Goal: Task Accomplishment & Management: Use online tool/utility

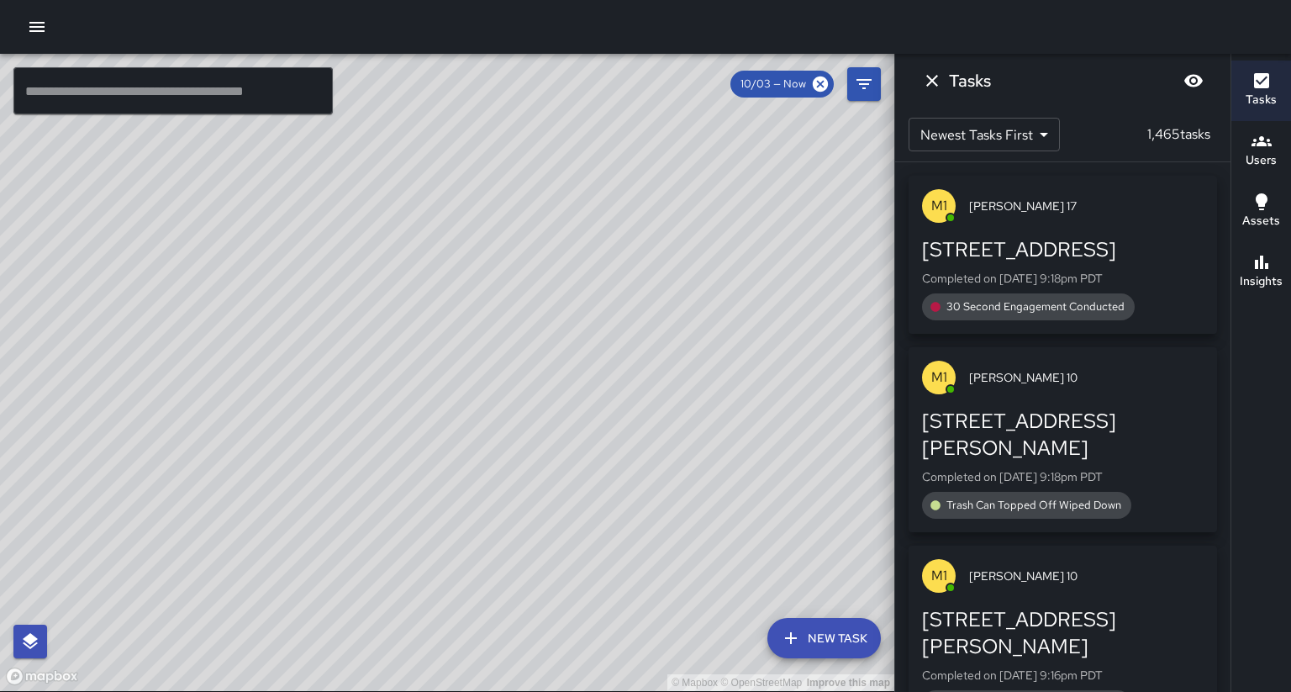
scroll to position [198, 0]
drag, startPoint x: 418, startPoint y: 530, endPoint x: 359, endPoint y: 571, distance: 71.3
click at [360, 570] on div "© Mapbox © OpenStreetMap Improve this map" at bounding box center [447, 372] width 894 height 637
drag, startPoint x: 372, startPoint y: 545, endPoint x: 392, endPoint y: 417, distance: 129.4
click at [392, 417] on div "© Mapbox © OpenStreetMap Improve this map" at bounding box center [447, 372] width 894 height 637
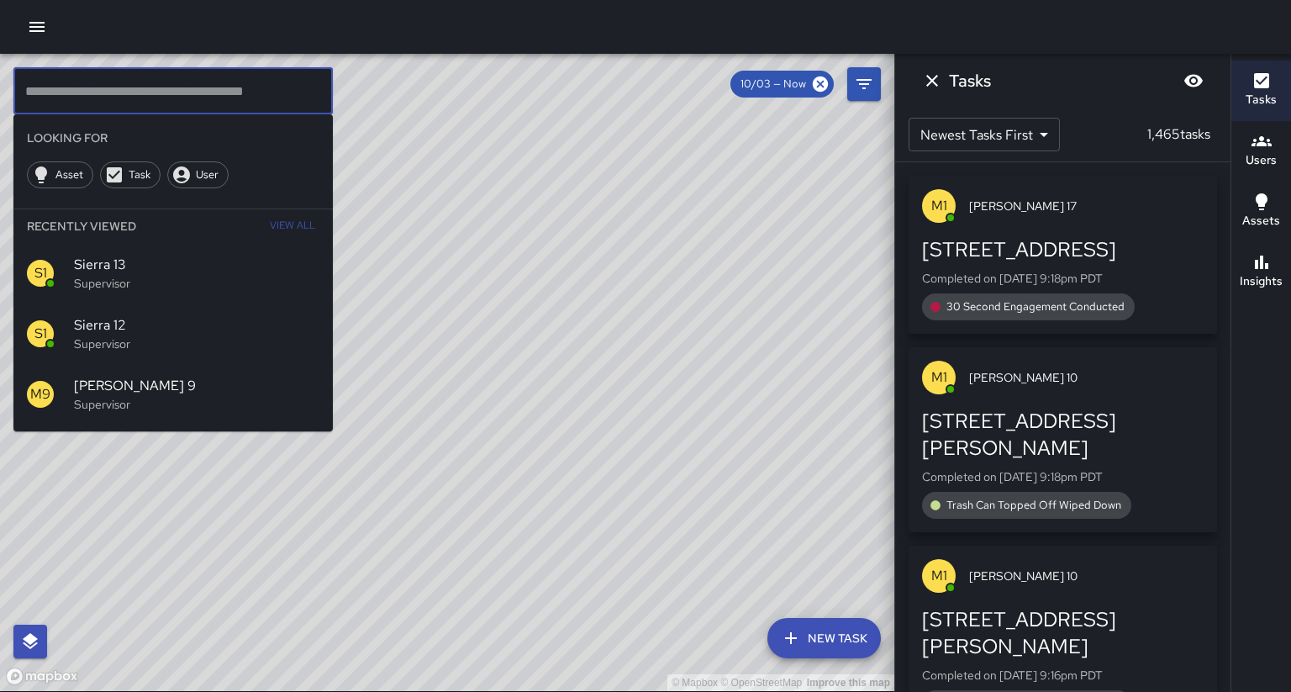
click at [109, 84] on input "text" at bounding box center [172, 90] width 319 height 47
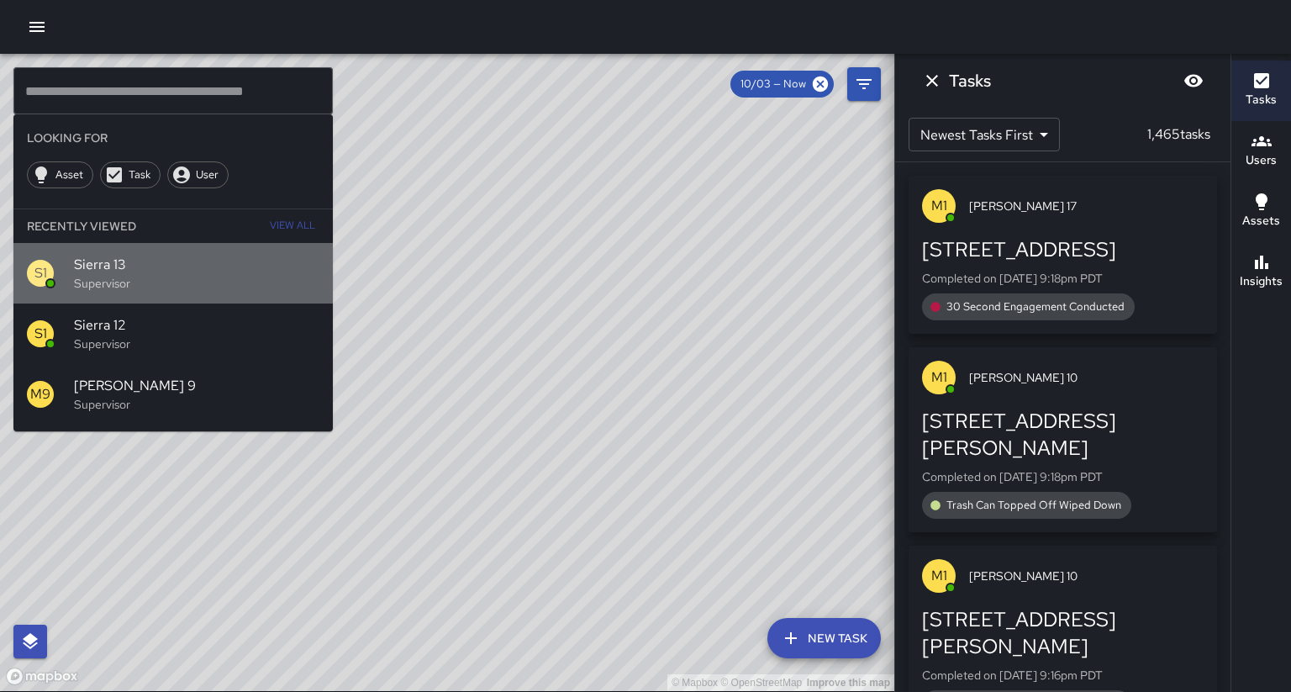
click at [146, 275] on p "Supervisor" at bounding box center [196, 283] width 245 height 17
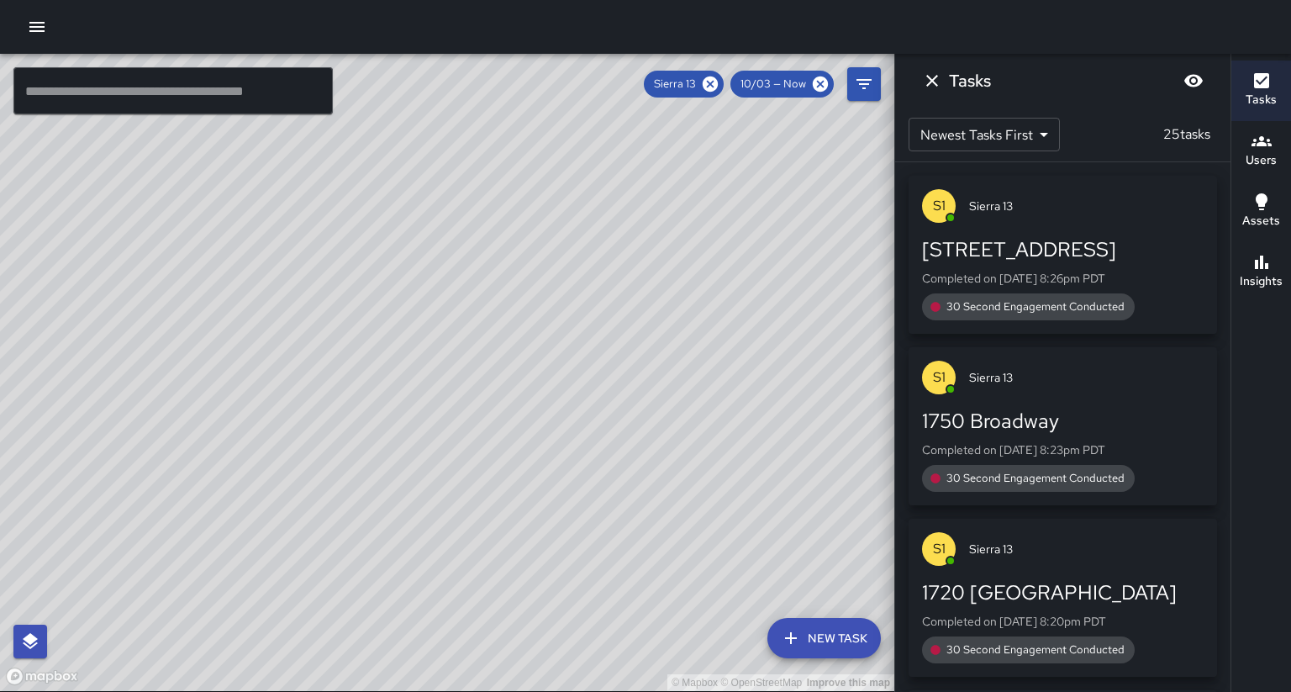
drag, startPoint x: 334, startPoint y: 378, endPoint x: 423, endPoint y: 252, distance: 154.4
click at [423, 252] on div "© Mapbox © OpenStreetMap Improve this map" at bounding box center [447, 372] width 894 height 637
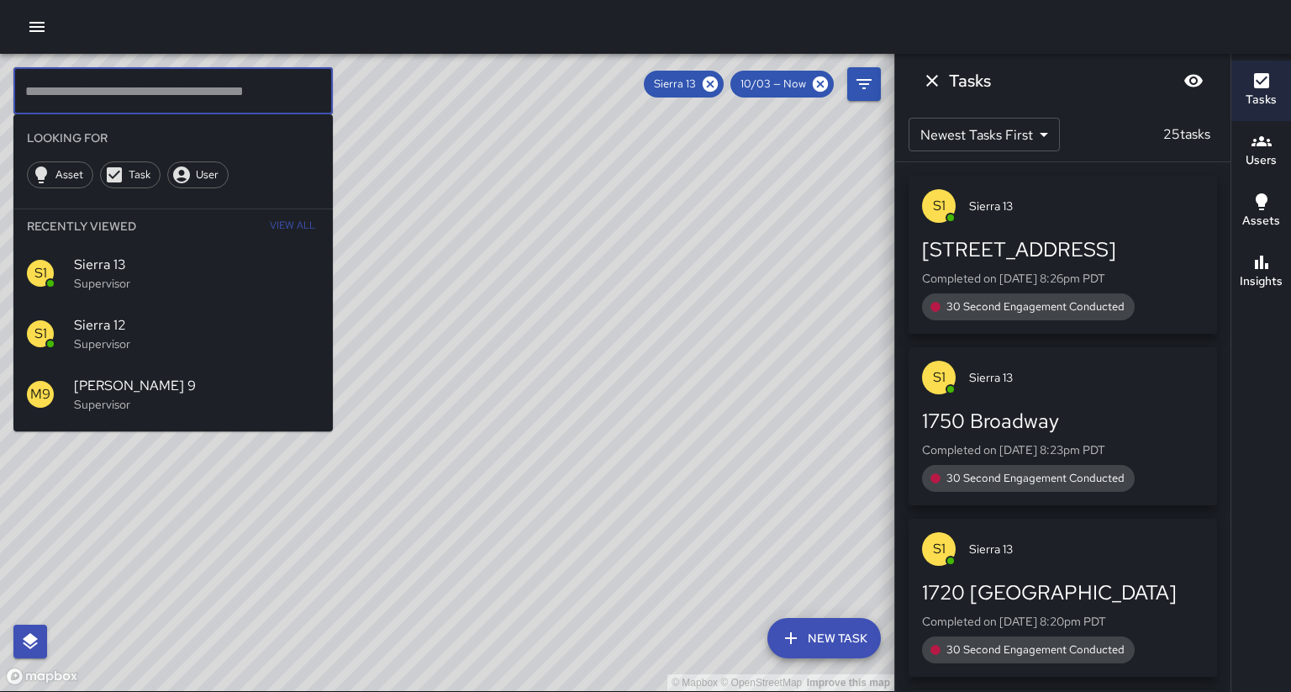
click at [97, 91] on input "text" at bounding box center [172, 90] width 319 height 47
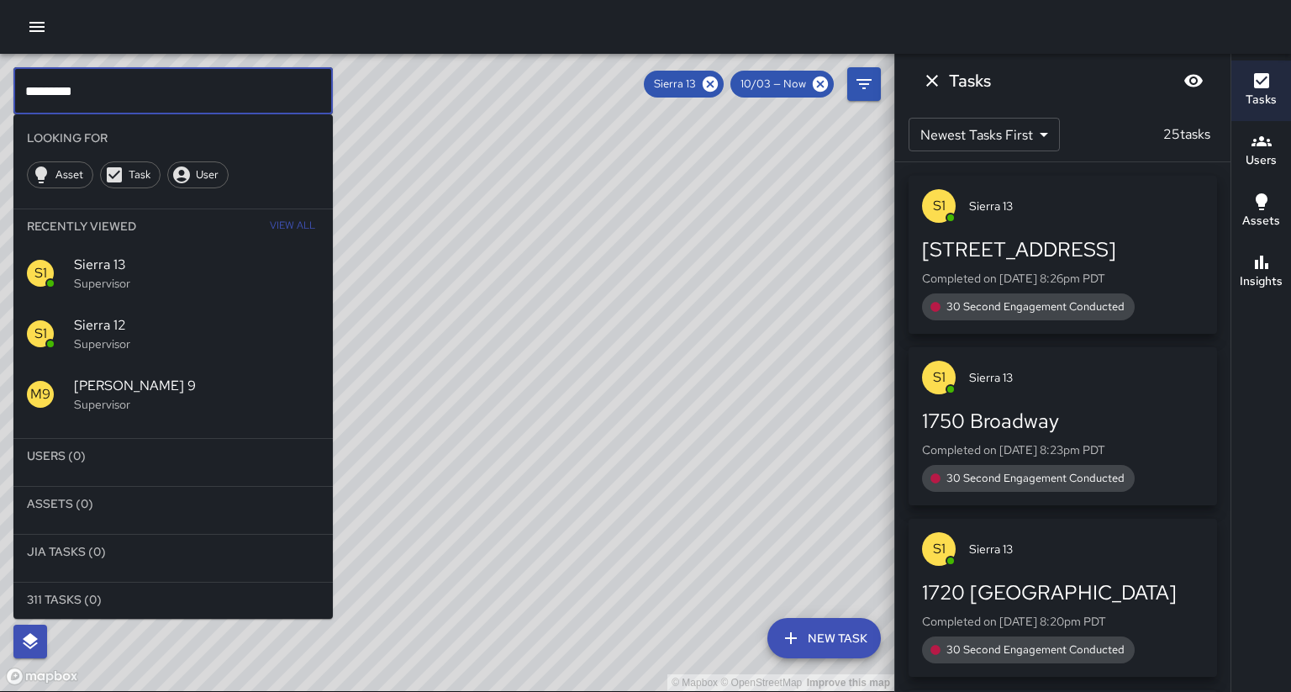
click at [102, 315] on span "Sierra 12" at bounding box center [196, 325] width 245 height 20
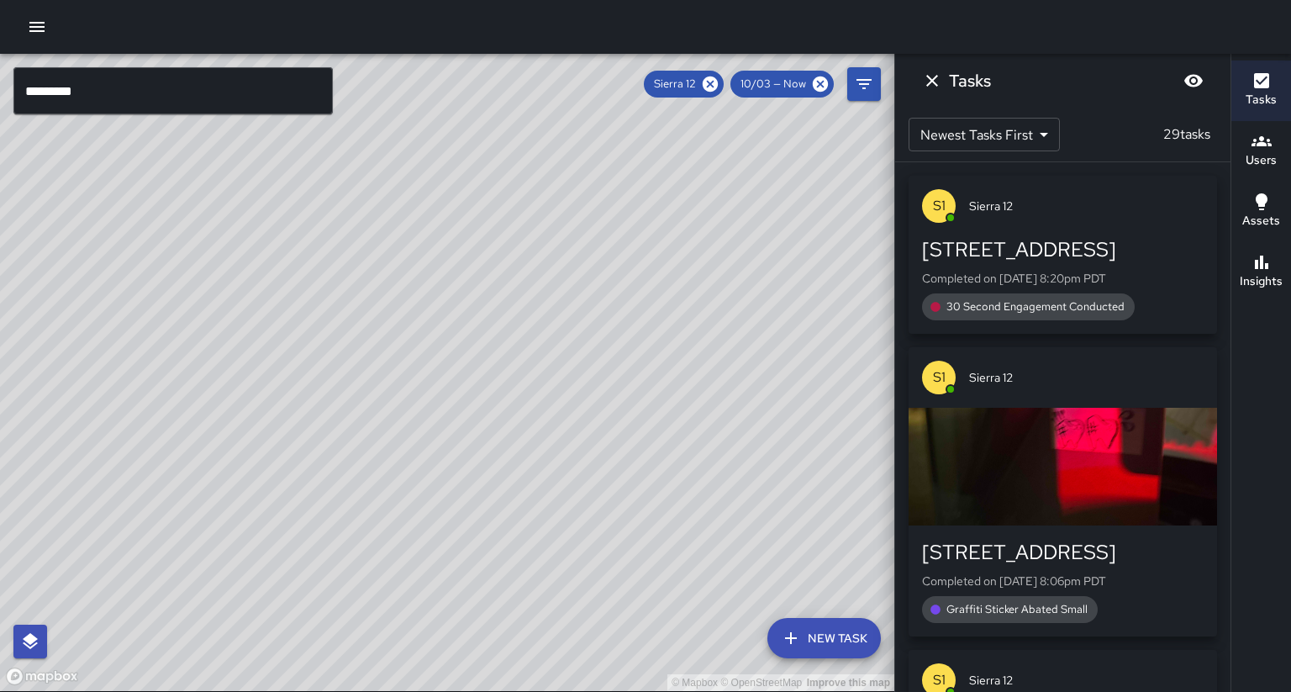
drag, startPoint x: 421, startPoint y: 228, endPoint x: 326, endPoint y: 453, distance: 244.5
click at [326, 454] on div "© Mapbox © OpenStreetMap Improve this map" at bounding box center [447, 372] width 894 height 637
drag, startPoint x: 344, startPoint y: 337, endPoint x: 280, endPoint y: 471, distance: 148.1
click at [280, 471] on div "© Mapbox © OpenStreetMap Improve this map" at bounding box center [447, 372] width 894 height 637
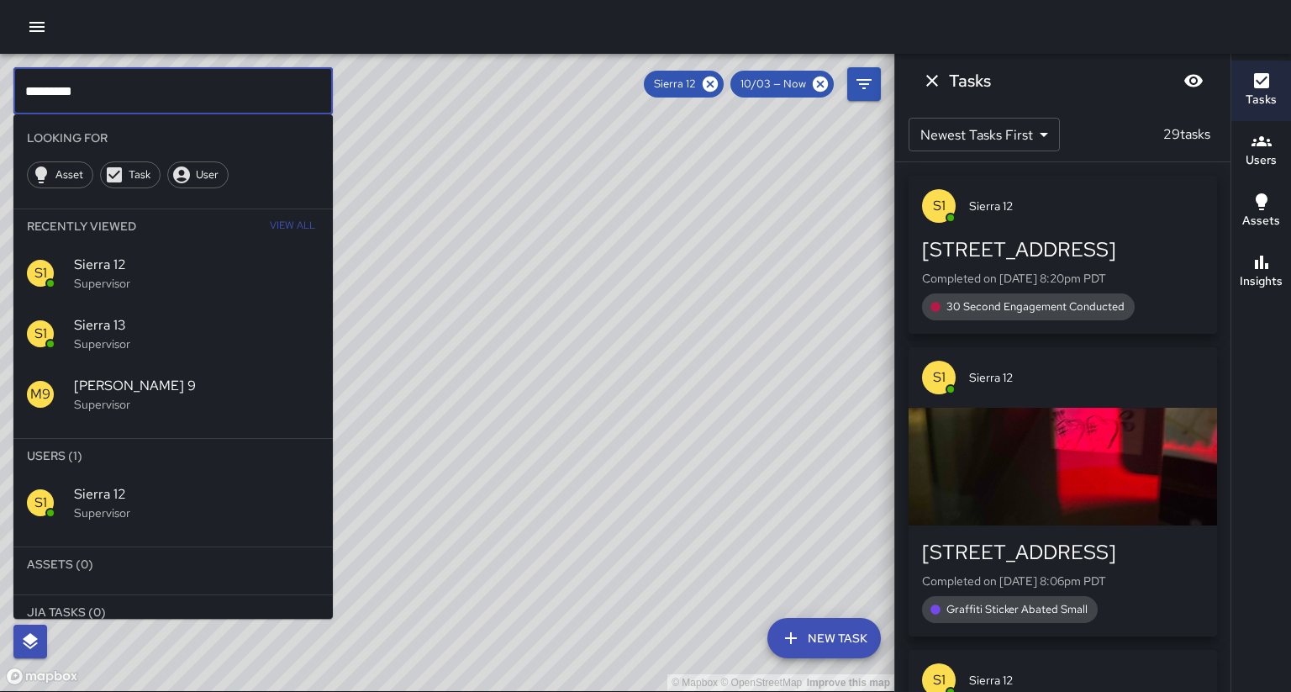
click at [168, 103] on input "*********" at bounding box center [172, 90] width 319 height 47
click at [718, 84] on icon at bounding box center [710, 83] width 15 height 15
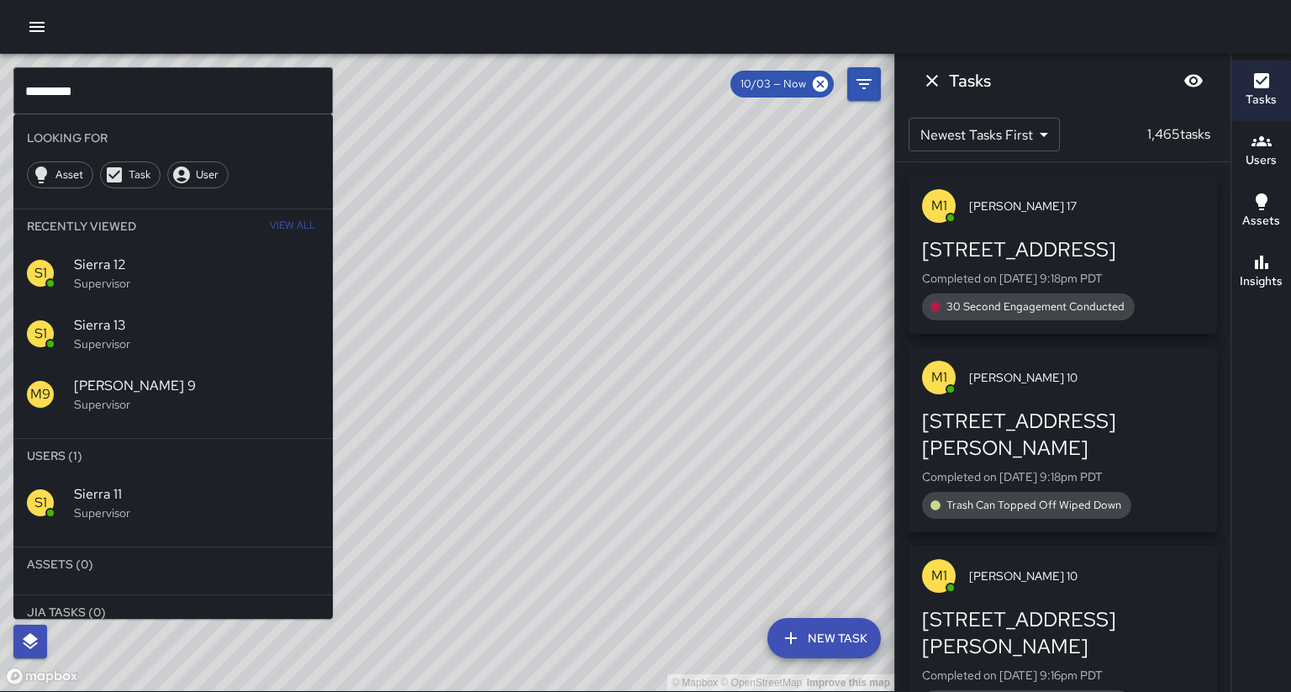
click at [184, 504] on p "Supervisor" at bounding box center [196, 512] width 245 height 17
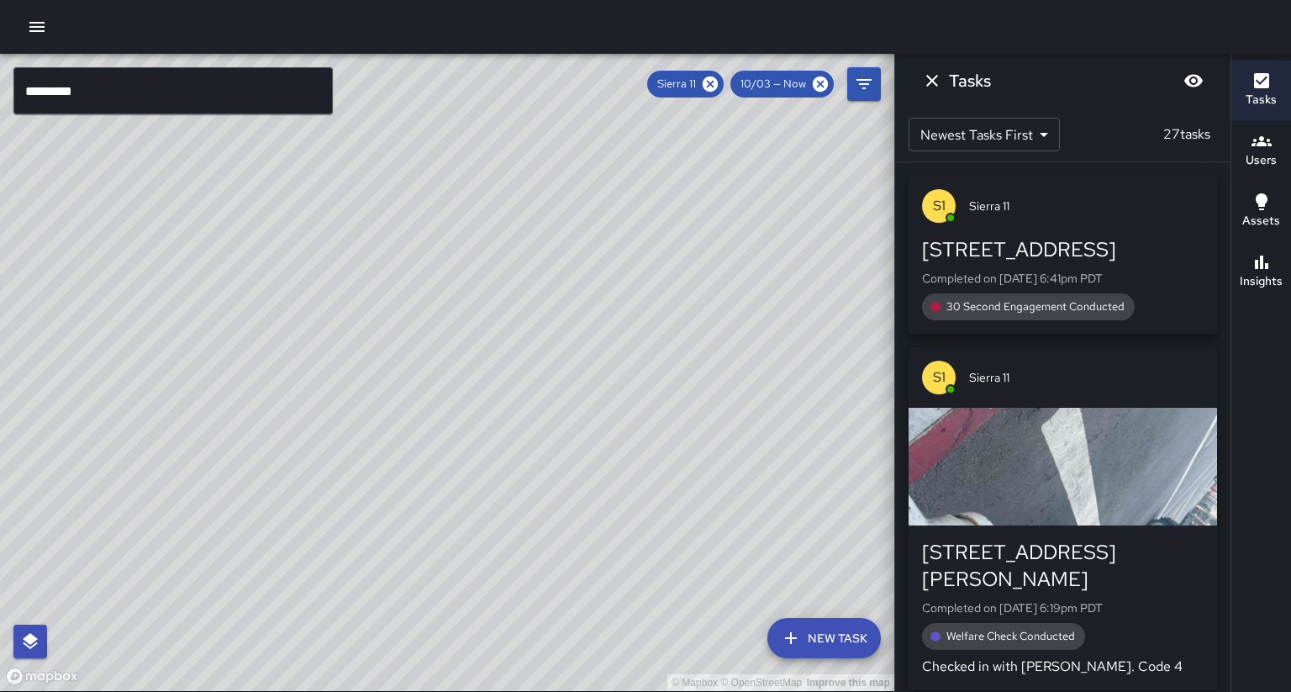
drag, startPoint x: 221, startPoint y: 421, endPoint x: 203, endPoint y: 304, distance: 118.3
click at [203, 304] on div "© Mapbox © OpenStreetMap Improve this map" at bounding box center [447, 372] width 894 height 637
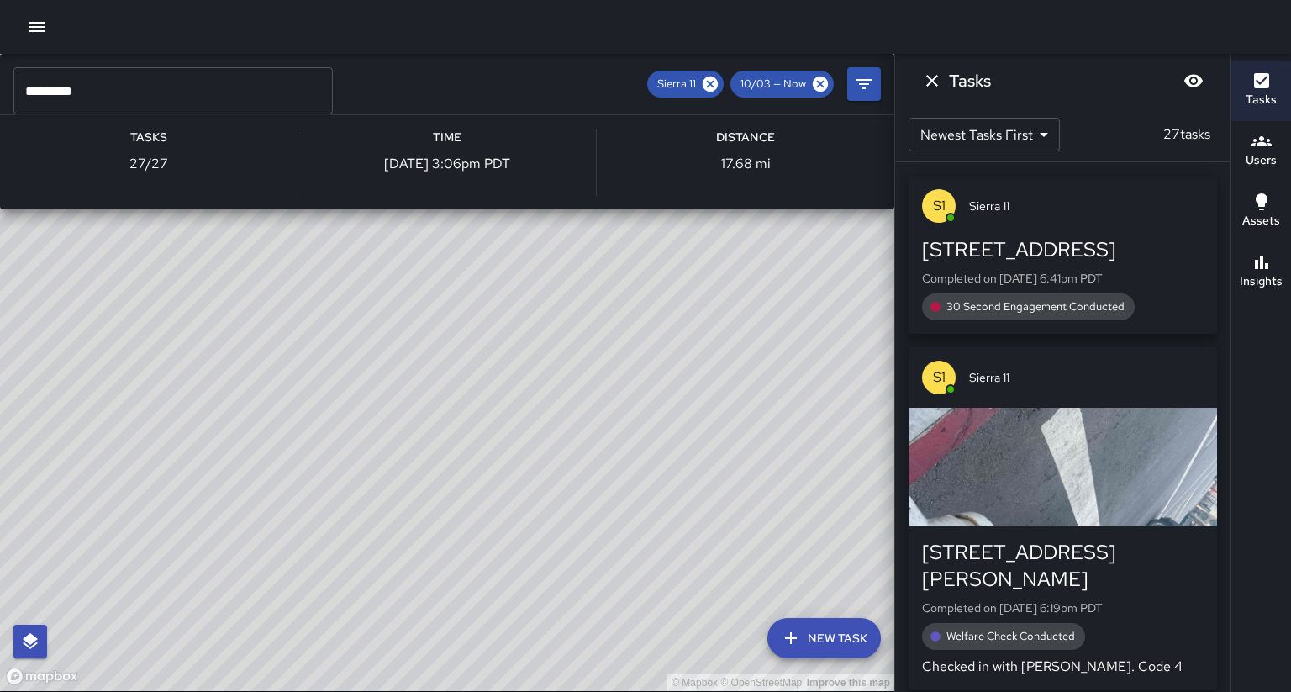
click at [206, 344] on div "© Mapbox © OpenStreetMap Improve this map S1 Sierra 11 Supervisor Tasks 27 / 27…" at bounding box center [447, 372] width 894 height 637
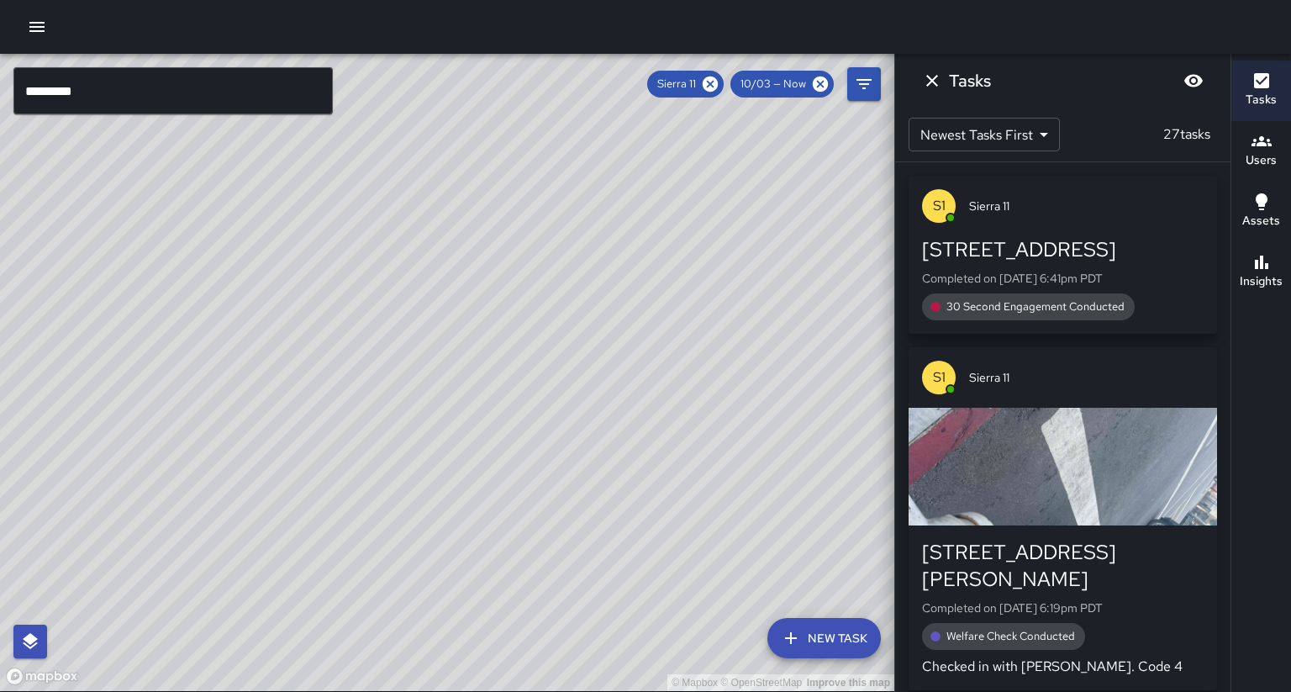
drag, startPoint x: 546, startPoint y: 431, endPoint x: 544, endPoint y: 393, distance: 38.7
click at [544, 393] on div "© Mapbox © OpenStreetMap Improve this map" at bounding box center [447, 372] width 894 height 637
click at [1290, 255] on button "Insights" at bounding box center [1261, 272] width 60 height 61
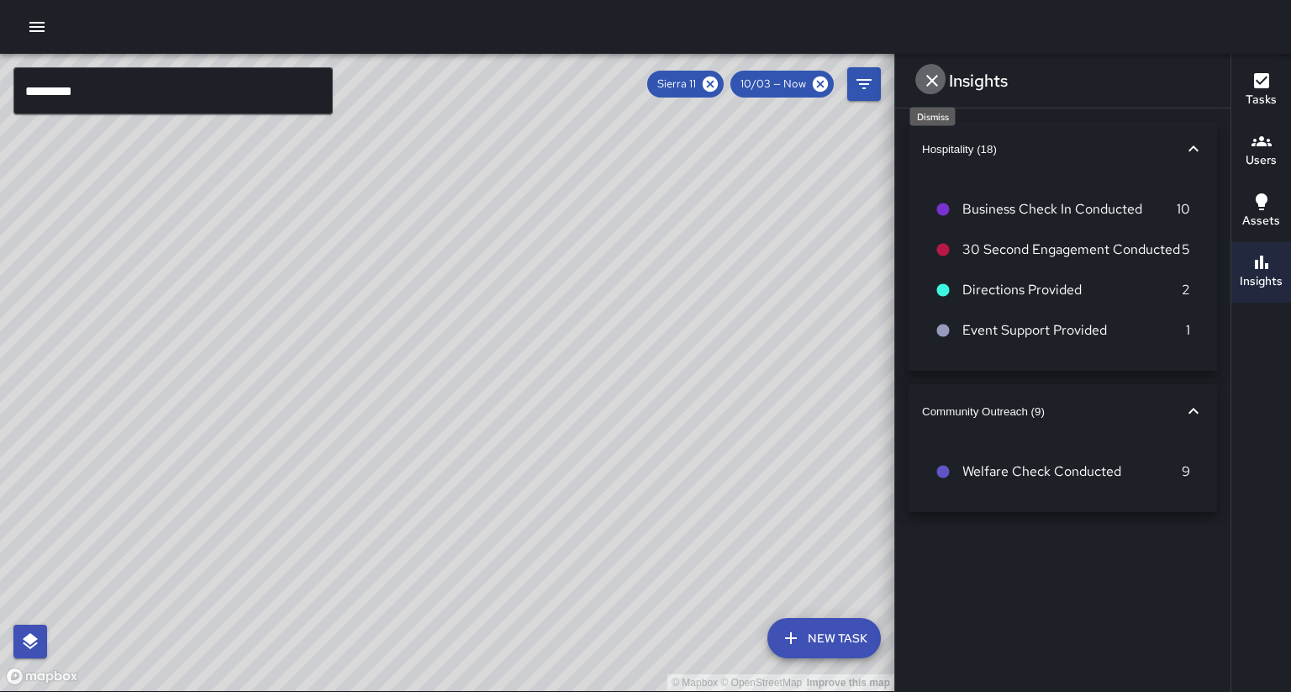
click at [935, 78] on icon "Dismiss" at bounding box center [932, 81] width 20 height 20
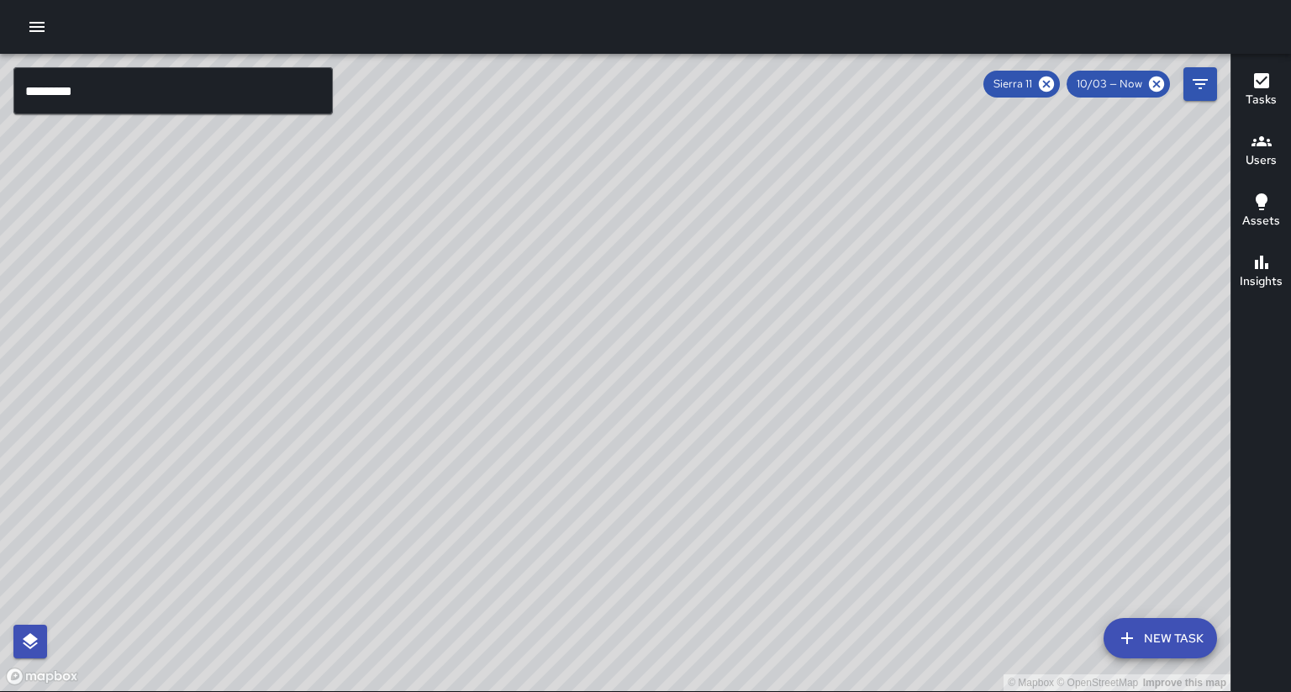
click at [192, 88] on input "*********" at bounding box center [172, 90] width 319 height 47
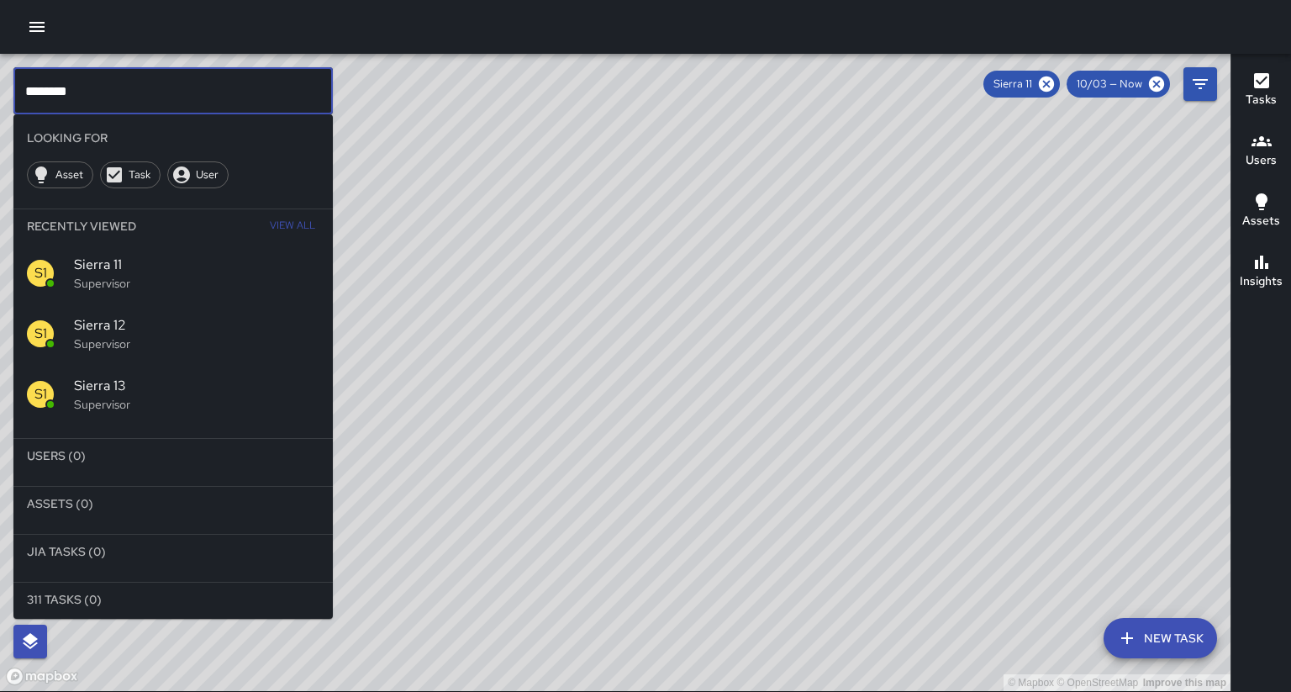
click at [1056, 83] on icon at bounding box center [1046, 84] width 18 height 18
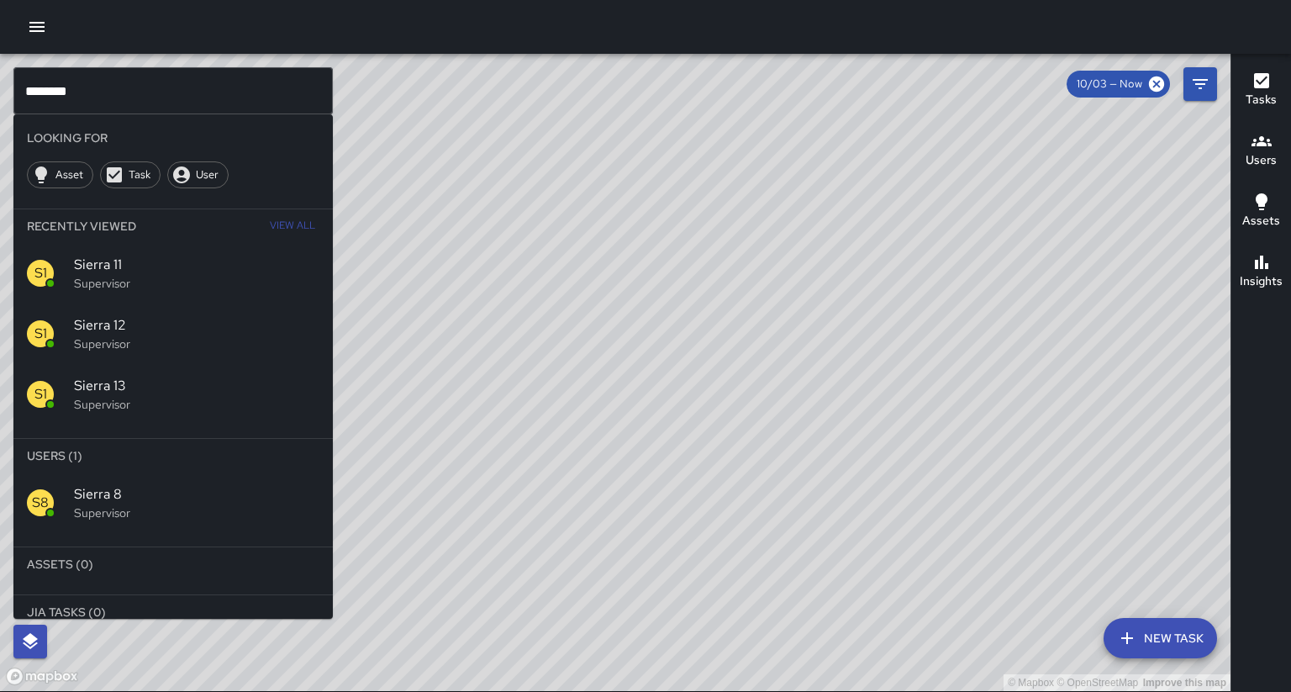
click at [199, 504] on p "Supervisor" at bounding box center [196, 512] width 245 height 17
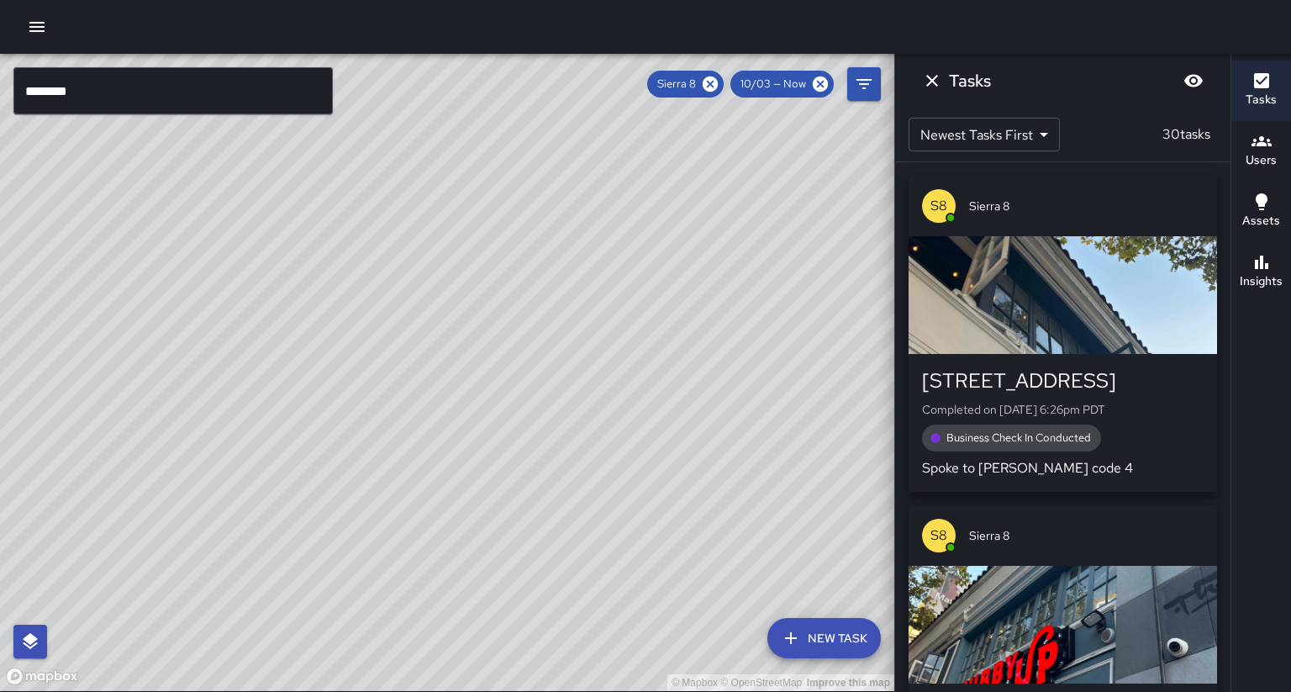
drag, startPoint x: 429, startPoint y: 408, endPoint x: 375, endPoint y: 493, distance: 101.2
click at [375, 493] on div "© Mapbox © OpenStreetMap Improve this map" at bounding box center [447, 372] width 894 height 637
click at [718, 87] on icon at bounding box center [710, 83] width 15 height 15
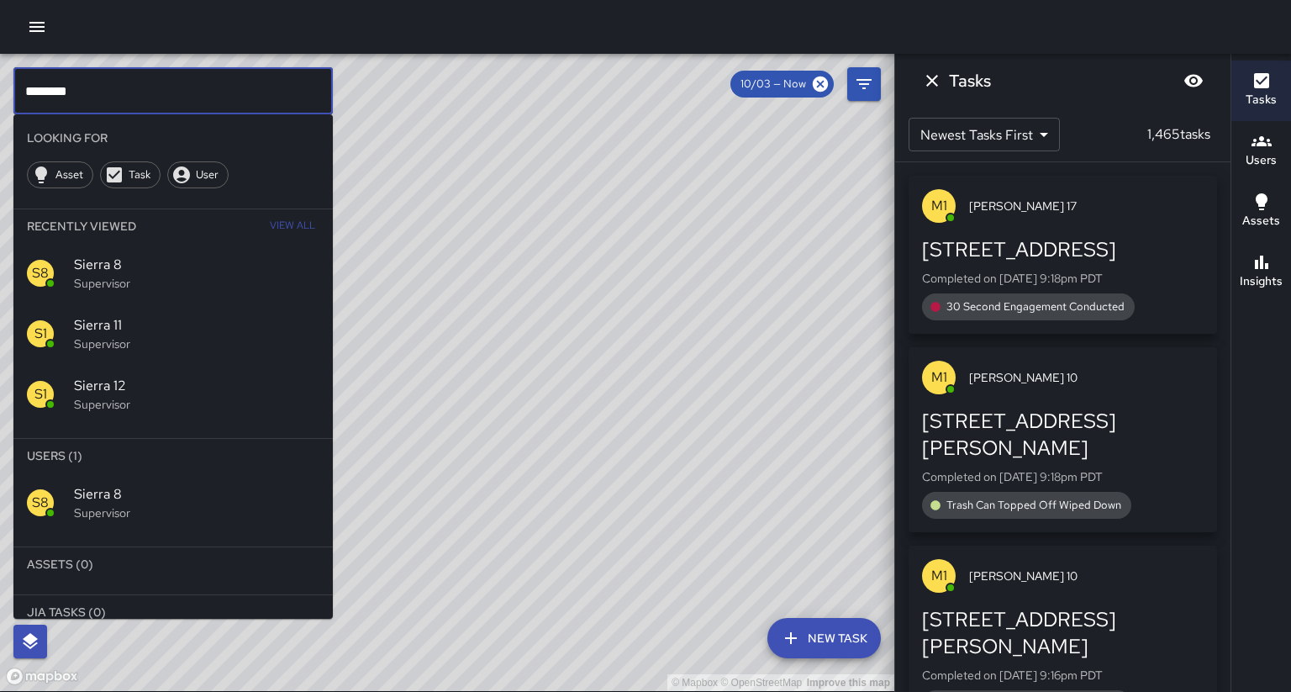
click at [108, 87] on input "********" at bounding box center [172, 90] width 319 height 47
type input "*********"
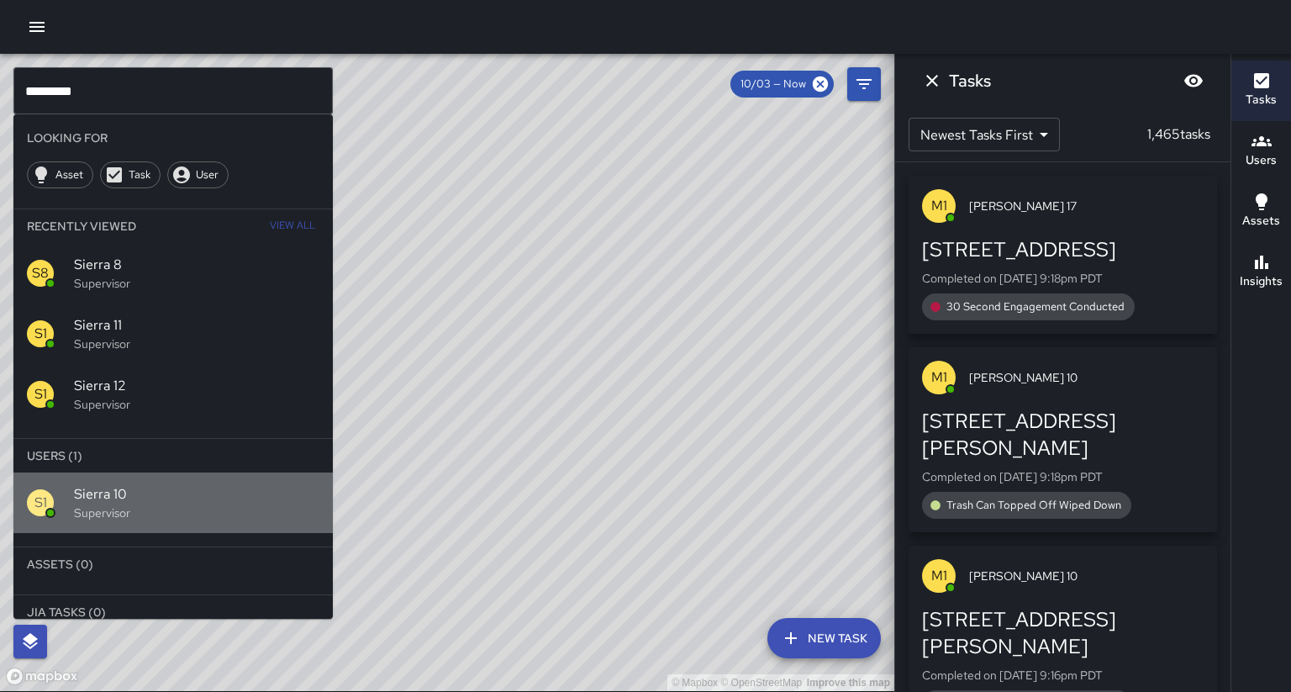
click at [168, 504] on p "Supervisor" at bounding box center [196, 512] width 245 height 17
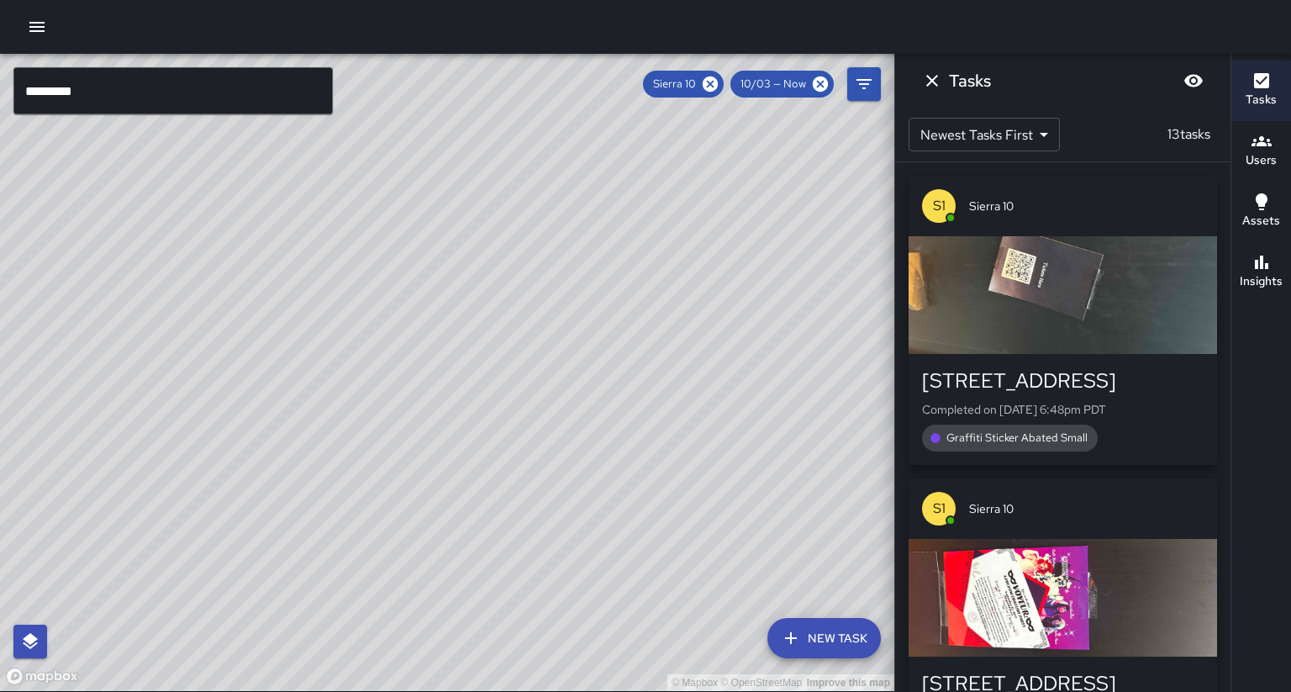
drag, startPoint x: 225, startPoint y: 468, endPoint x: 266, endPoint y: 333, distance: 141.2
click at [266, 333] on div "© Mapbox © OpenStreetMap Improve this map" at bounding box center [447, 372] width 894 height 637
drag, startPoint x: 269, startPoint y: 341, endPoint x: 289, endPoint y: 301, distance: 45.1
click at [289, 301] on div "© Mapbox © OpenStreetMap Improve this map" at bounding box center [447, 372] width 894 height 637
drag, startPoint x: 377, startPoint y: 314, endPoint x: 299, endPoint y: 391, distance: 109.4
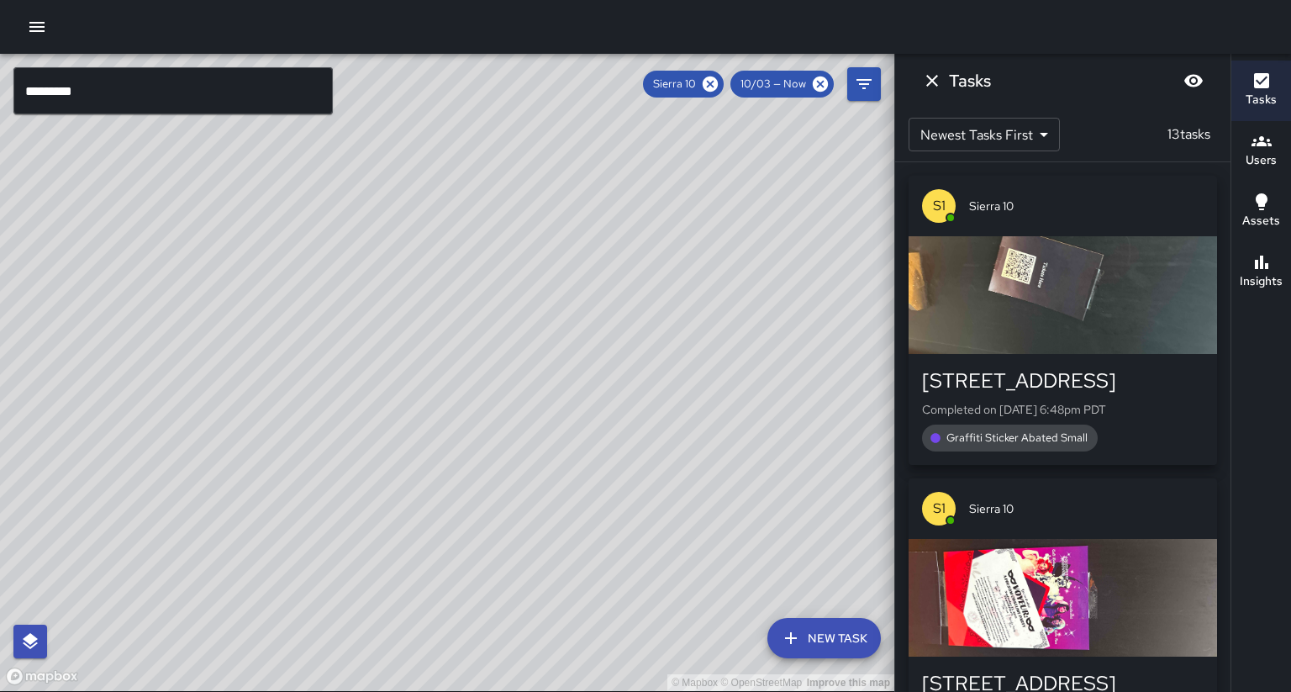
click at [299, 391] on div "© Mapbox © OpenStreetMap Improve this map" at bounding box center [447, 372] width 894 height 637
drag, startPoint x: 386, startPoint y: 376, endPoint x: 361, endPoint y: 433, distance: 62.5
click at [361, 433] on div "© Mapbox © OpenStreetMap Improve this map" at bounding box center [447, 372] width 894 height 637
drag, startPoint x: 351, startPoint y: 464, endPoint x: 451, endPoint y: 284, distance: 205.4
click at [451, 284] on div "© Mapbox © OpenStreetMap Improve this map" at bounding box center [447, 372] width 894 height 637
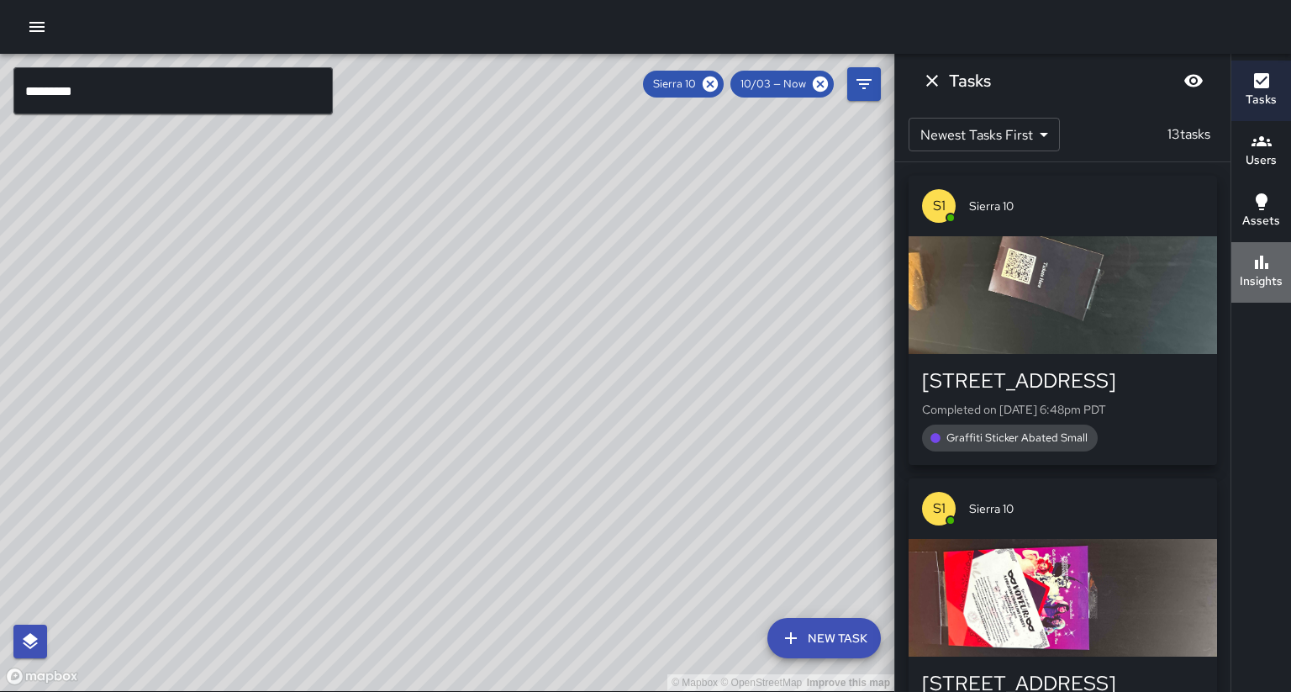
click at [1267, 272] on h6 "Insights" at bounding box center [1261, 281] width 43 height 18
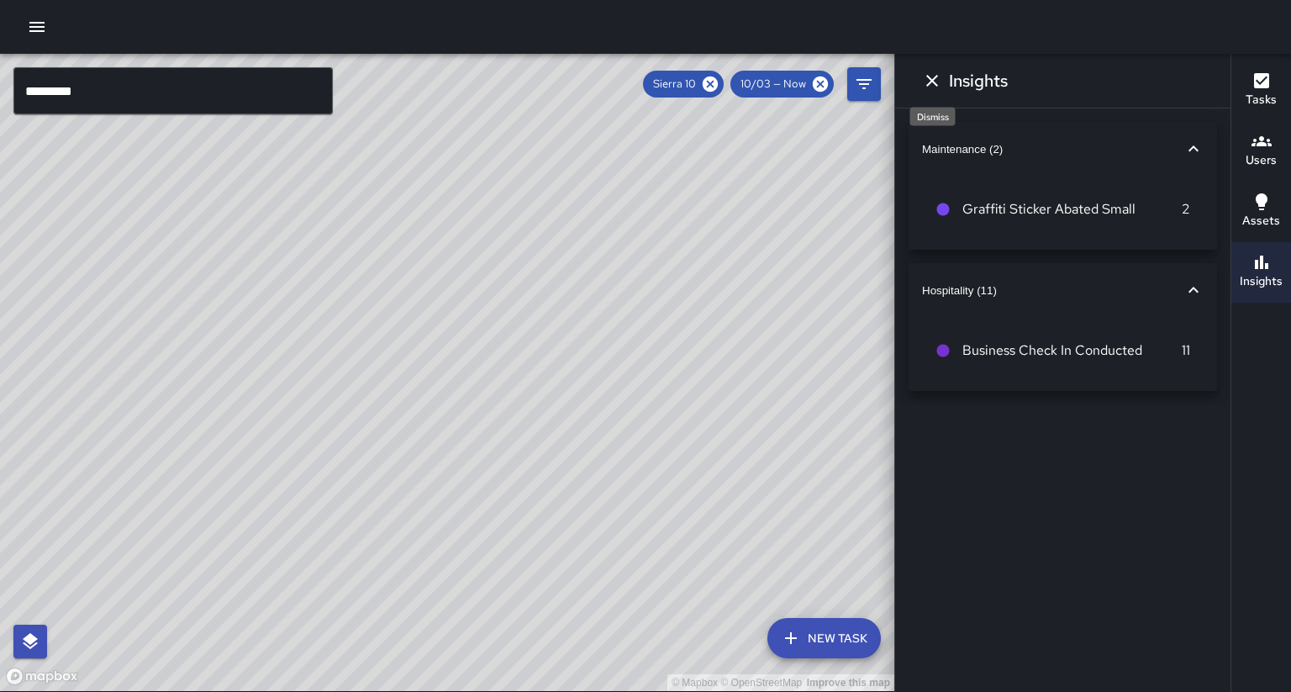
click at [941, 79] on button "Dismiss" at bounding box center [932, 81] width 34 height 34
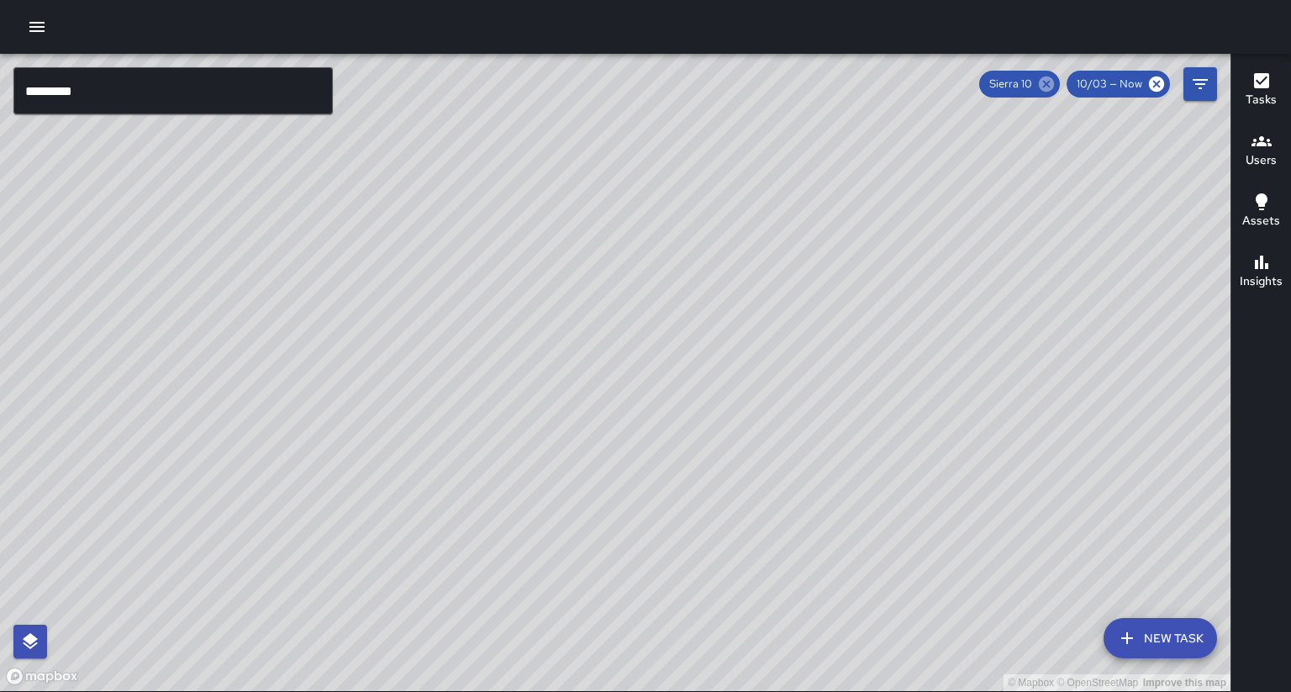
click at [1054, 86] on icon at bounding box center [1046, 83] width 15 height 15
drag, startPoint x: 878, startPoint y: 304, endPoint x: 850, endPoint y: 345, distance: 49.0
click at [851, 345] on div "© Mapbox © OpenStreetMap Improve this map" at bounding box center [615, 372] width 1231 height 637
drag, startPoint x: 628, startPoint y: 319, endPoint x: 639, endPoint y: 307, distance: 16.7
click at [639, 304] on div "© Mapbox © OpenStreetMap Improve this map EC [PERSON_NAME] Supervisor Tasks 0 /…" at bounding box center [615, 372] width 1231 height 637
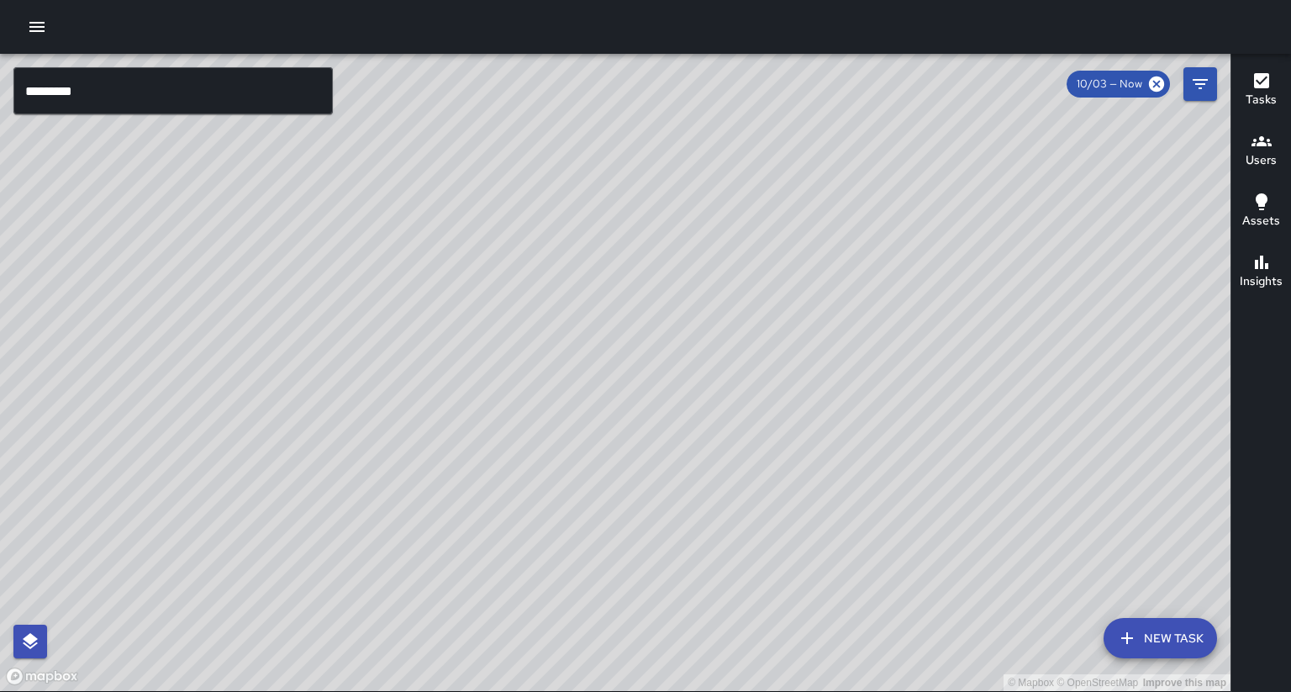
drag, startPoint x: 646, startPoint y: 461, endPoint x: 649, endPoint y: 439, distance: 22.1
click at [649, 439] on div "© Mapbox © OpenStreetMap Improve this map" at bounding box center [615, 372] width 1231 height 637
drag, startPoint x: 656, startPoint y: 409, endPoint x: 535, endPoint y: 456, distance: 130.2
click at [592, 464] on div "© Mapbox © OpenStreetMap Improve this map" at bounding box center [615, 372] width 1231 height 637
drag, startPoint x: 383, startPoint y: 283, endPoint x: 454, endPoint y: 446, distance: 177.7
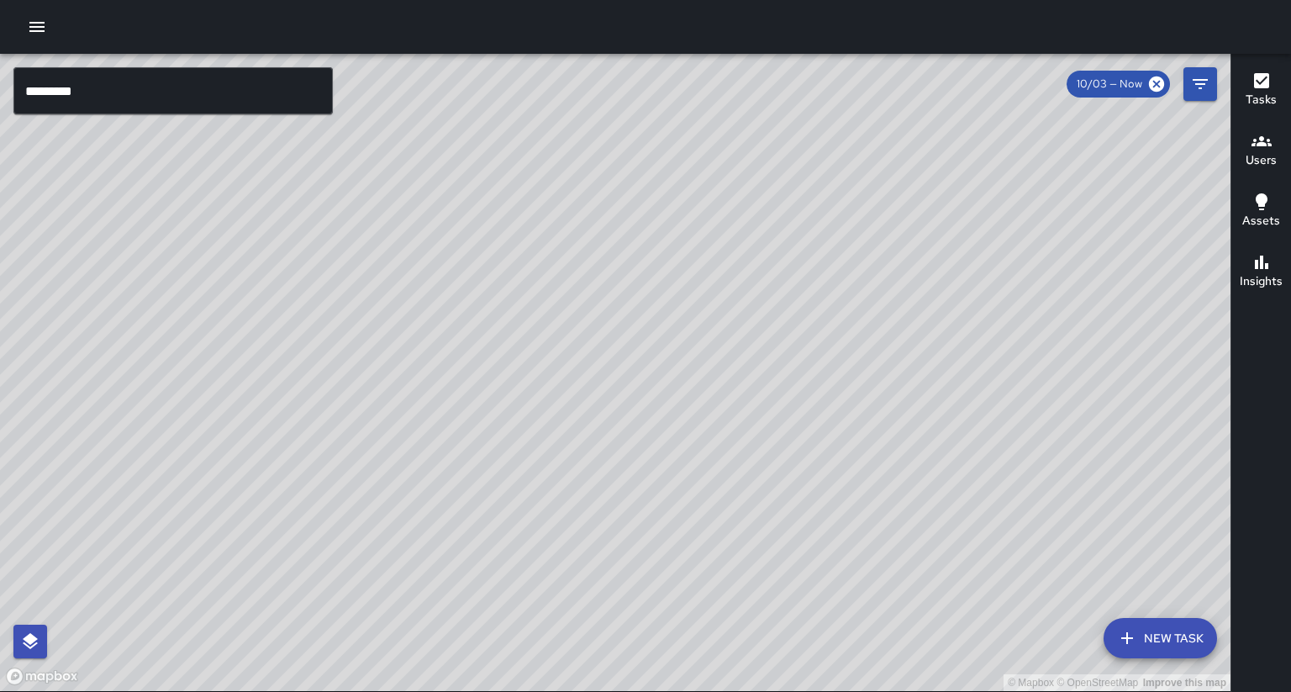
click at [550, 525] on div "© Mapbox © OpenStreetMap Improve this map" at bounding box center [615, 372] width 1231 height 637
drag, startPoint x: 435, startPoint y: 414, endPoint x: 403, endPoint y: 473, distance: 67.3
click at [403, 473] on div "© Mapbox © OpenStreetMap Improve this map" at bounding box center [615, 372] width 1231 height 637
drag, startPoint x: 401, startPoint y: 506, endPoint x: 559, endPoint y: 319, distance: 244.5
click at [583, 281] on div "© Mapbox © OpenStreetMap Improve this map" at bounding box center [615, 372] width 1231 height 637
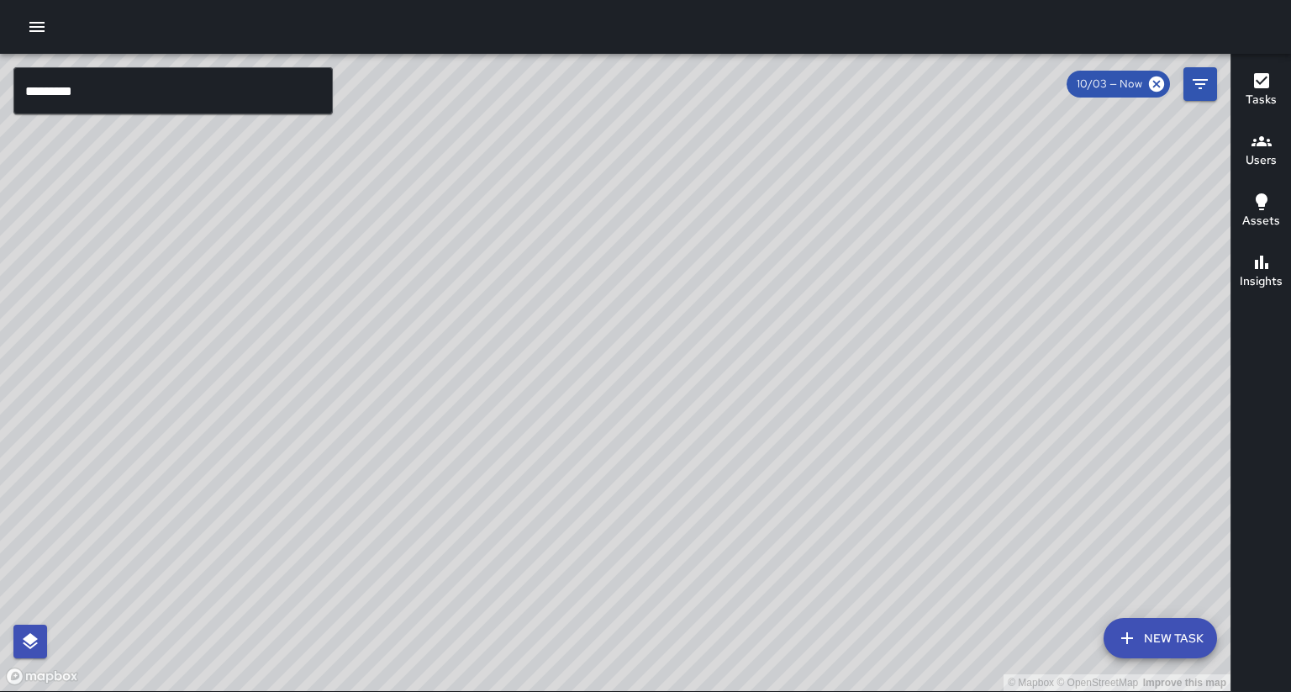
drag, startPoint x: 591, startPoint y: 315, endPoint x: 468, endPoint y: 414, distance: 157.3
click at [468, 414] on div "© Mapbox © OpenStreetMap Improve this map EC [PERSON_NAME] Supervisor Tasks 0 /…" at bounding box center [615, 372] width 1231 height 637
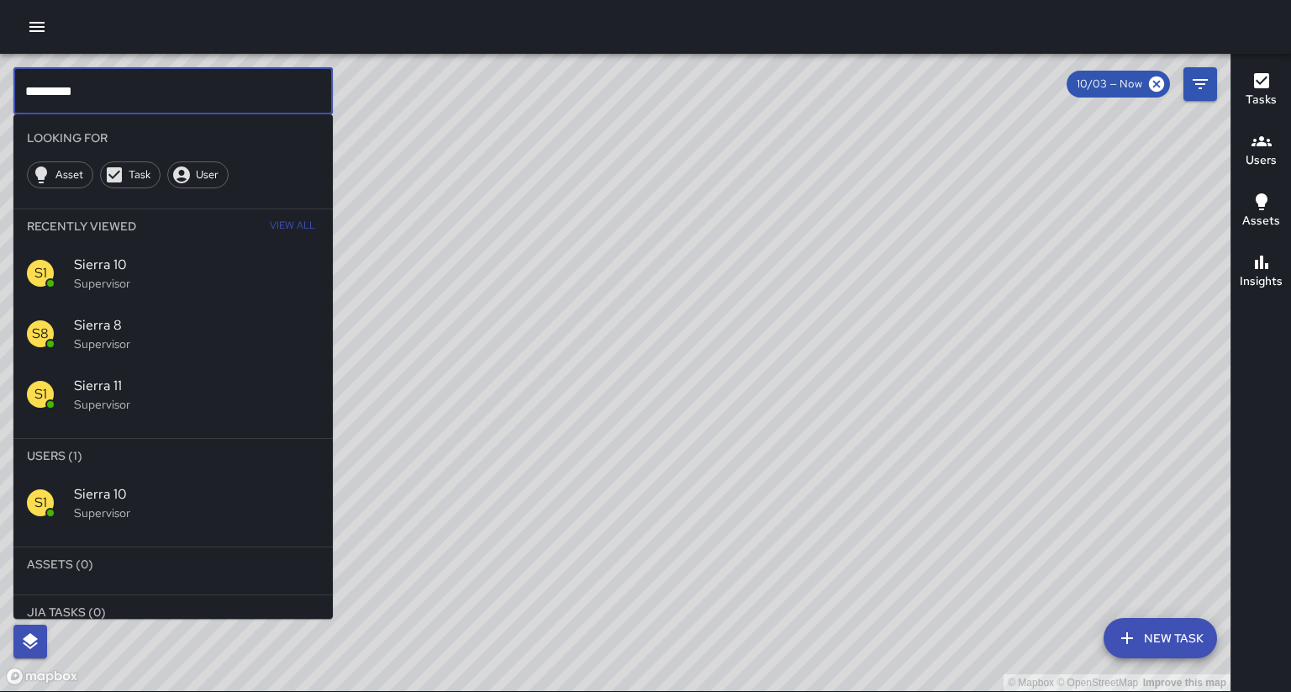
click at [198, 109] on input "*********" at bounding box center [172, 90] width 319 height 47
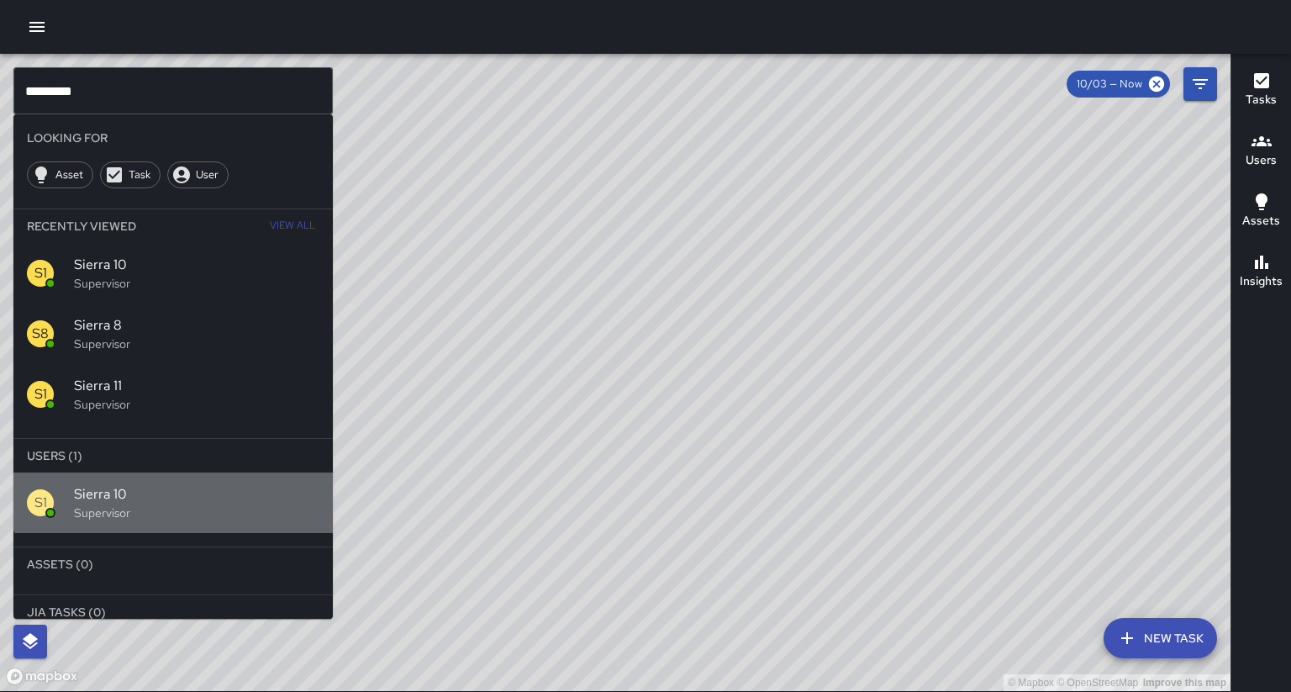
click at [182, 472] on div "S1 Sierra 10 Supervisor" at bounding box center [172, 502] width 319 height 61
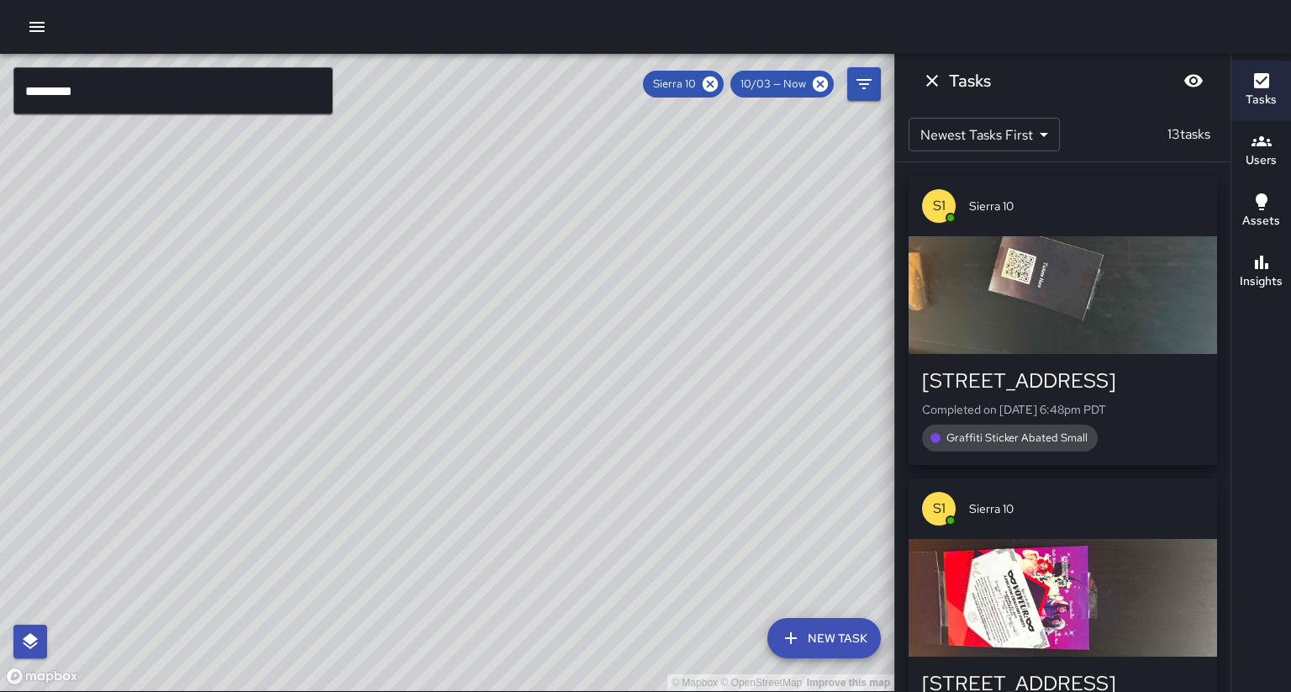
drag, startPoint x: 314, startPoint y: 357, endPoint x: 339, endPoint y: 316, distance: 47.9
click at [339, 316] on div "© Mapbox © OpenStreetMap Improve this map" at bounding box center [447, 372] width 894 height 637
drag, startPoint x: 372, startPoint y: 376, endPoint x: 308, endPoint y: 504, distance: 142.8
click at [313, 513] on div "© Mapbox © OpenStreetMap Improve this map" at bounding box center [447, 372] width 894 height 637
drag, startPoint x: 299, startPoint y: 375, endPoint x: 287, endPoint y: 270, distance: 105.7
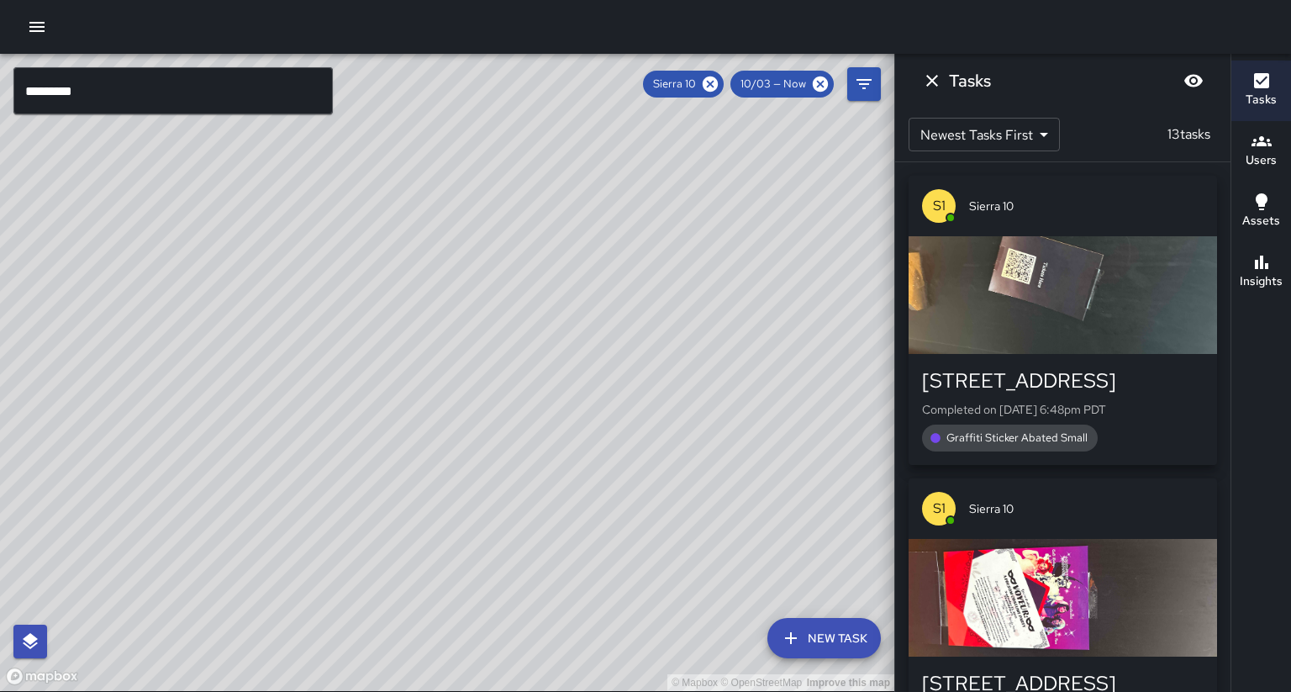
click at [287, 270] on div "© Mapbox © OpenStreetMap Improve this map" at bounding box center [447, 372] width 894 height 637
drag, startPoint x: 315, startPoint y: 427, endPoint x: 340, endPoint y: 359, distance: 72.3
click at [340, 359] on div "© Mapbox © OpenStreetMap Improve this map" at bounding box center [447, 372] width 894 height 637
drag, startPoint x: 437, startPoint y: 387, endPoint x: 535, endPoint y: 198, distance: 212.8
click at [483, 258] on div "© Mapbox © OpenStreetMap Improve this map" at bounding box center [447, 372] width 894 height 637
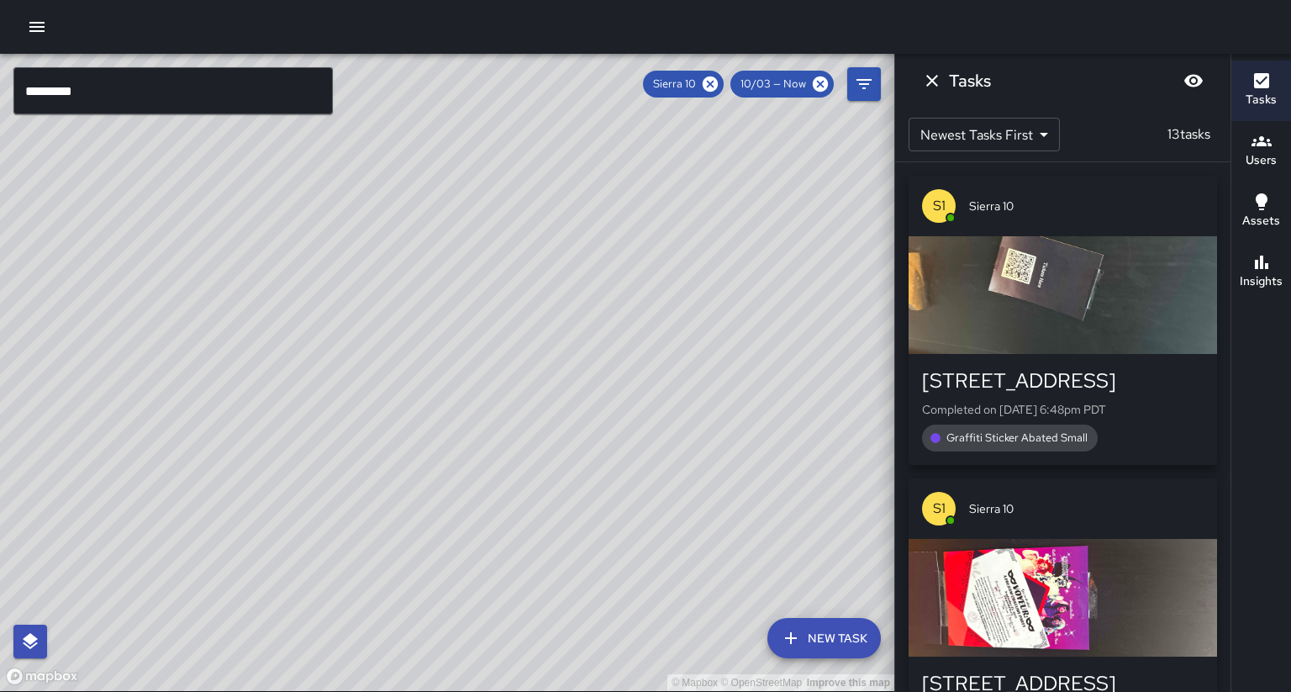
click at [535, 198] on div "© Mapbox © OpenStreetMap Improve this map" at bounding box center [447, 372] width 894 height 637
drag, startPoint x: 518, startPoint y: 315, endPoint x: 539, endPoint y: 287, distance: 34.8
click at [534, 289] on div "© Mapbox © OpenStreetMap Improve this map S1 Sierra 10 Supervisor Tasks 13 / 13…" at bounding box center [447, 372] width 894 height 637
click at [718, 87] on icon at bounding box center [710, 83] width 15 height 15
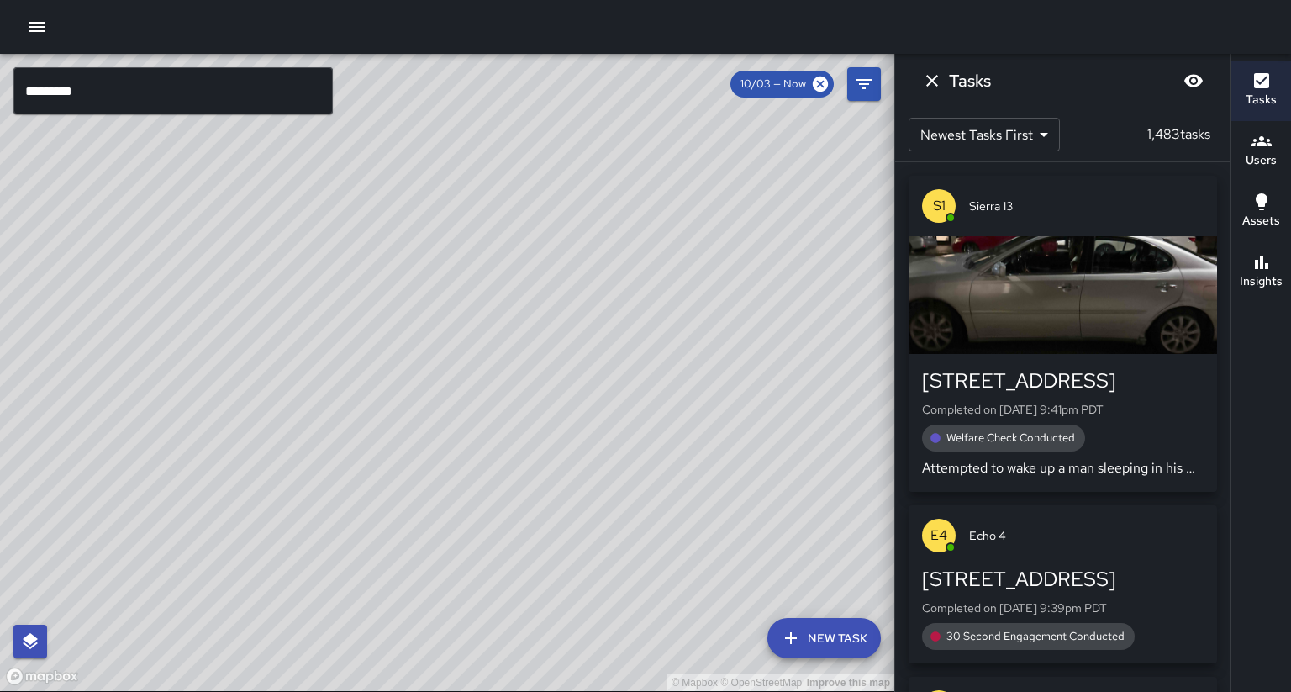
click at [950, 317] on div "button" at bounding box center [1063, 295] width 308 height 118
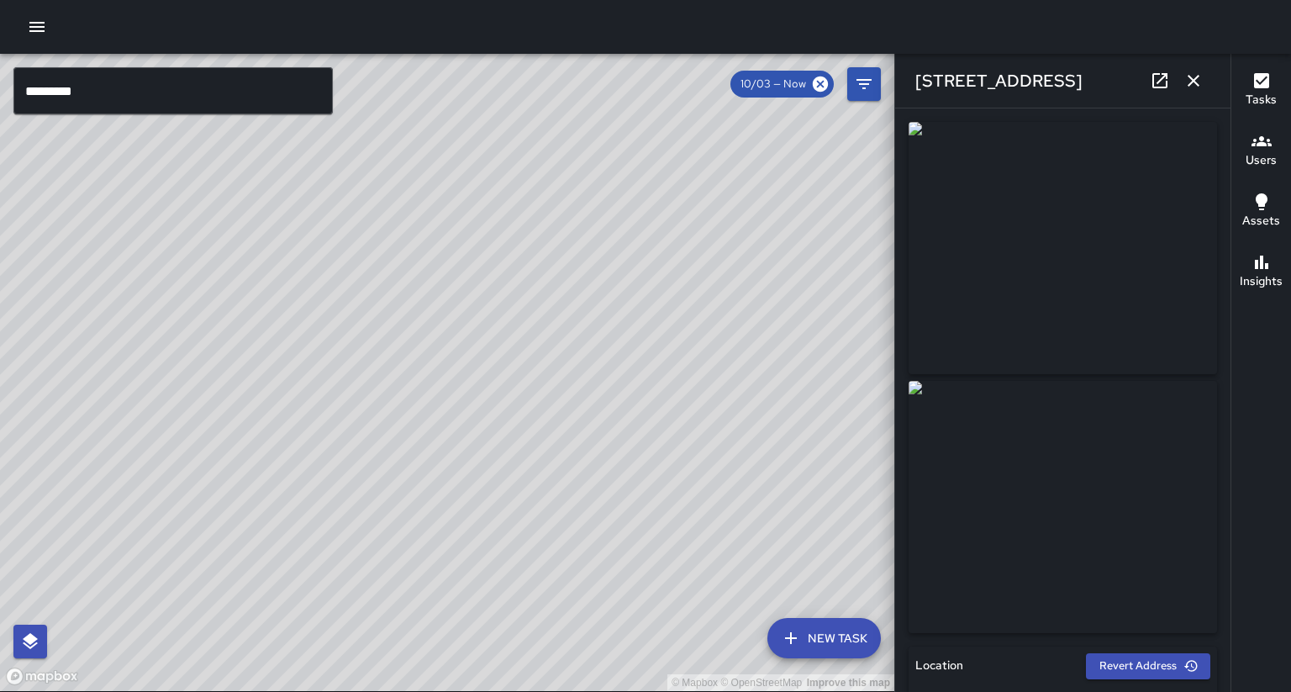
type input "**********"
click at [1227, 235] on div "**********" at bounding box center [1062, 399] width 335 height 583
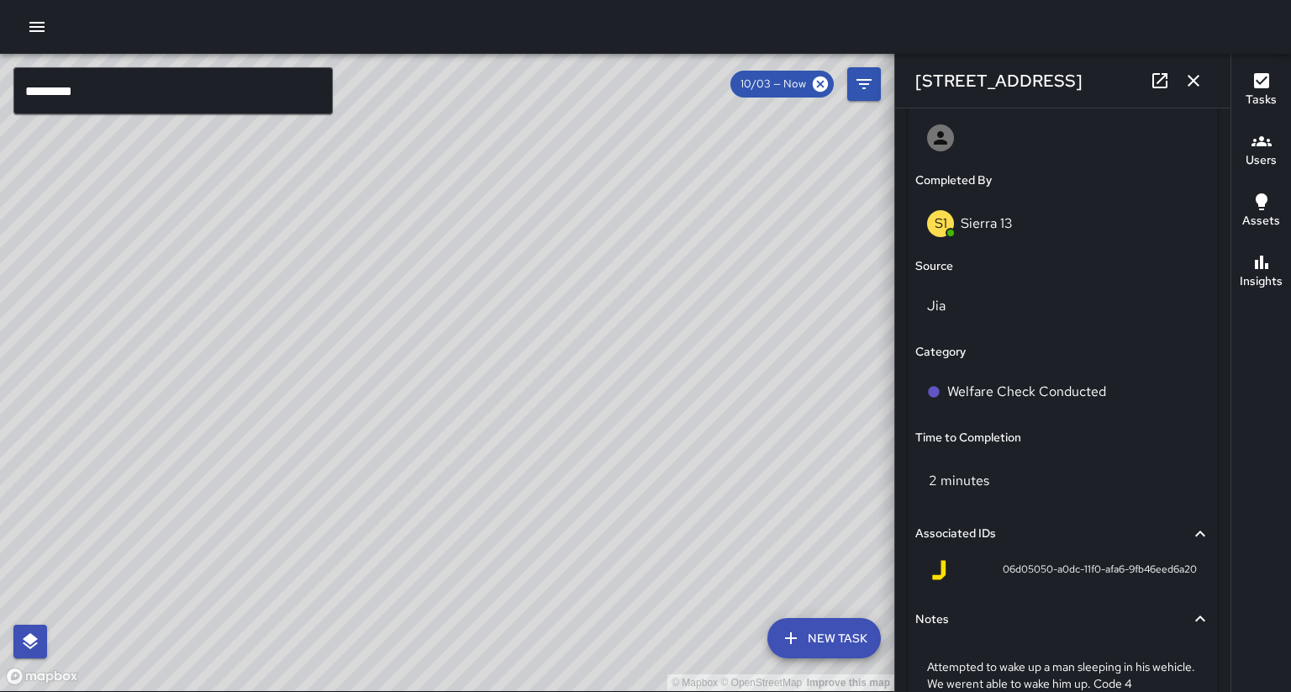
scroll to position [1012, 0]
click at [1195, 75] on icon "button" at bounding box center [1194, 81] width 20 height 20
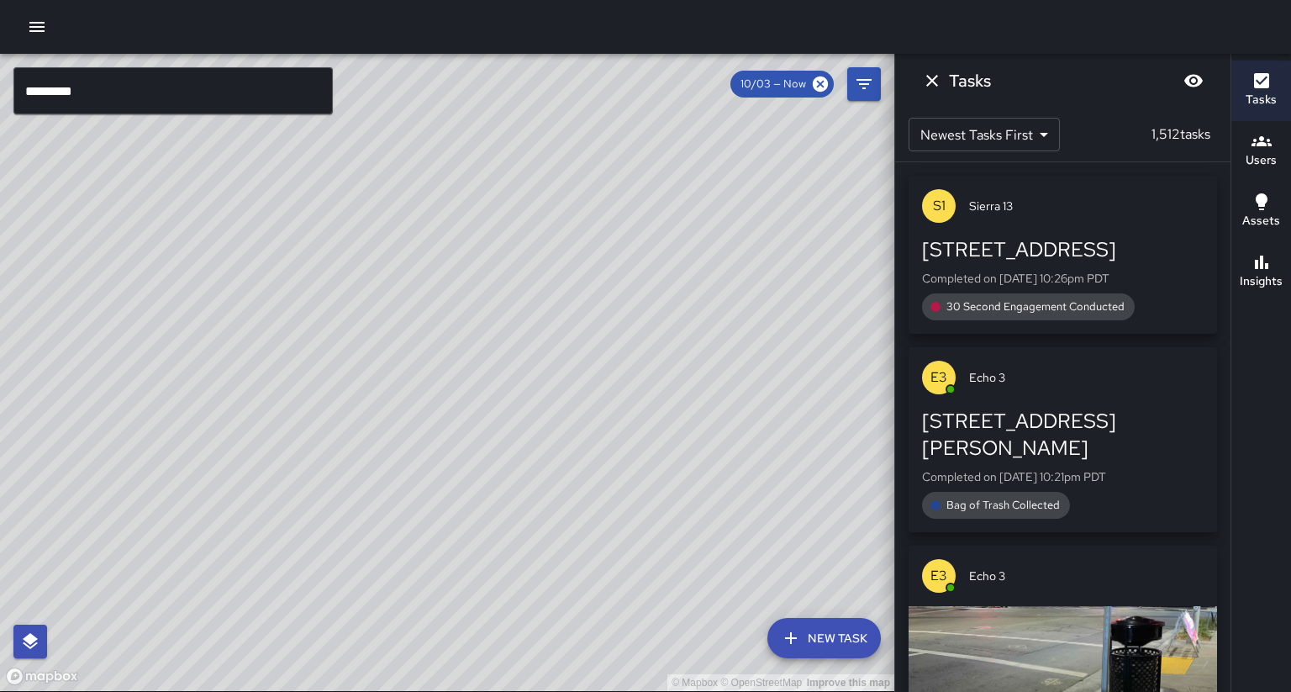
drag, startPoint x: 245, startPoint y: 184, endPoint x: 242, endPoint y: 171, distance: 12.9
click at [245, 181] on div "© Mapbox © OpenStreetMap Improve this map" at bounding box center [447, 372] width 894 height 637
drag, startPoint x: 259, startPoint y: 141, endPoint x: 345, endPoint y: 191, distance: 99.0
click at [345, 140] on div "© Mapbox © OpenStreetMap Improve this map" at bounding box center [447, 372] width 894 height 637
click at [92, 91] on input "*********" at bounding box center [172, 90] width 319 height 47
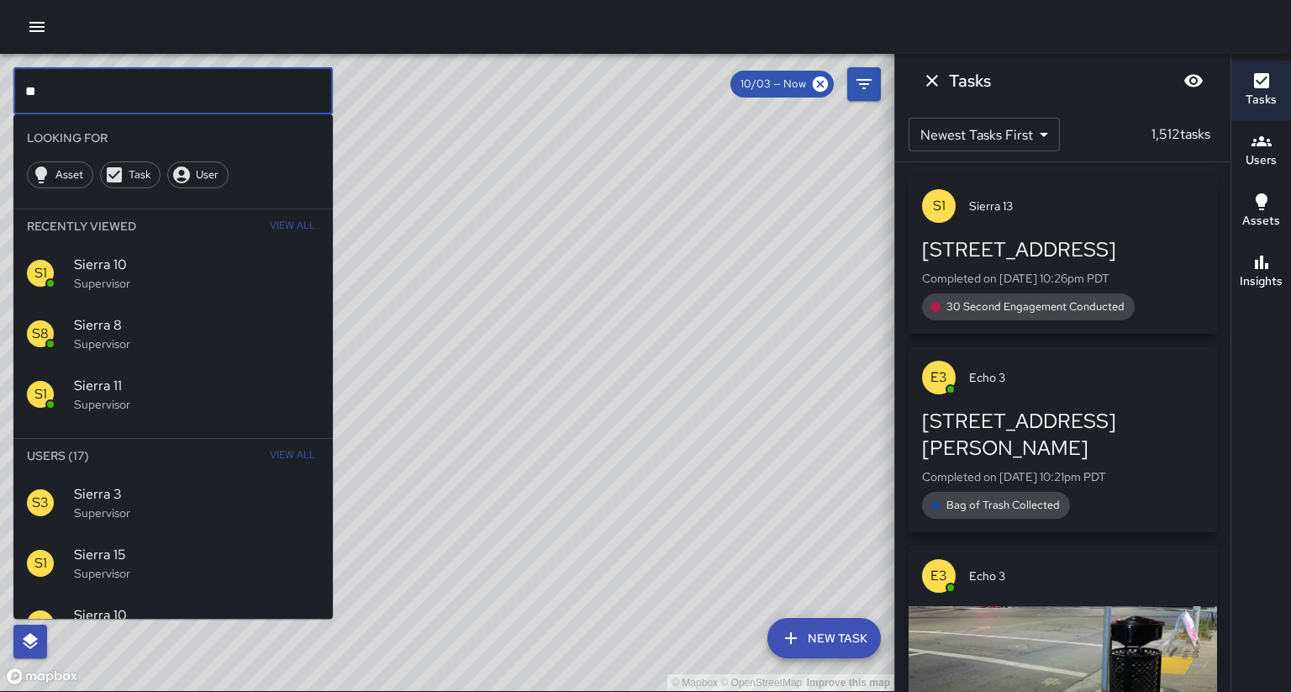
type input "*"
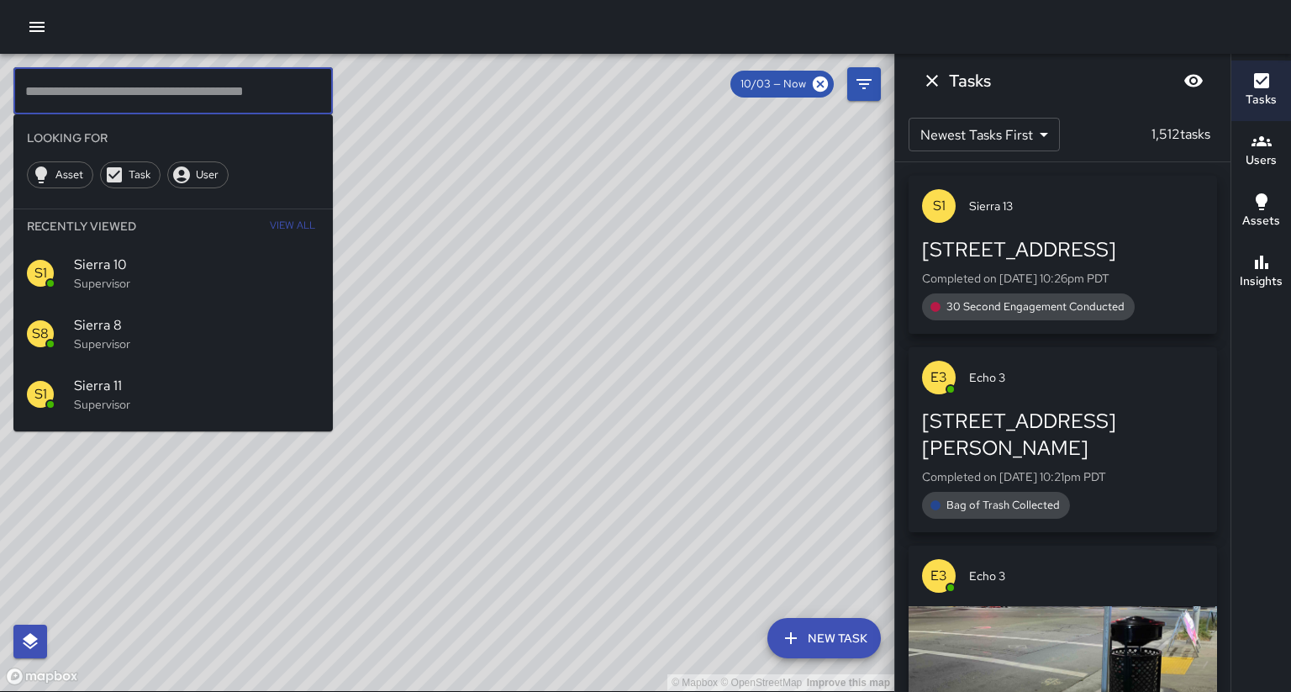
click at [447, 356] on div "© Mapbox © OpenStreetMap Improve this map S1 Sierra [GEOGRAPHIC_DATA][STREET_AD…" at bounding box center [447, 372] width 894 height 637
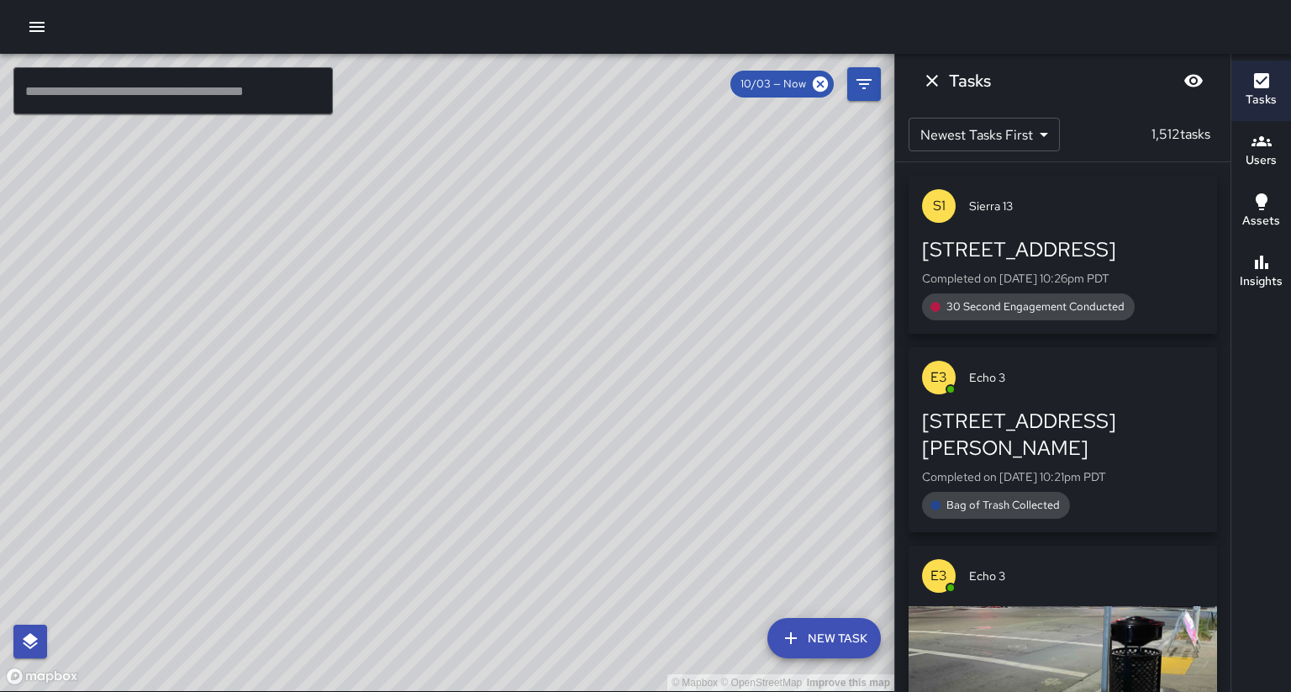
drag, startPoint x: 436, startPoint y: 380, endPoint x: 423, endPoint y: 356, distance: 27.8
click at [423, 356] on div "© Mapbox © OpenStreetMap Improve this map" at bounding box center [447, 372] width 894 height 637
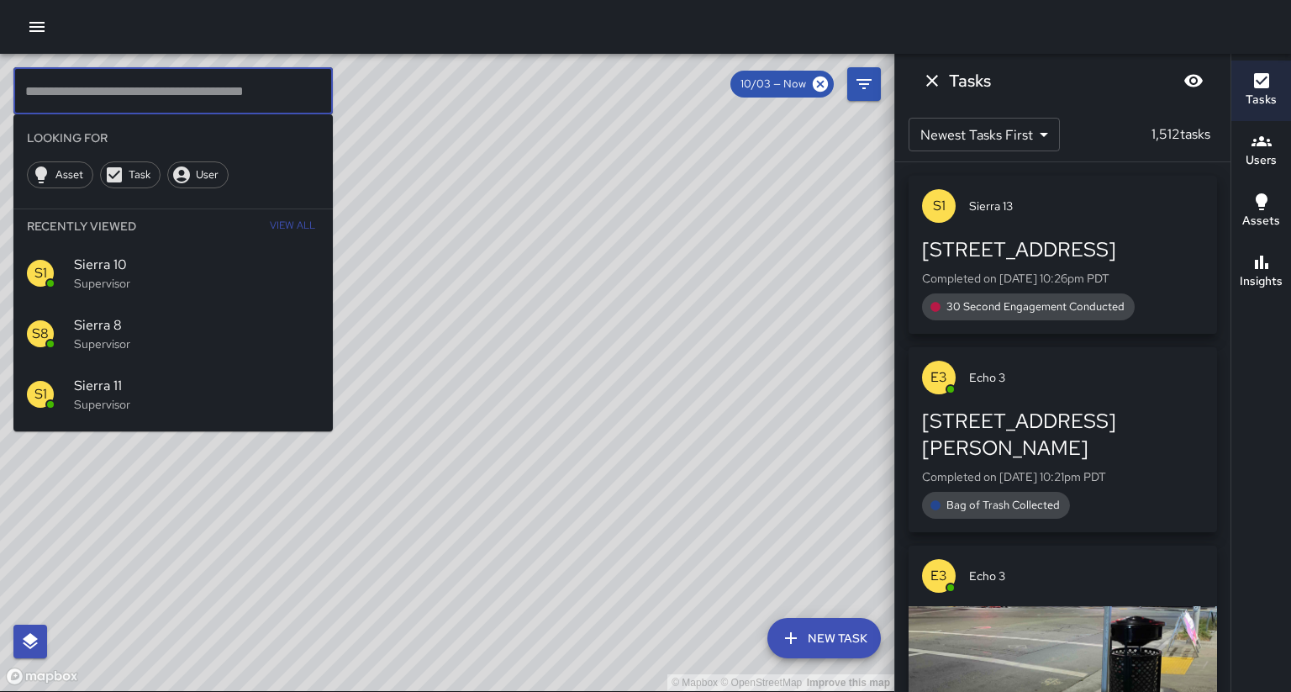
click at [192, 75] on input "text" at bounding box center [172, 90] width 319 height 47
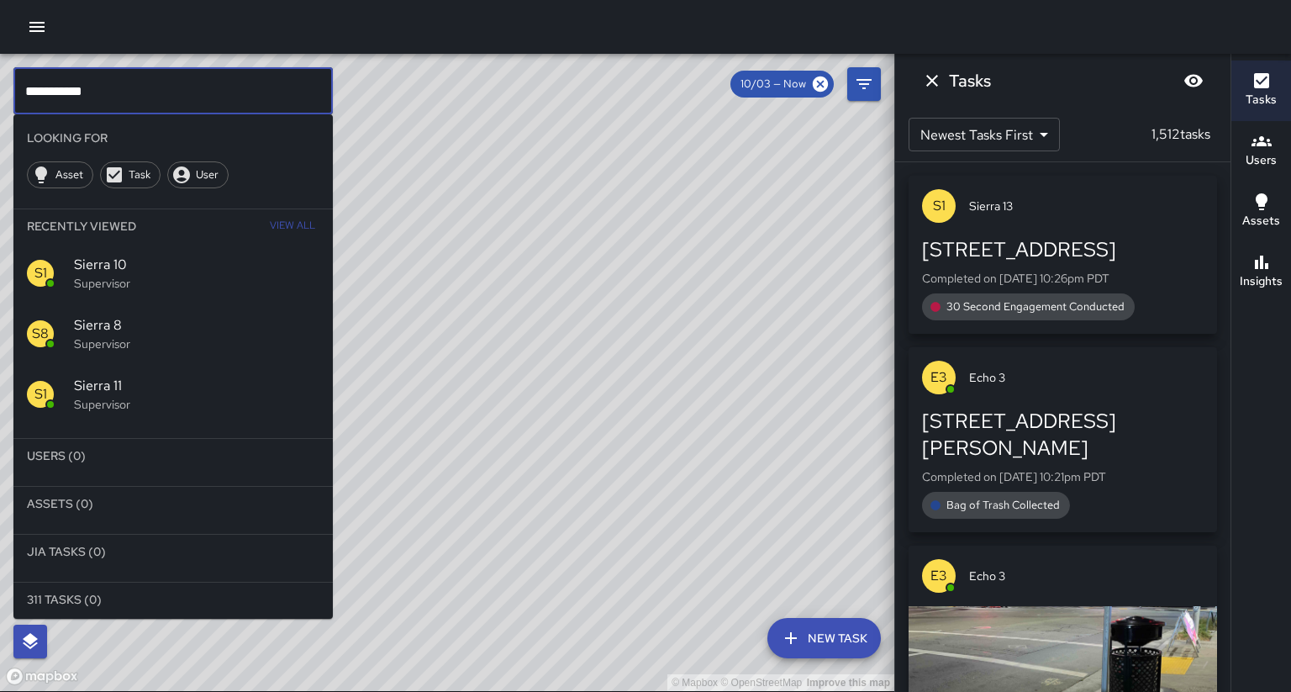
click at [135, 377] on div "S1 Sierra 11 Supervisor" at bounding box center [172, 394] width 319 height 61
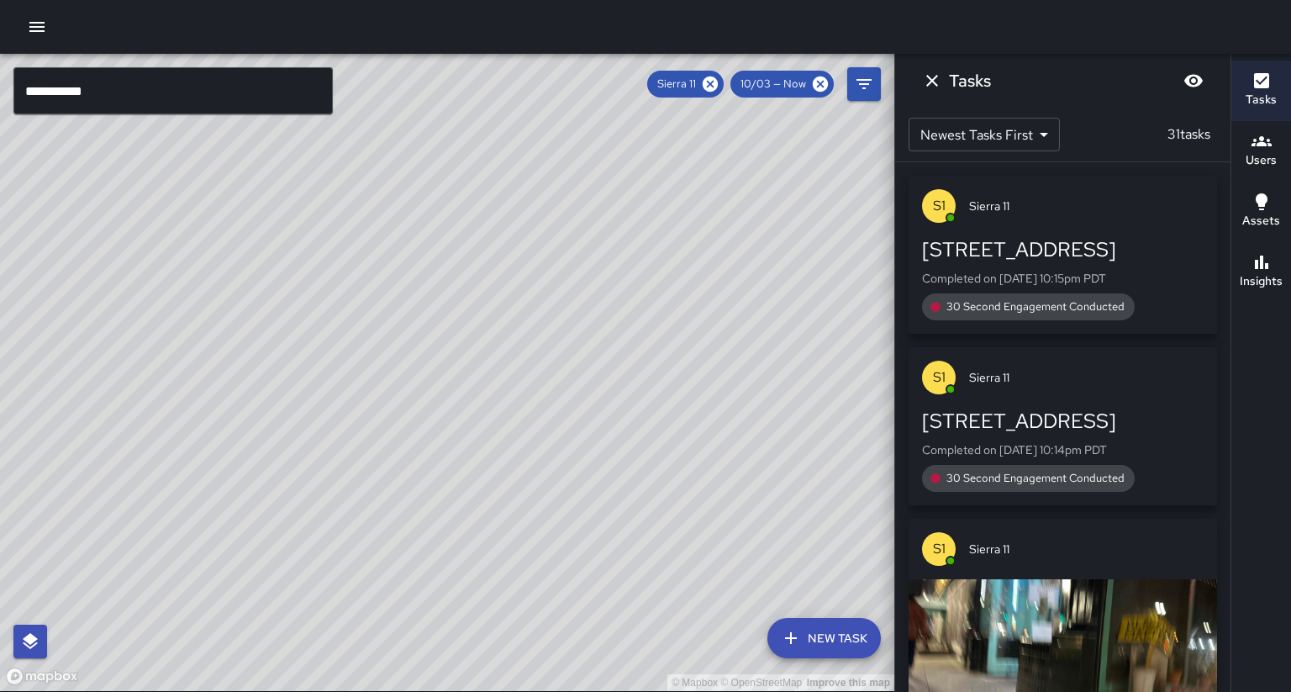
drag, startPoint x: 461, startPoint y: 266, endPoint x: 413, endPoint y: 366, distance: 110.9
click at [410, 366] on div "© Mapbox © OpenStreetMap Improve this map" at bounding box center [447, 372] width 894 height 637
click at [1250, 253] on div "Insights" at bounding box center [1261, 271] width 43 height 39
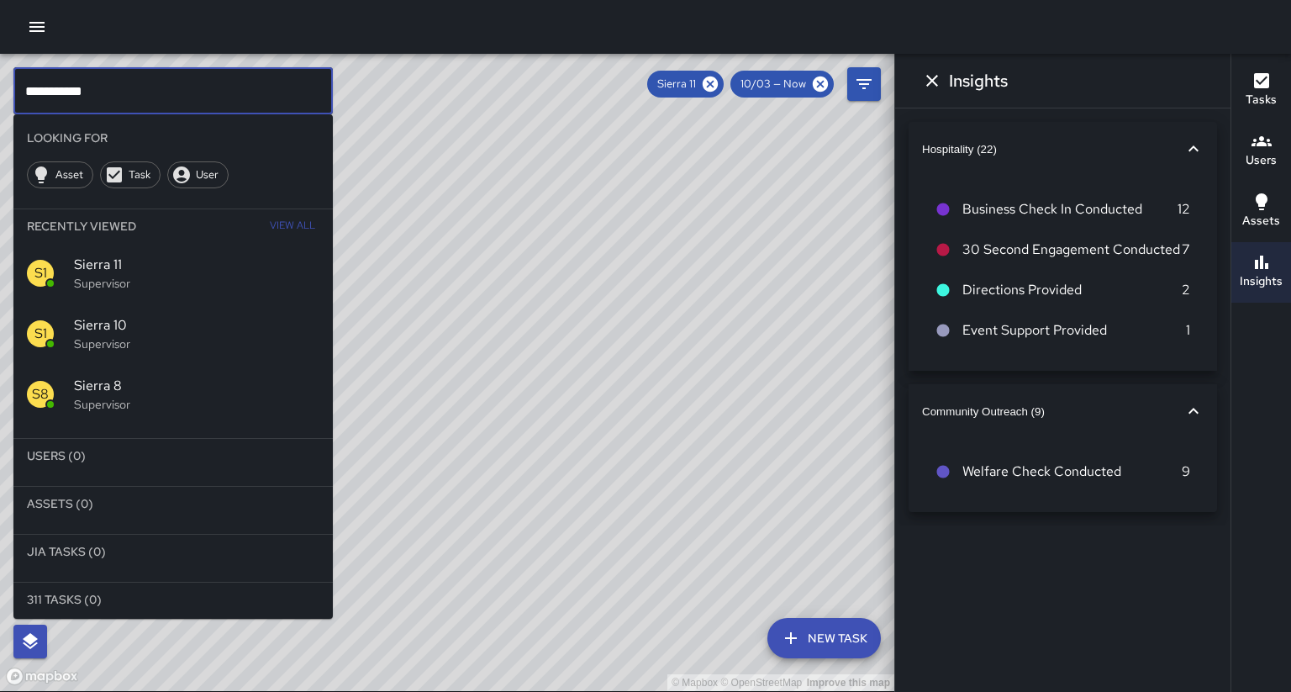
click at [145, 90] on input "**********" at bounding box center [172, 90] width 319 height 47
click at [720, 84] on icon at bounding box center [710, 84] width 18 height 18
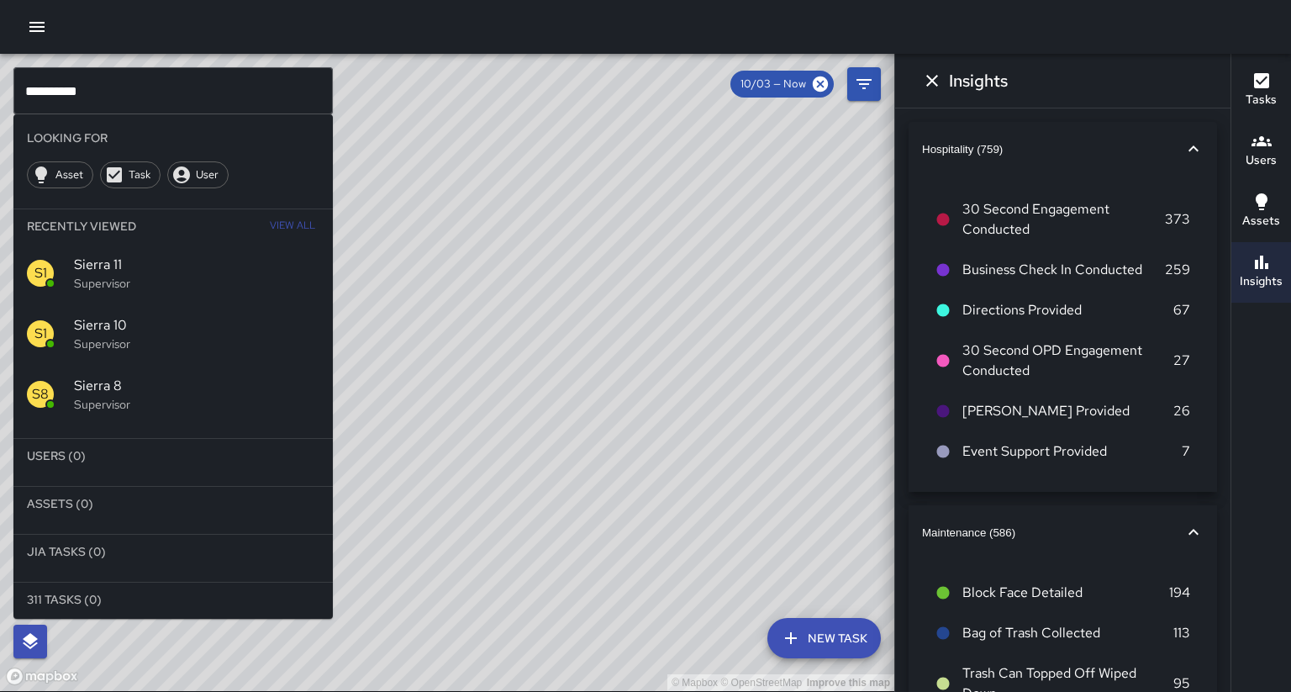
click at [58, 91] on input "**********" at bounding box center [172, 90] width 319 height 47
click at [76, 91] on input "**********" at bounding box center [172, 90] width 319 height 47
type input "*"
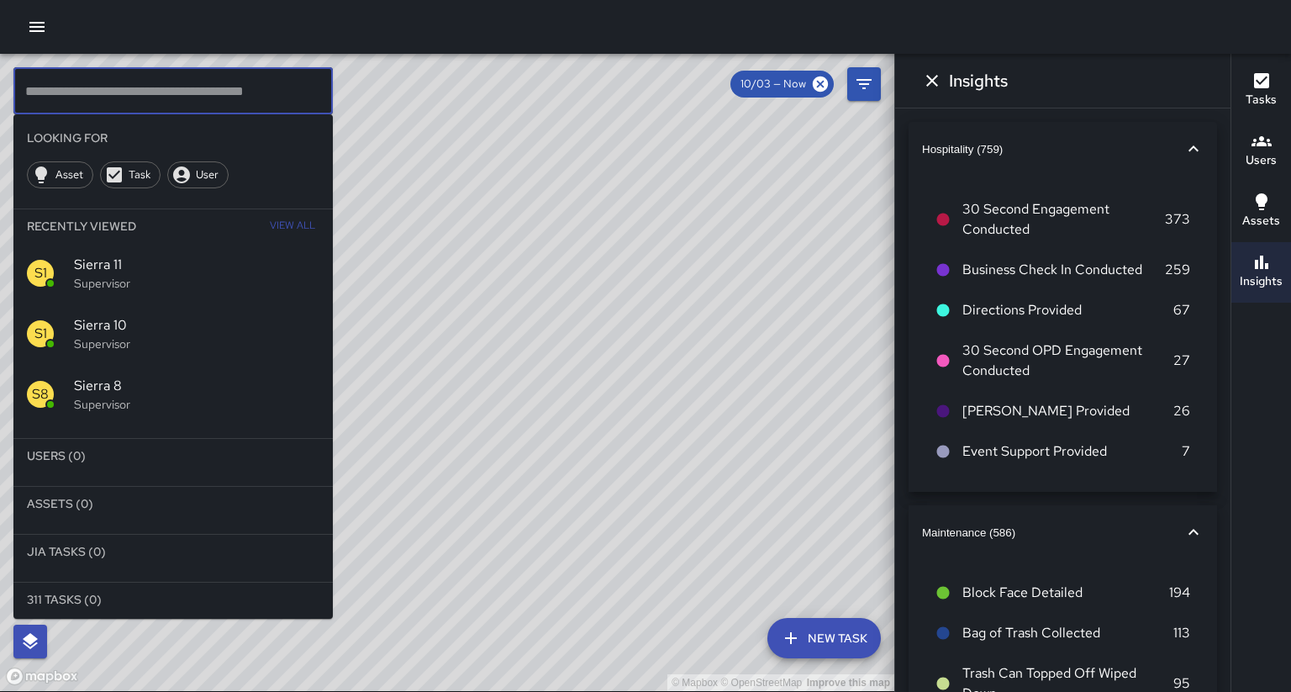
type input "*"
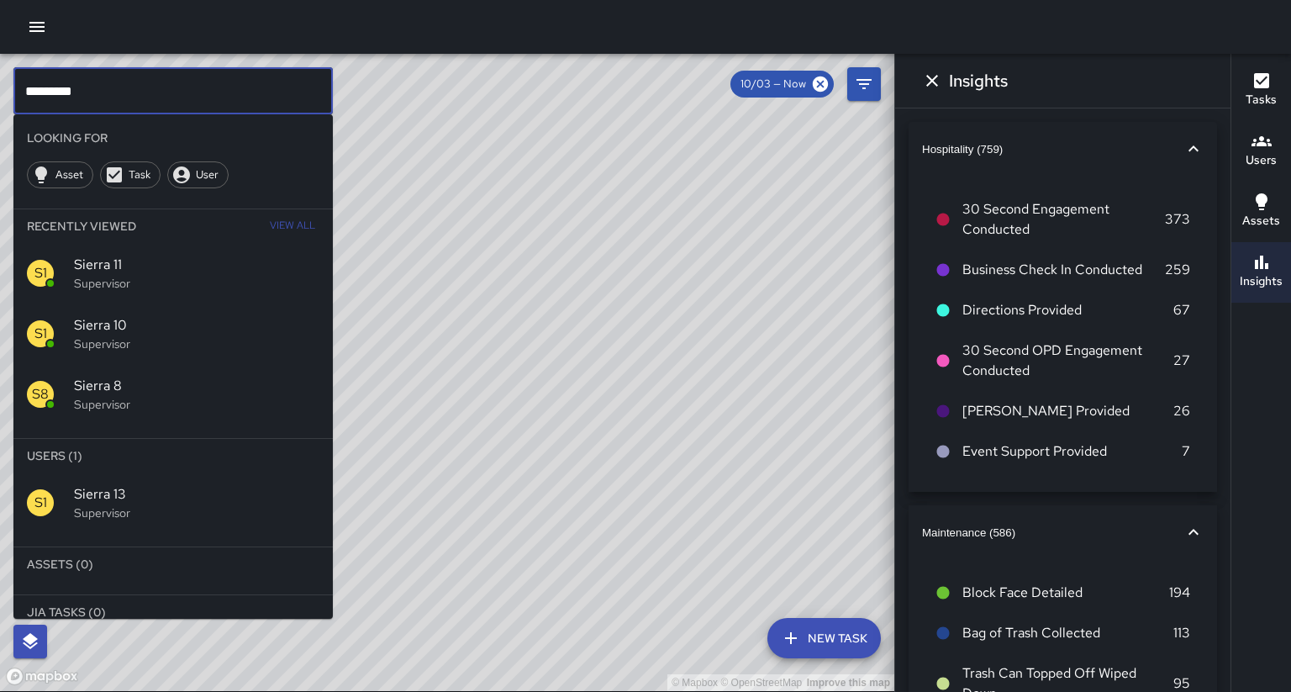
click at [74, 484] on span "Sierra 13" at bounding box center [196, 494] width 245 height 20
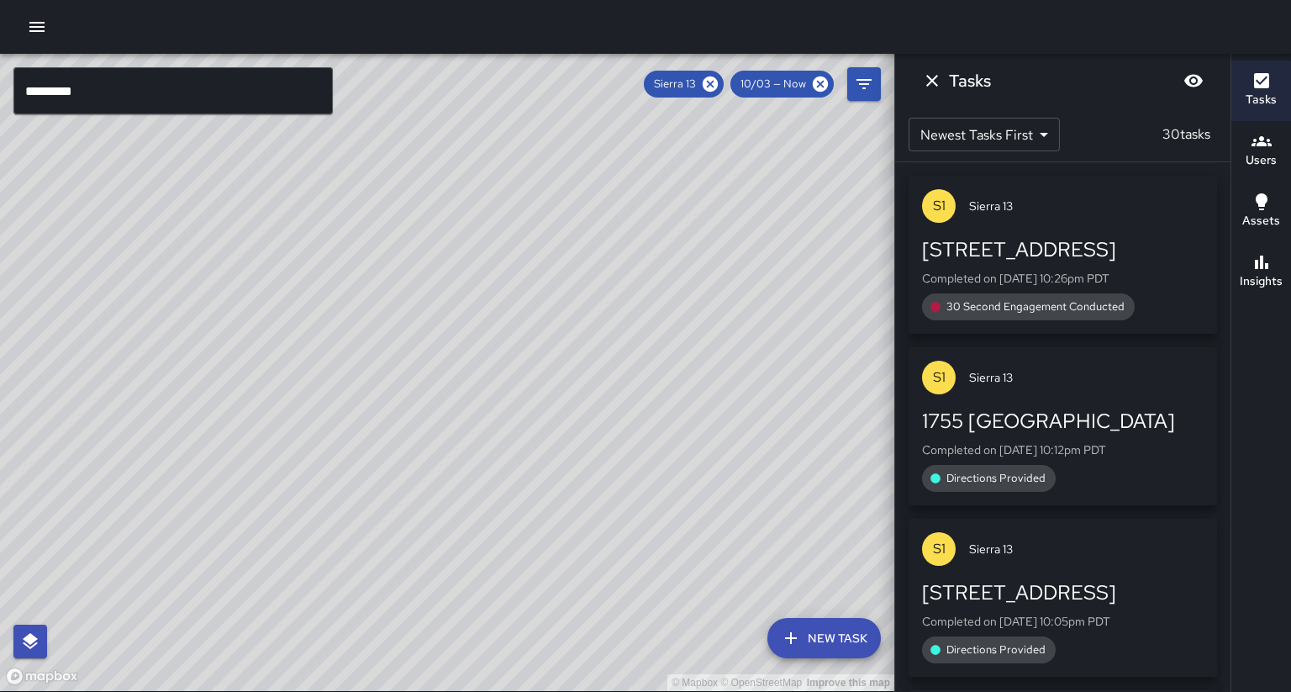
drag, startPoint x: 114, startPoint y: 477, endPoint x: 197, endPoint y: 336, distance: 163.5
click at [197, 336] on div "© Mapbox © OpenStreetMap Improve this map" at bounding box center [447, 372] width 894 height 637
drag, startPoint x: 128, startPoint y: 562, endPoint x: 153, endPoint y: 513, distance: 54.9
click at [153, 513] on div "© Mapbox © OpenStreetMap Improve this map" at bounding box center [447, 372] width 894 height 637
drag, startPoint x: 152, startPoint y: 513, endPoint x: 262, endPoint y: 350, distance: 196.8
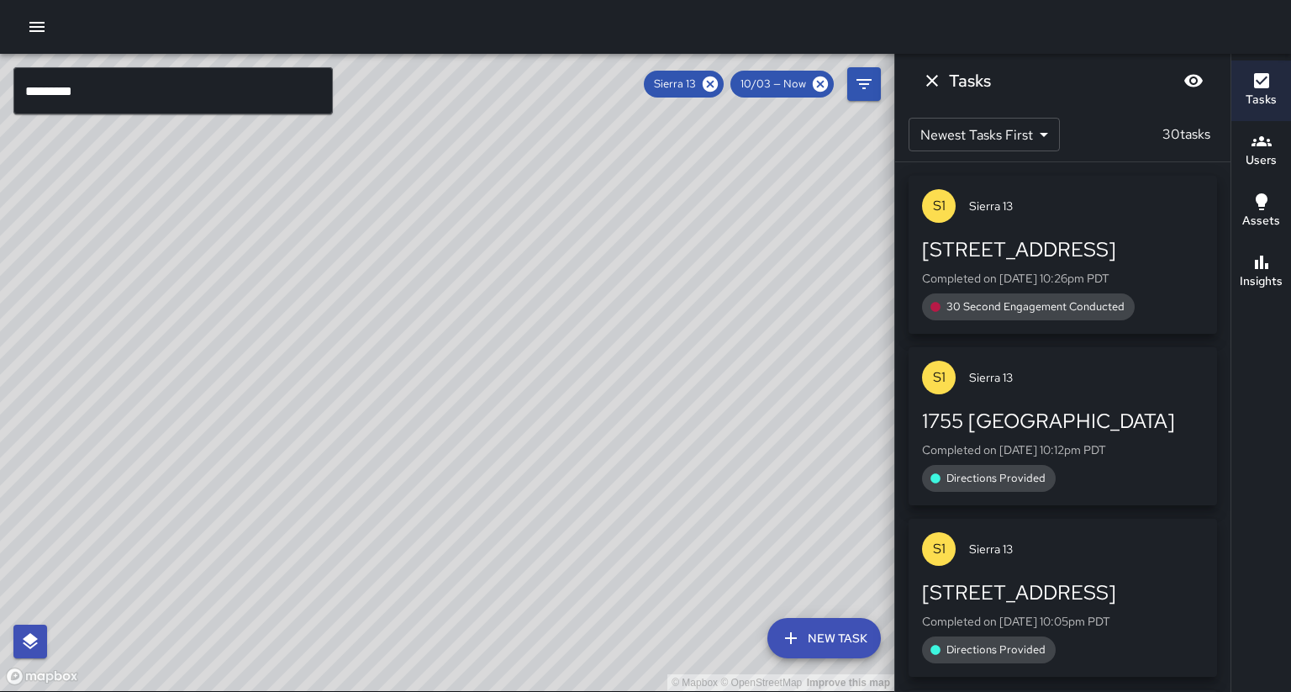
click at [262, 351] on div "© Mapbox © OpenStreetMap Improve this map" at bounding box center [447, 372] width 894 height 637
drag, startPoint x: 490, startPoint y: 269, endPoint x: 280, endPoint y: 525, distance: 330.8
click at [280, 525] on div "© Mapbox © OpenStreetMap Improve this map" at bounding box center [447, 372] width 894 height 637
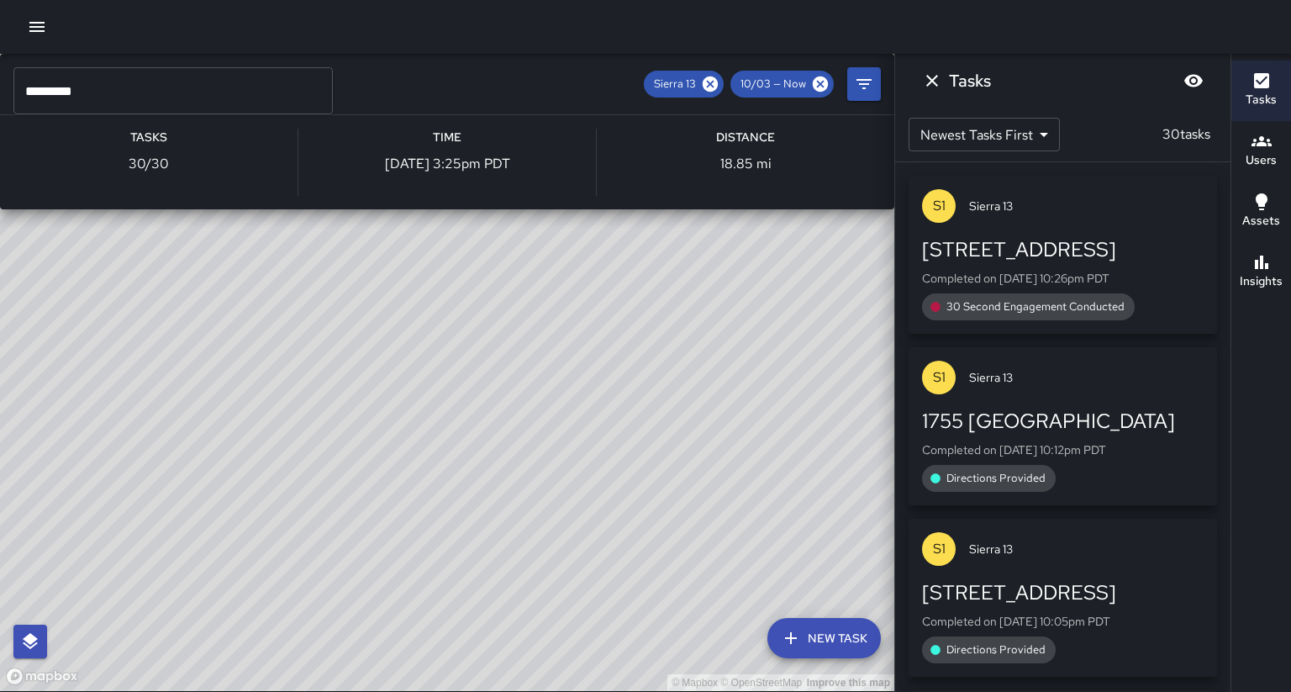
drag, startPoint x: 280, startPoint y: 525, endPoint x: 453, endPoint y: 414, distance: 205.2
click at [453, 414] on div "© Mapbox © OpenStreetMap Improve this map S1 Sierra 13 Supervisor Tasks 30 / 30…" at bounding box center [447, 372] width 894 height 637
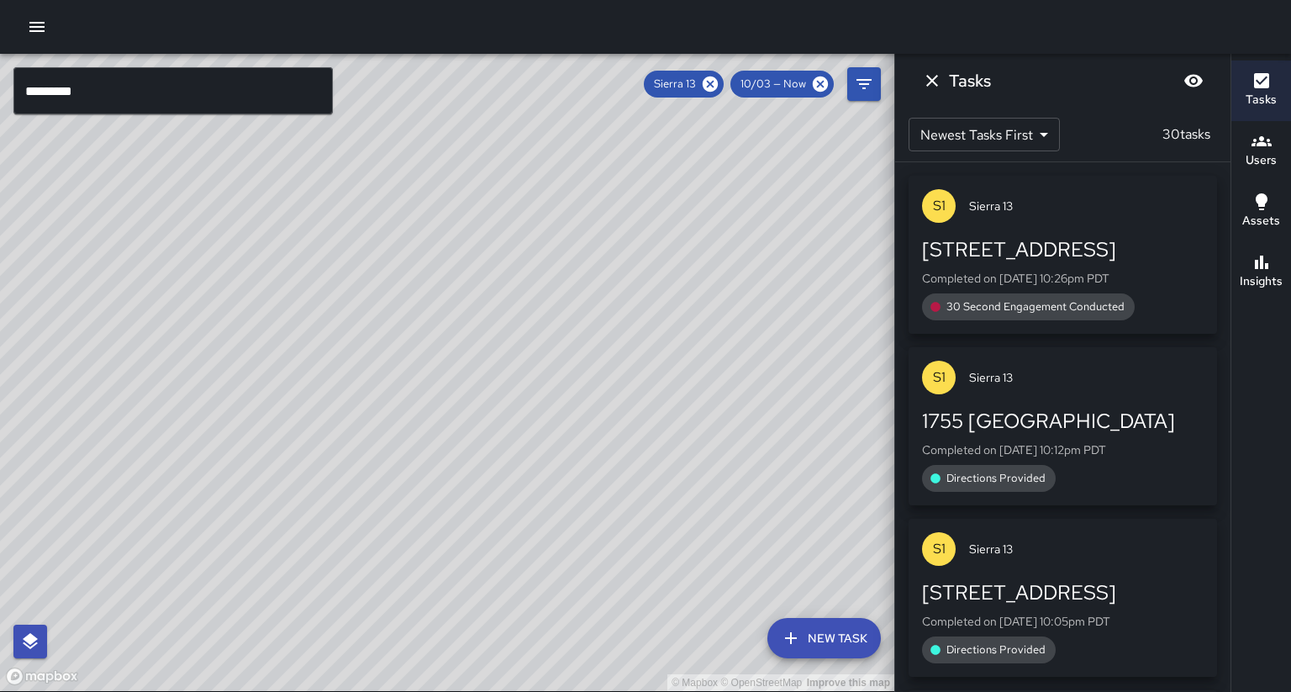
drag, startPoint x: 490, startPoint y: 303, endPoint x: 377, endPoint y: 434, distance: 172.8
click at [377, 434] on div "© Mapbox © OpenStreetMap Improve this map" at bounding box center [447, 372] width 894 height 637
drag, startPoint x: 469, startPoint y: 272, endPoint x: 324, endPoint y: 409, distance: 199.2
click at [324, 409] on div "© Mapbox © OpenStreetMap Improve this map" at bounding box center [447, 372] width 894 height 637
click at [1282, 267] on button "Insights" at bounding box center [1261, 272] width 60 height 61
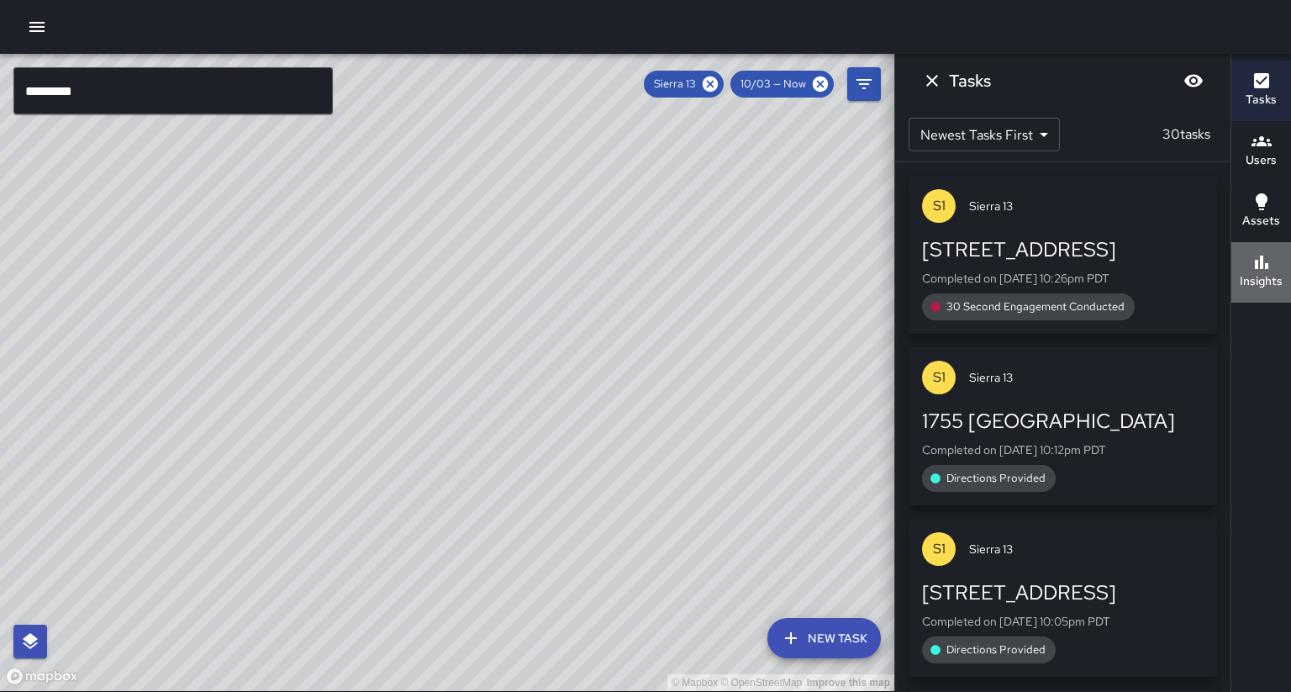
scroll to position [0, 0]
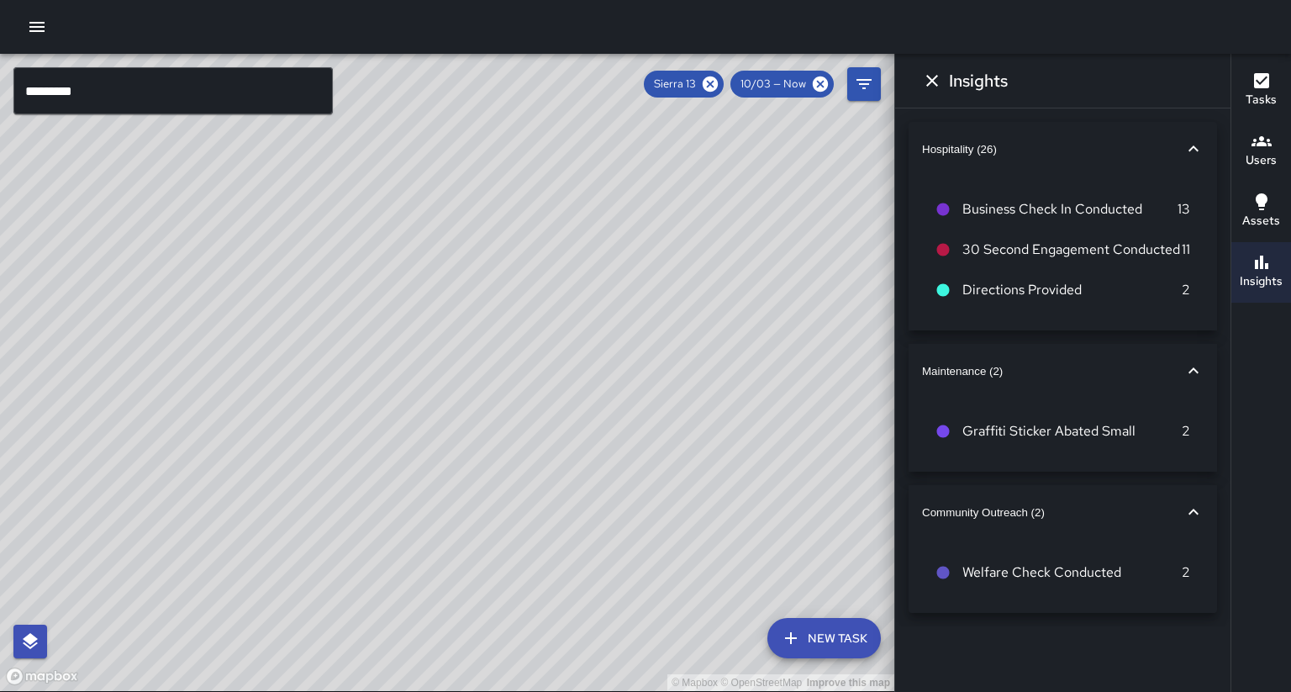
click at [918, 77] on button "Dismiss" at bounding box center [932, 81] width 34 height 34
click at [927, 79] on button "Dismiss" at bounding box center [932, 81] width 34 height 34
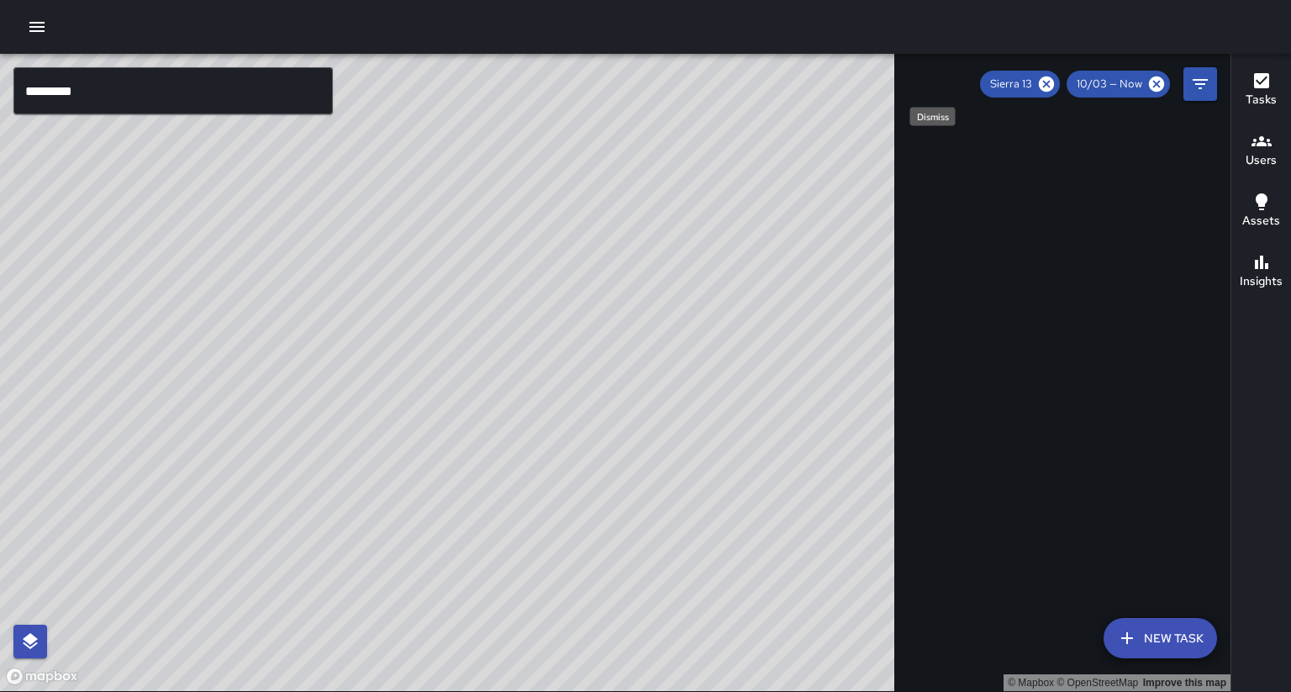
drag, startPoint x: 577, startPoint y: 504, endPoint x: 519, endPoint y: 436, distance: 89.4
click at [669, 380] on div "© Mapbox © OpenStreetMap Improve this map" at bounding box center [615, 372] width 1231 height 637
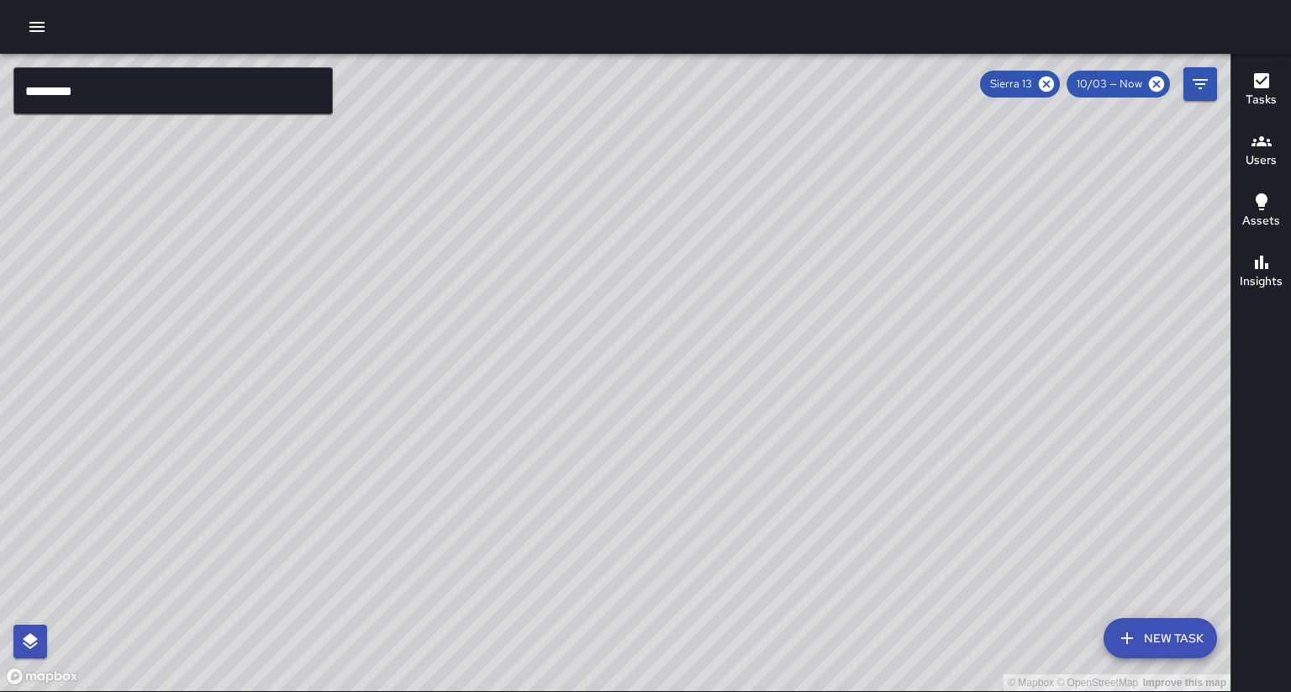
drag, startPoint x: 519, startPoint y: 436, endPoint x: 614, endPoint y: 324, distance: 147.3
click at [614, 324] on div "© Mapbox © OpenStreetMap Improve this map" at bounding box center [615, 372] width 1231 height 637
drag, startPoint x: 556, startPoint y: 467, endPoint x: 544, endPoint y: 400, distance: 67.6
click at [544, 400] on div "© Mapbox © OpenStreetMap Improve this map" at bounding box center [615, 372] width 1231 height 637
drag, startPoint x: 555, startPoint y: 331, endPoint x: 442, endPoint y: 438, distance: 155.2
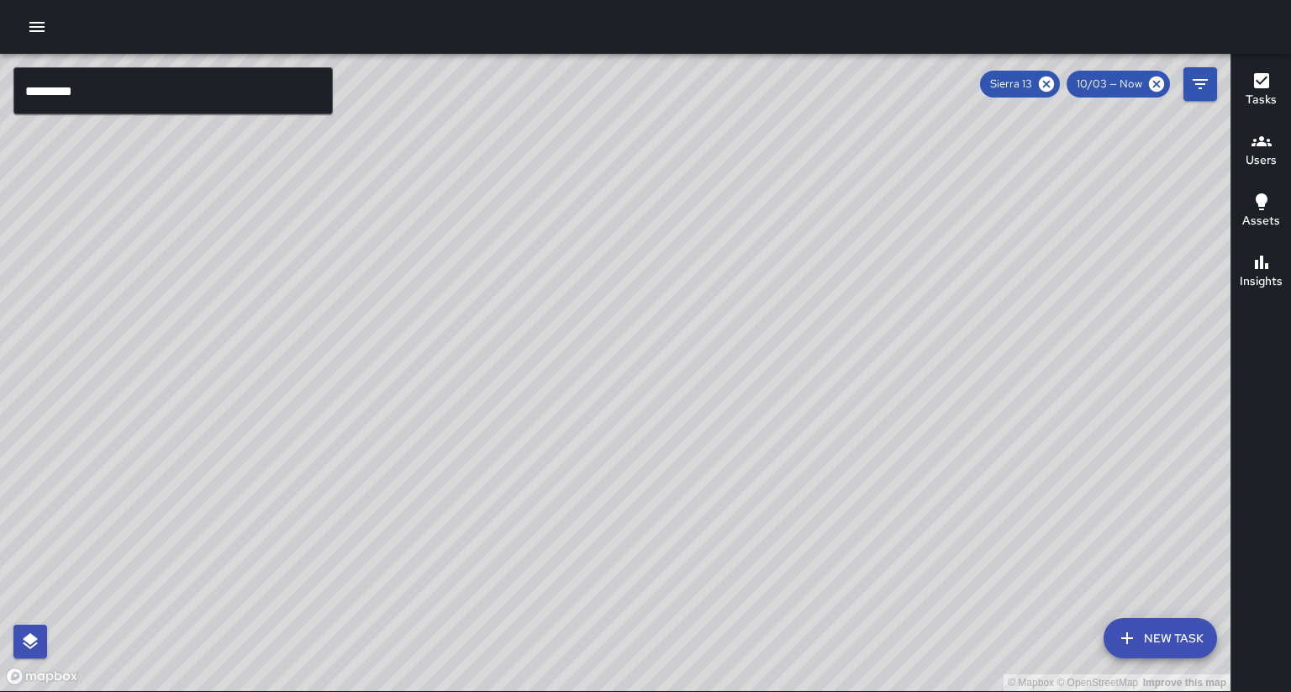
click at [442, 438] on div "© Mapbox © OpenStreetMap Improve this map" at bounding box center [615, 372] width 1231 height 637
click at [180, 88] on input "*********" at bounding box center [172, 90] width 319 height 47
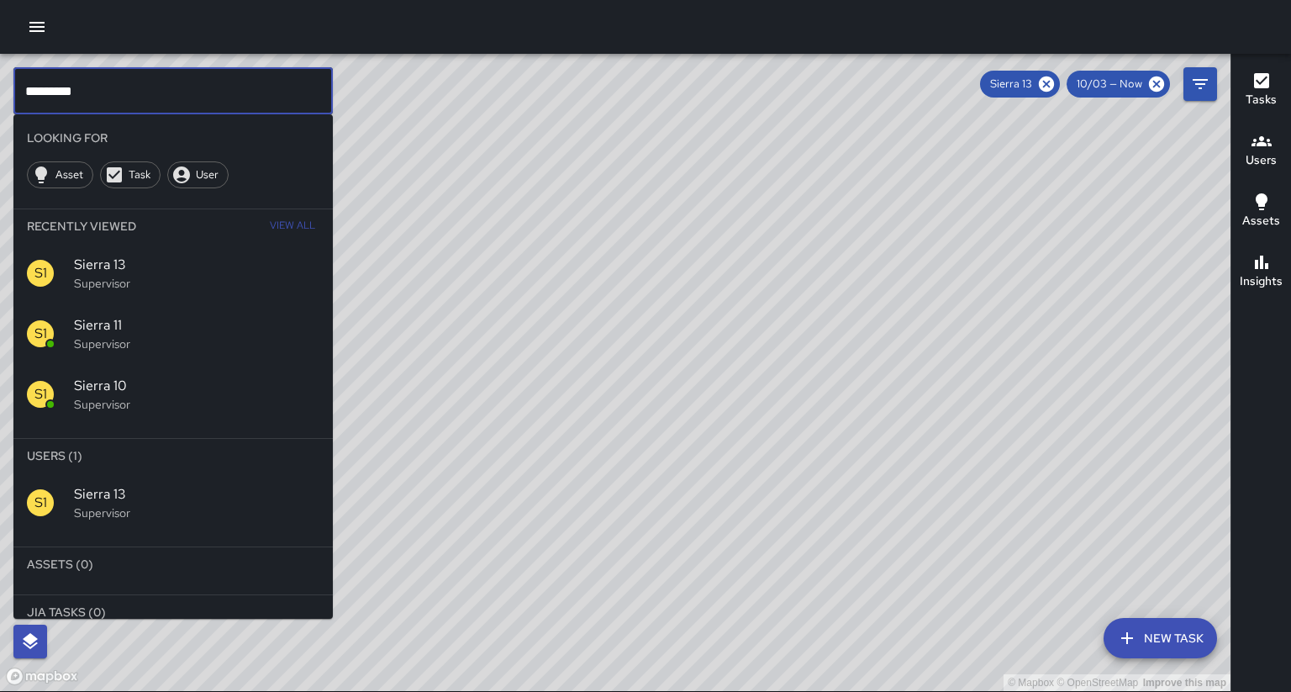
click at [1048, 627] on div "© Mapbox © OpenStreetMap Improve this map" at bounding box center [615, 372] width 1231 height 637
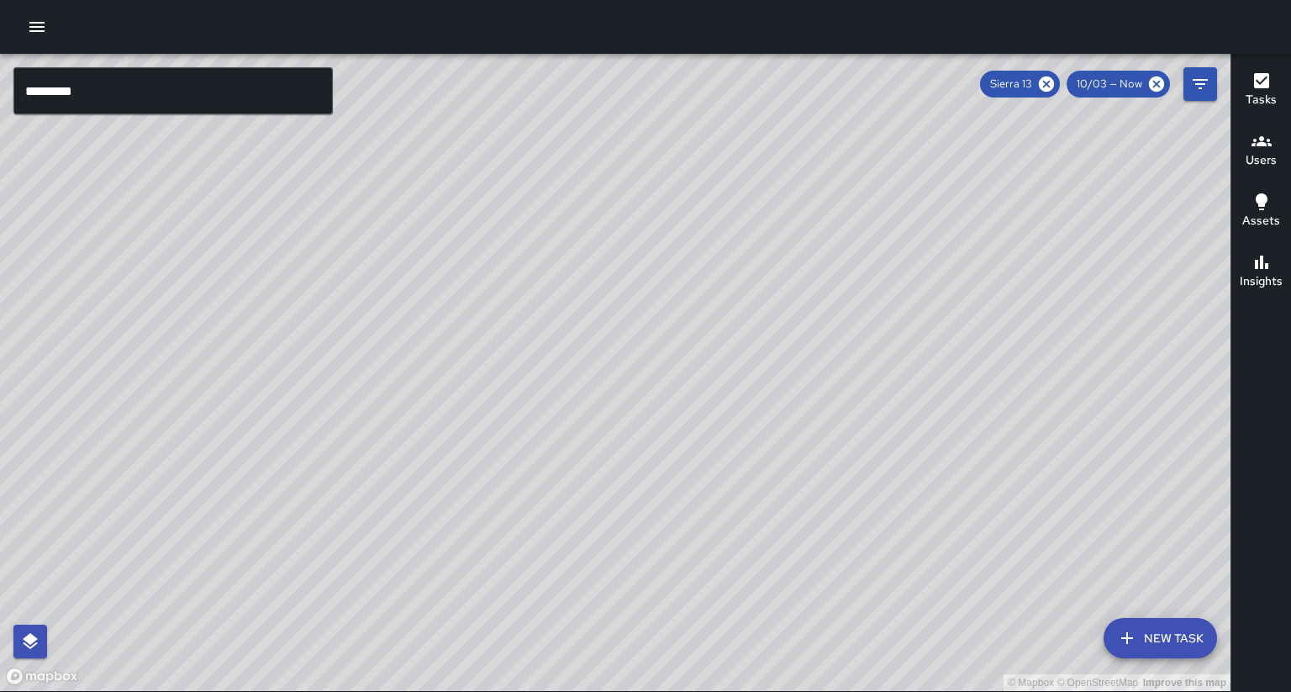
drag, startPoint x: 843, startPoint y: 580, endPoint x: 834, endPoint y: 620, distance: 41.4
click at [834, 620] on div "© Mapbox © OpenStreetMap Improve this map" at bounding box center [615, 372] width 1231 height 637
drag, startPoint x: 518, startPoint y: 391, endPoint x: 544, endPoint y: 366, distance: 35.7
click at [550, 361] on div "© Mapbox © OpenStreetMap Improve this map" at bounding box center [615, 372] width 1231 height 637
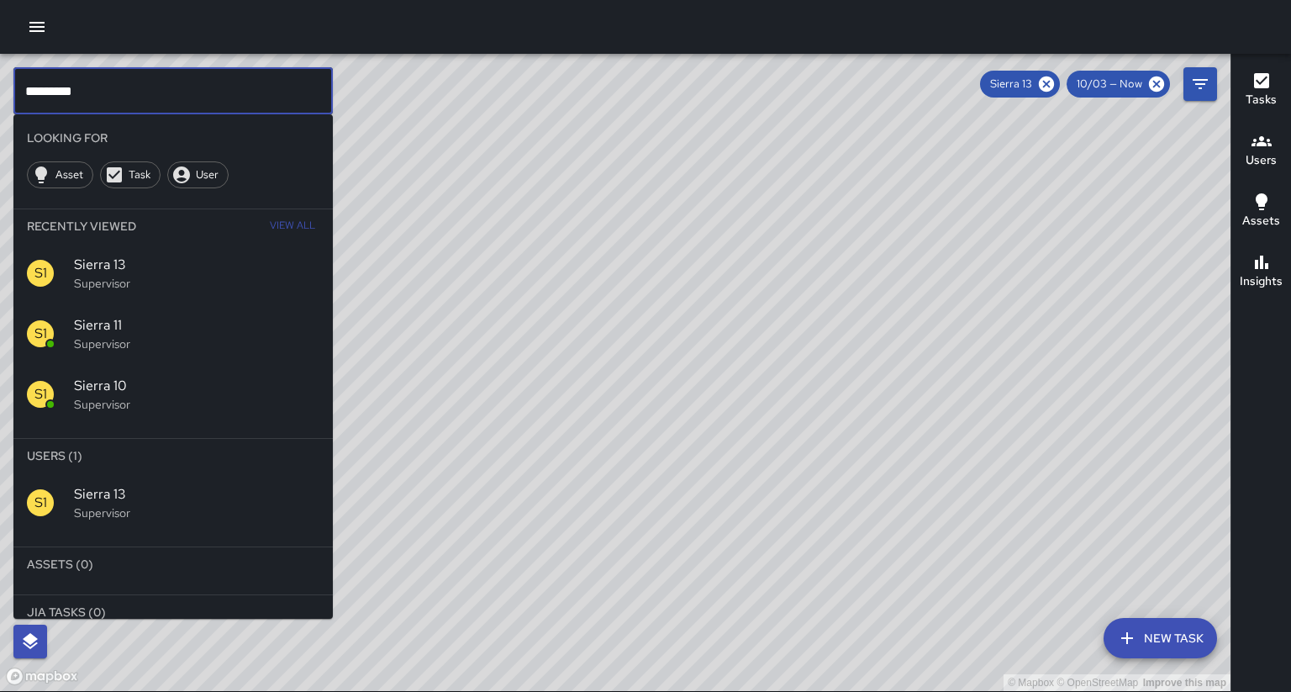
click at [218, 84] on input "*********" at bounding box center [172, 90] width 319 height 47
drag, startPoint x: 777, startPoint y: 389, endPoint x: 775, endPoint y: 376, distance: 13.6
click at [777, 388] on div "© Mapbox © OpenStreetMap Improve this map" at bounding box center [615, 372] width 1231 height 637
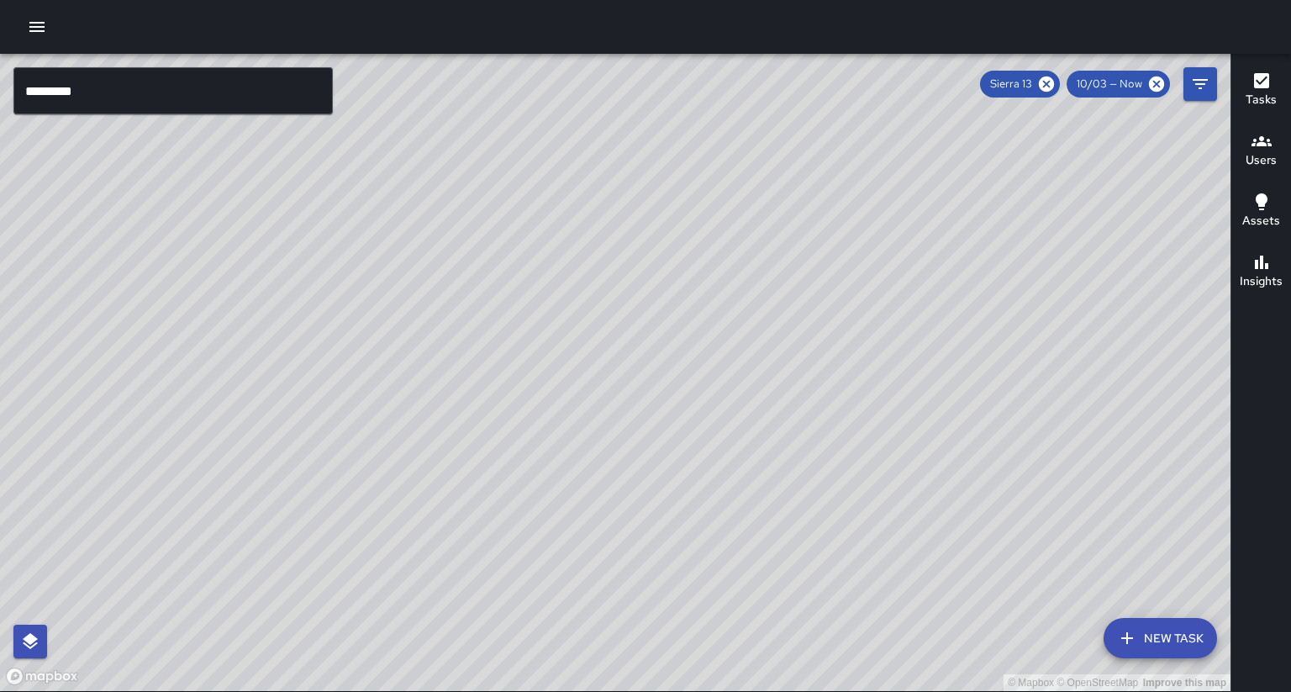
drag, startPoint x: 760, startPoint y: 387, endPoint x: 590, endPoint y: 477, distance: 192.1
click at [589, 476] on div "© Mapbox © OpenStreetMap Improve this map" at bounding box center [615, 372] width 1231 height 637
drag, startPoint x: 427, startPoint y: 302, endPoint x: 653, endPoint y: 462, distance: 277.3
click at [653, 462] on div "© Mapbox © OpenStreetMap Improve this map" at bounding box center [615, 372] width 1231 height 637
drag, startPoint x: 451, startPoint y: 381, endPoint x: 505, endPoint y: 388, distance: 55.1
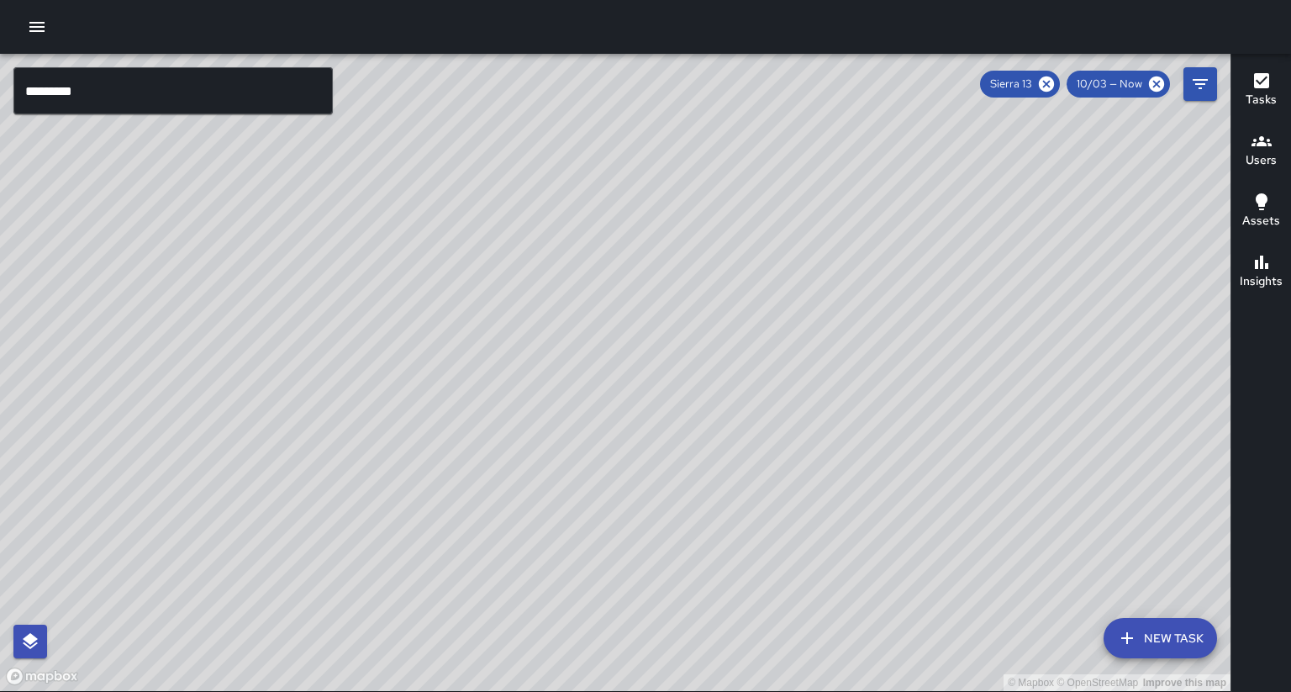
click at [505, 388] on div "© Mapbox © OpenStreetMap Improve this map" at bounding box center [615, 372] width 1231 height 637
drag, startPoint x: 718, startPoint y: 516, endPoint x: 698, endPoint y: 435, distance: 83.2
click at [698, 435] on div "© Mapbox © OpenStreetMap Improve this map" at bounding box center [615, 372] width 1231 height 637
drag, startPoint x: 249, startPoint y: 299, endPoint x: 294, endPoint y: 82, distance: 222.4
click at [301, 77] on div "© Mapbox © OpenStreetMap Improve this map ********* ​ New Task Sierra 13 10/03 …" at bounding box center [615, 373] width 1231 height 638
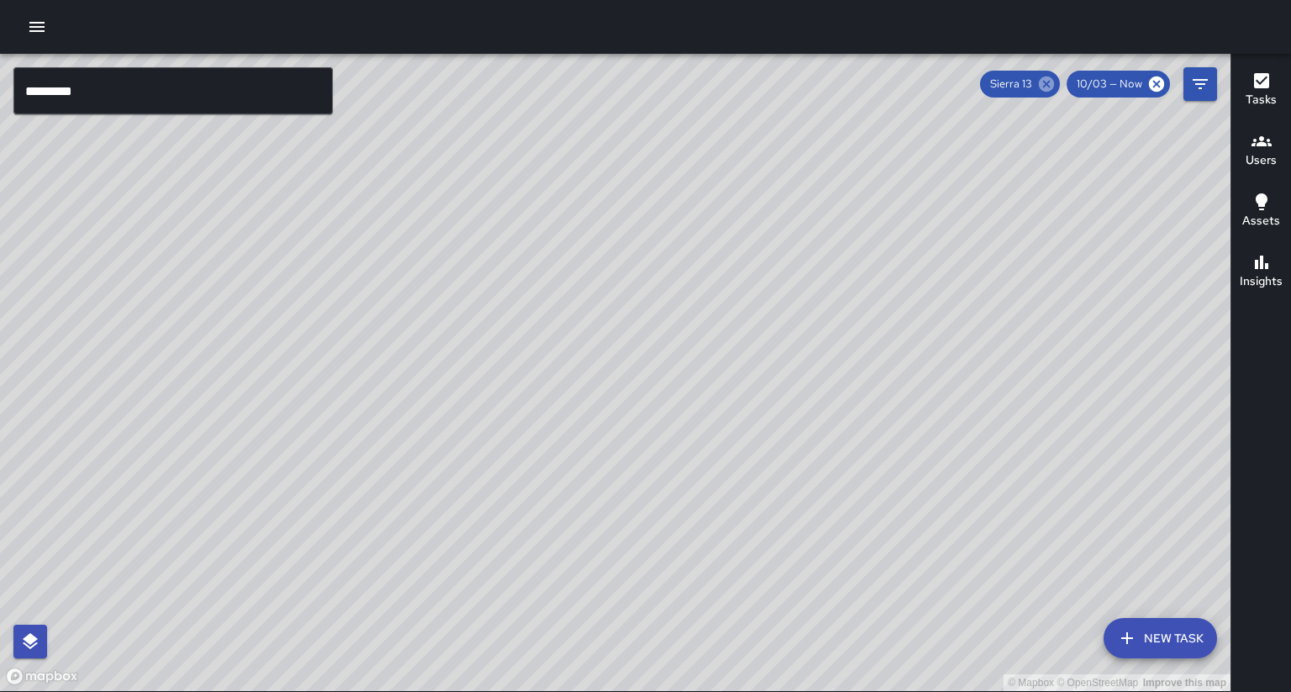
click at [1054, 86] on icon at bounding box center [1046, 83] width 15 height 15
click at [1270, 272] on button "Insights" at bounding box center [1261, 272] width 60 height 61
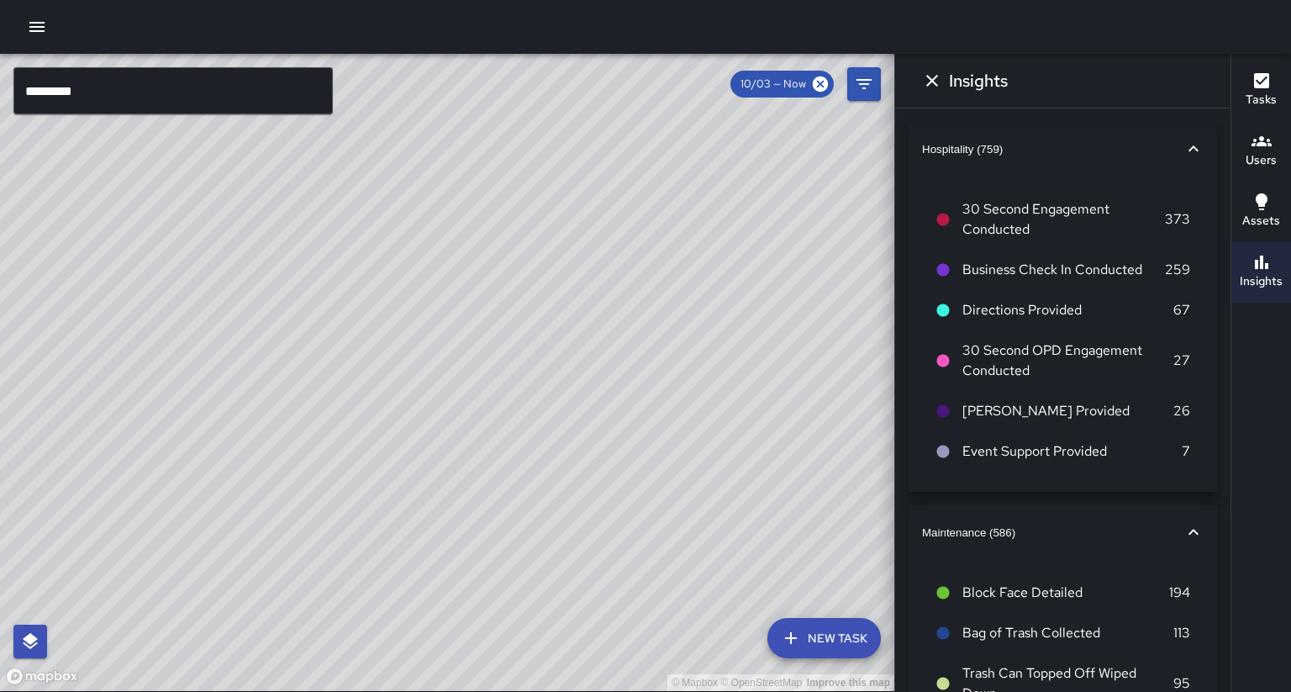
drag, startPoint x: 788, startPoint y: 372, endPoint x: 740, endPoint y: 353, distance: 51.4
click at [740, 353] on div "© Mapbox © OpenStreetMap Improve this map" at bounding box center [447, 372] width 894 height 637
click at [822, 81] on icon at bounding box center [820, 83] width 15 height 15
drag, startPoint x: 688, startPoint y: 272, endPoint x: 697, endPoint y: 269, distance: 8.8
click at [697, 269] on div "© Mapbox © OpenStreetMap Improve this map" at bounding box center [447, 372] width 894 height 637
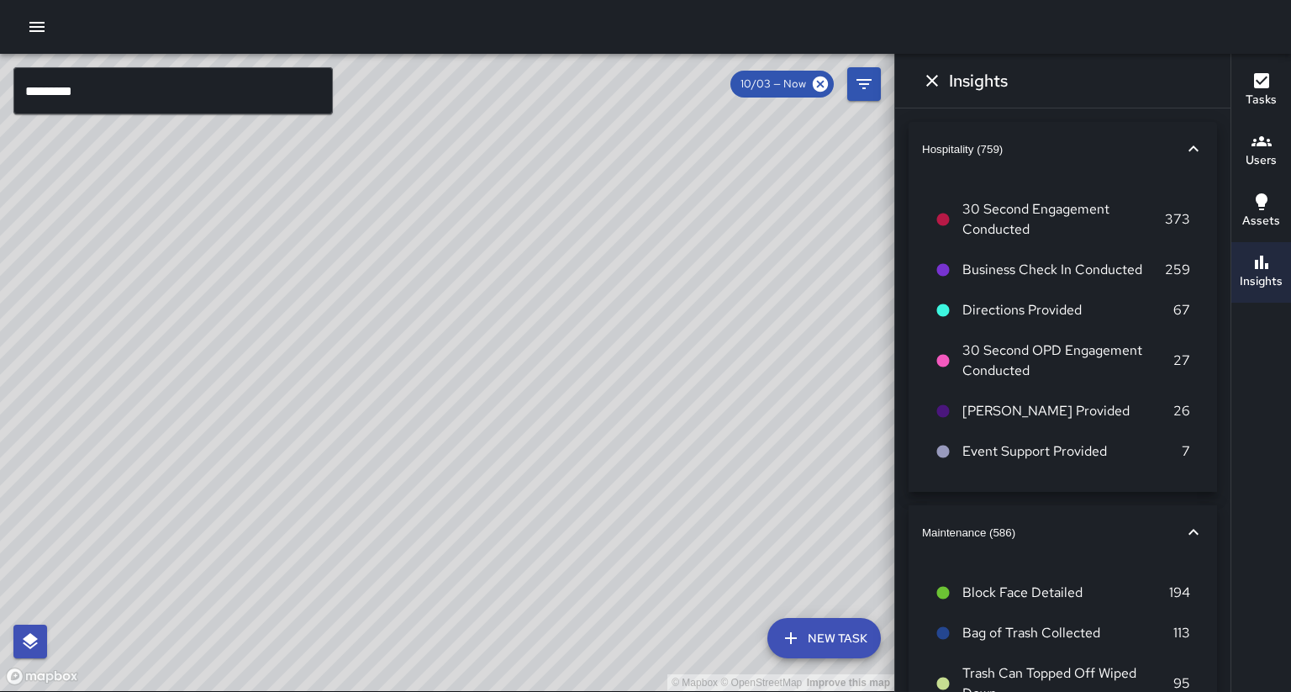
click at [221, 97] on input "*********" at bounding box center [172, 90] width 319 height 47
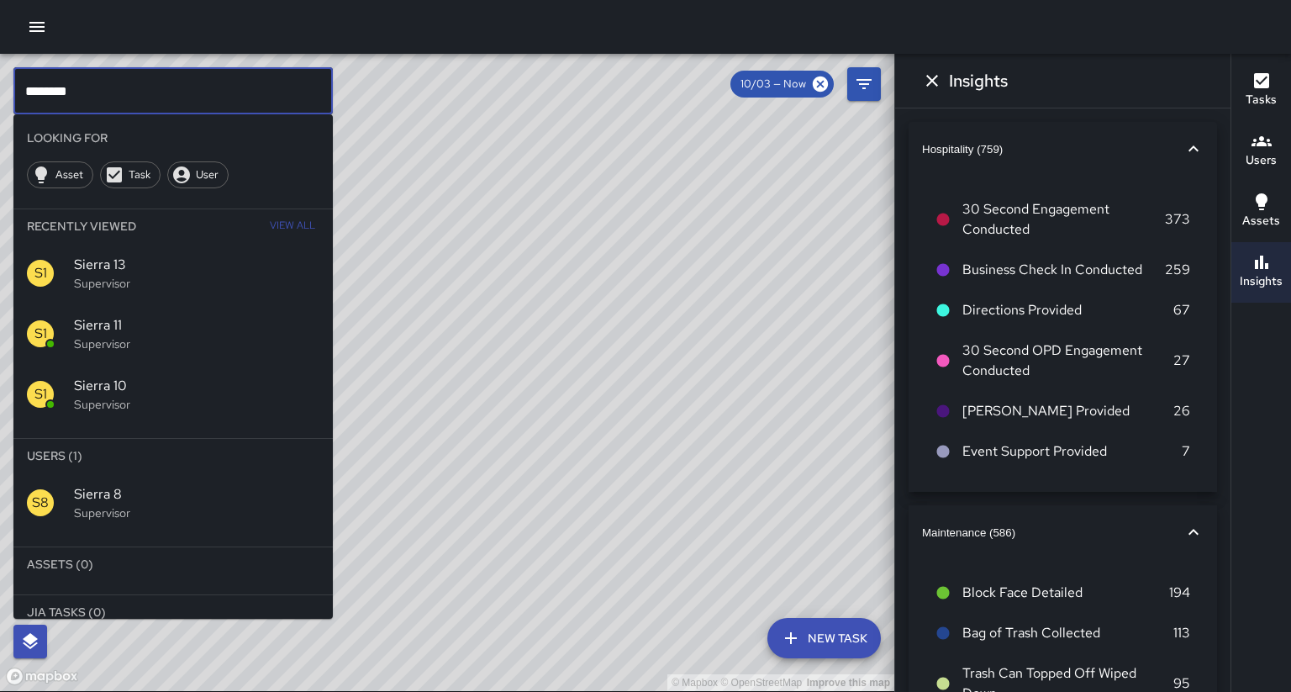
click at [124, 473] on div "S8 Sierra 8 Supervisor" at bounding box center [172, 502] width 319 height 61
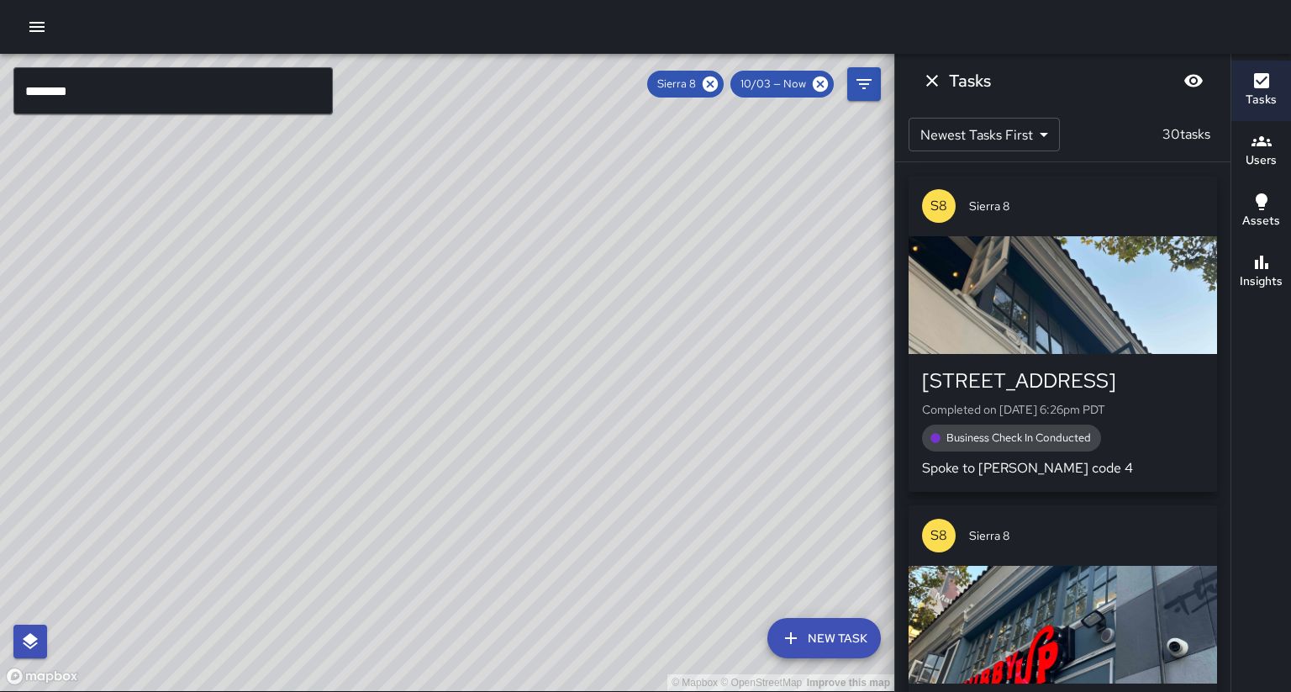
drag, startPoint x: 539, startPoint y: 284, endPoint x: 417, endPoint y: 536, distance: 280.1
click at [417, 536] on div "© Mapbox © OpenStreetMap Improve this map" at bounding box center [447, 372] width 894 height 637
drag, startPoint x: 380, startPoint y: 379, endPoint x: 394, endPoint y: 393, distance: 20.2
click at [394, 393] on div "© Mapbox © OpenStreetMap Improve this map" at bounding box center [447, 372] width 894 height 637
drag, startPoint x: 397, startPoint y: 369, endPoint x: 337, endPoint y: 330, distance: 71.1
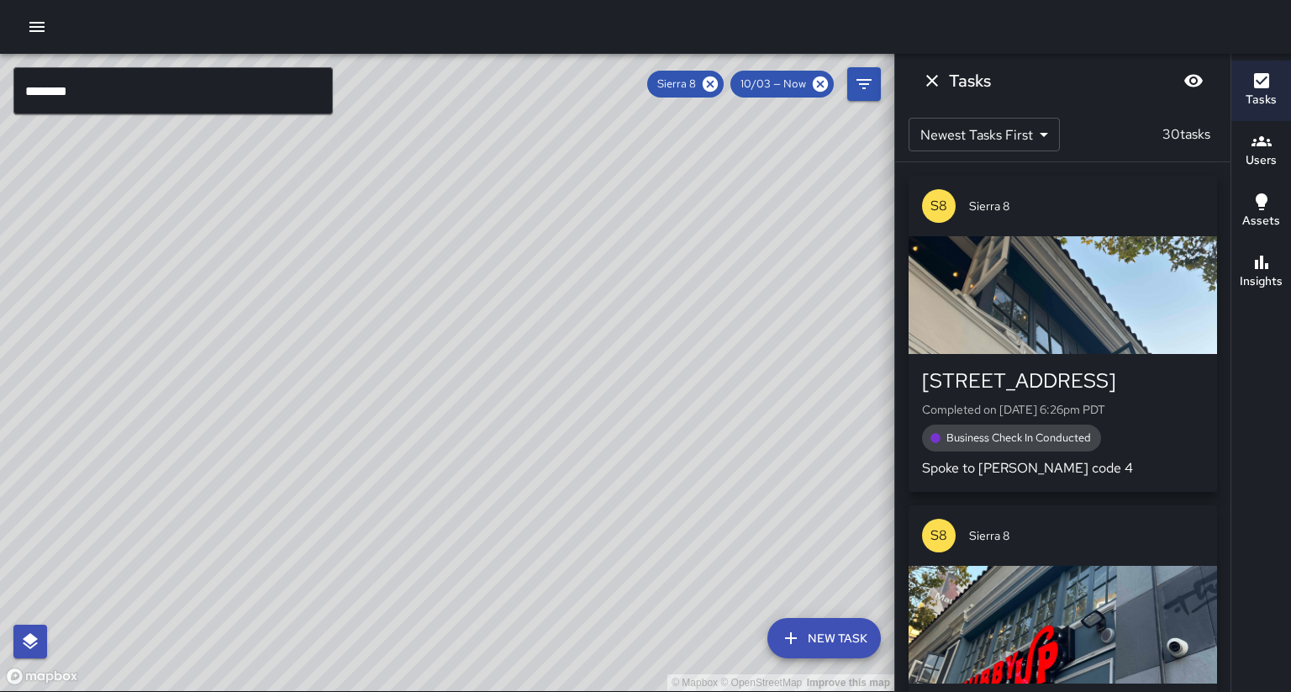
click at [397, 369] on div "© Mapbox © OpenStreetMap Improve this map S8 Sierra 8 Supervisor Tasks 30 / 30 …" at bounding box center [447, 372] width 894 height 637
drag, startPoint x: 478, startPoint y: 365, endPoint x: 528, endPoint y: 342, distance: 54.5
click at [528, 342] on div "© Mapbox © OpenStreetMap Improve this map" at bounding box center [447, 372] width 894 height 637
click at [1273, 254] on div "Insights" at bounding box center [1261, 271] width 43 height 39
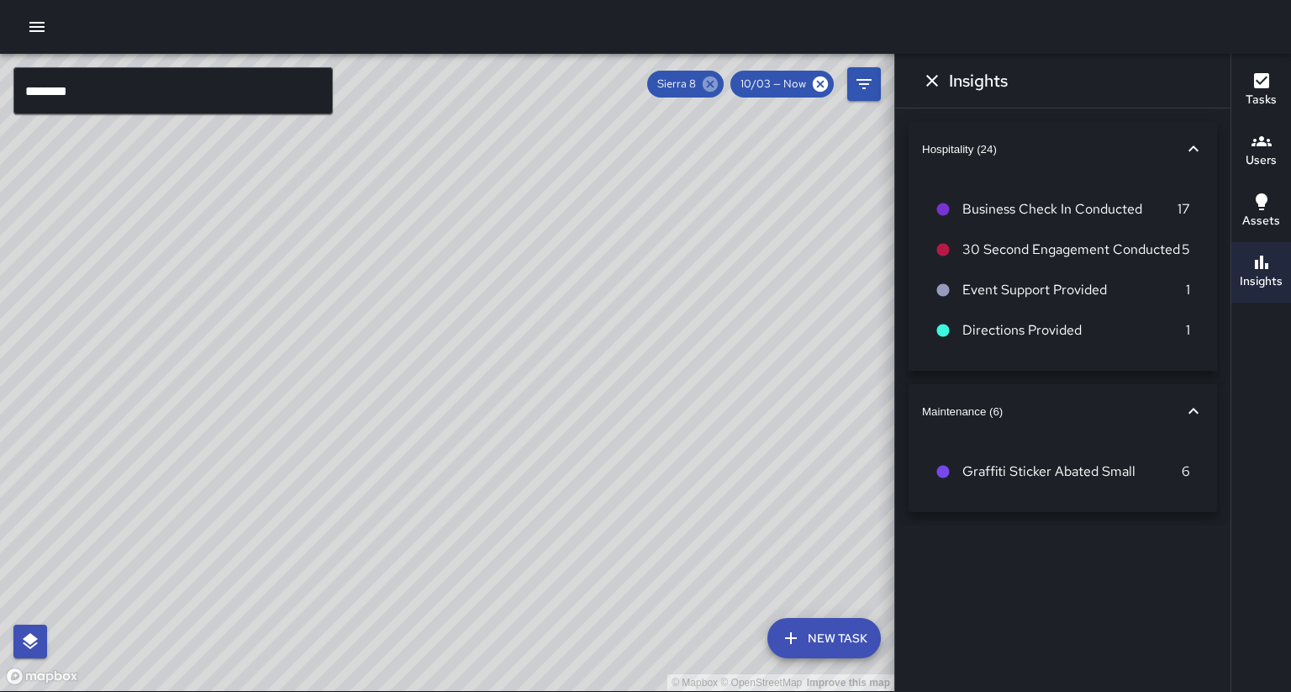
click at [718, 85] on icon at bounding box center [710, 83] width 15 height 15
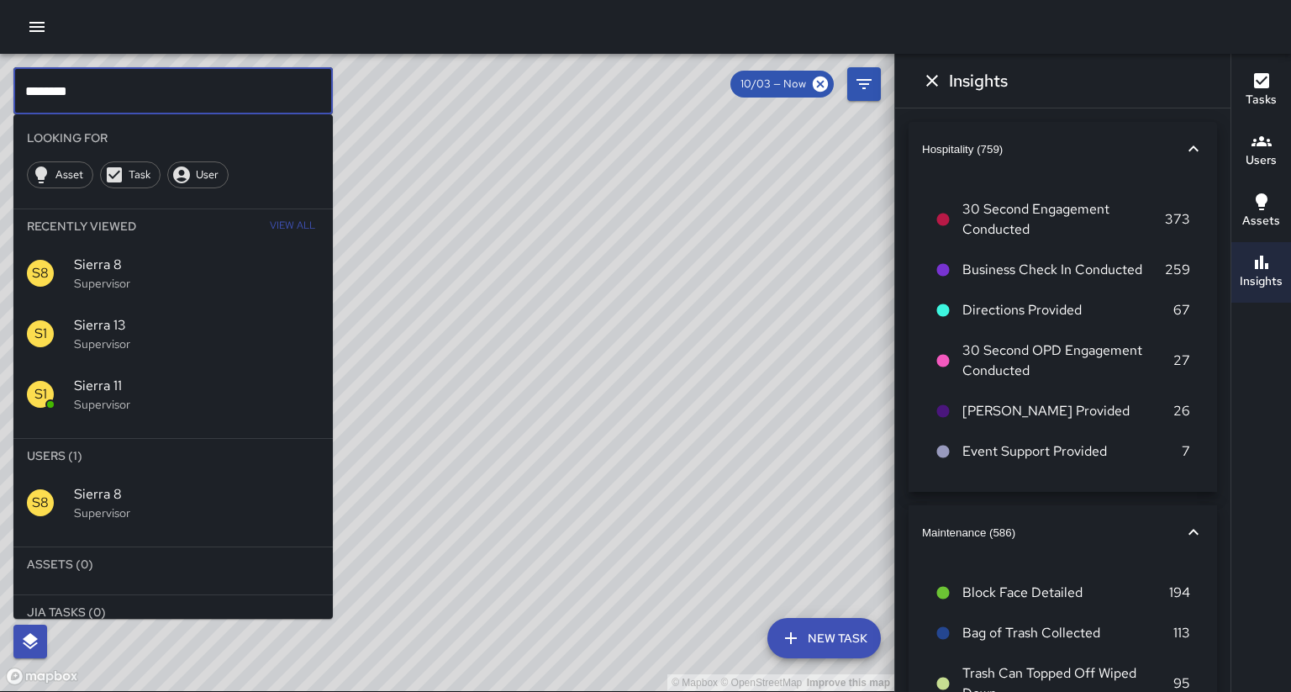
click at [306, 100] on input "********" at bounding box center [172, 90] width 319 height 47
type input "*********"
click at [194, 472] on div "S1 Sierra 12 Supervisor" at bounding box center [172, 502] width 319 height 61
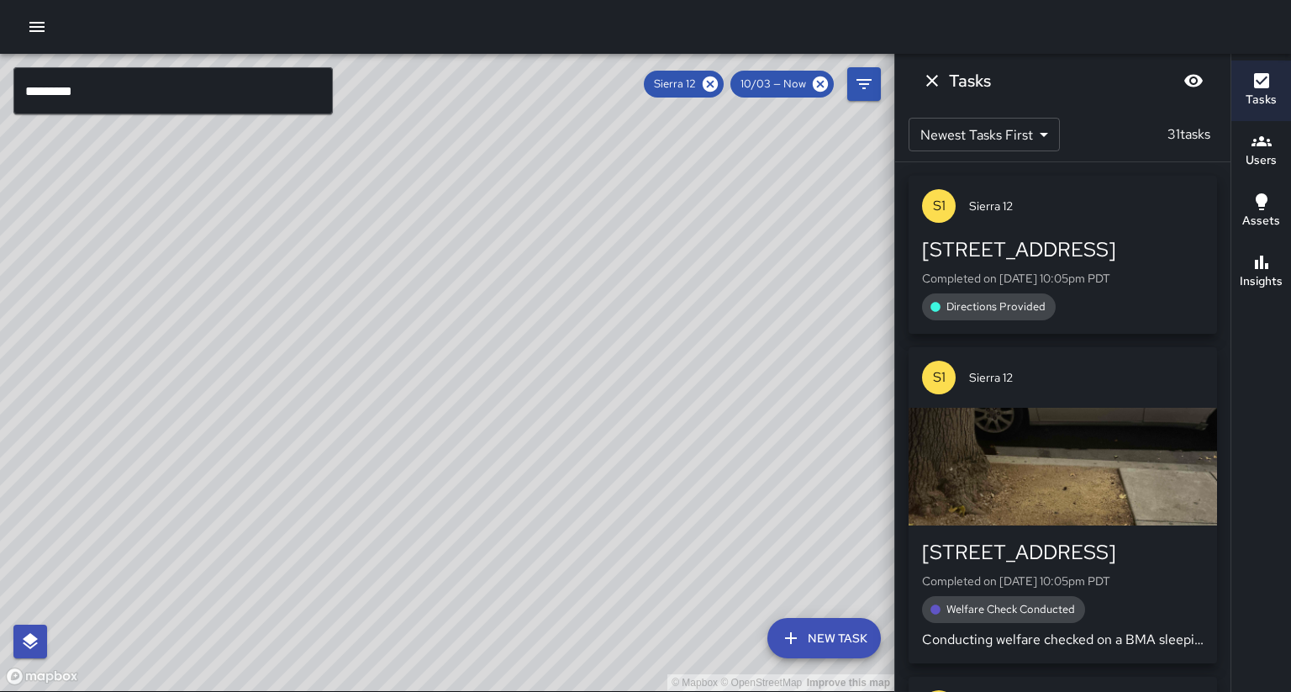
drag, startPoint x: 482, startPoint y: 276, endPoint x: 464, endPoint y: 360, distance: 86.1
click at [464, 360] on div "© Mapbox © OpenStreetMap Improve this map" at bounding box center [447, 372] width 894 height 637
drag, startPoint x: 444, startPoint y: 334, endPoint x: 441, endPoint y: 348, distance: 14.5
click at [442, 346] on div "© Mapbox © OpenStreetMap Improve this map" at bounding box center [447, 372] width 894 height 637
drag, startPoint x: 401, startPoint y: 362, endPoint x: 416, endPoint y: 326, distance: 39.2
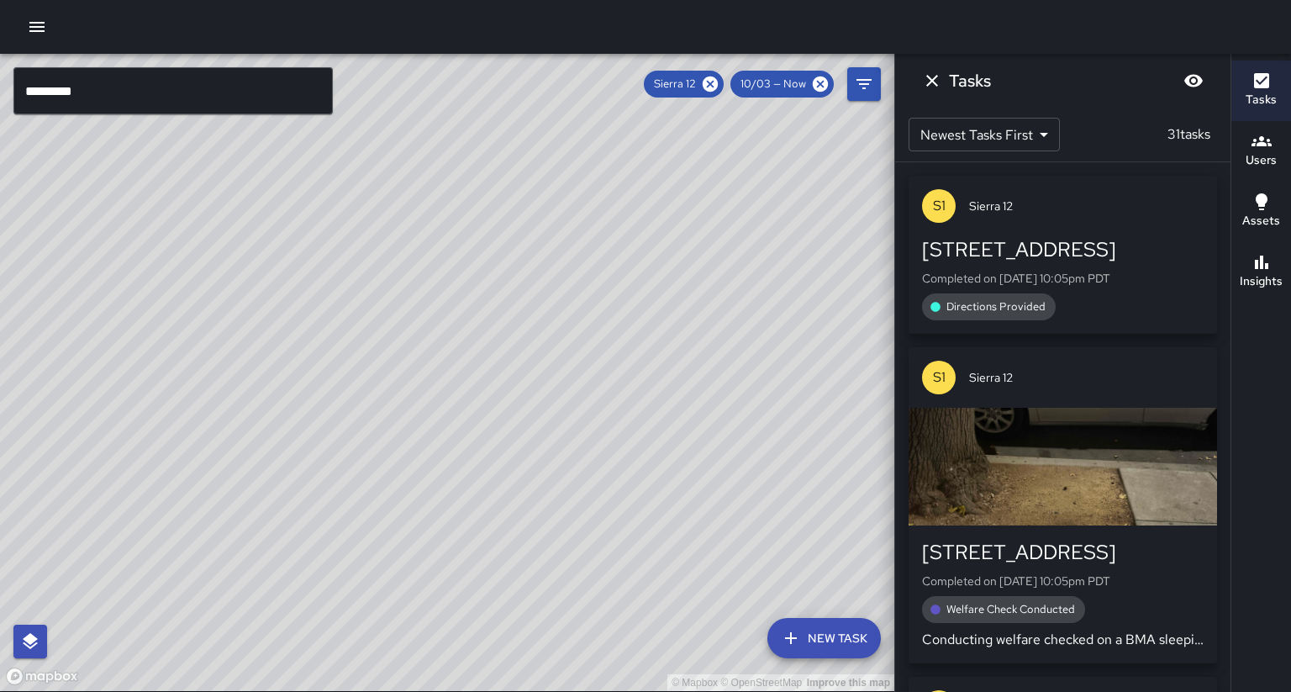
click at [416, 326] on div "© Mapbox © OpenStreetMap Improve this map" at bounding box center [447, 372] width 894 height 637
drag, startPoint x: 481, startPoint y: 266, endPoint x: 421, endPoint y: 301, distance: 68.9
click at [420, 303] on div "© Mapbox © OpenStreetMap Improve this map" at bounding box center [447, 372] width 894 height 637
click at [718, 87] on icon at bounding box center [710, 83] width 15 height 15
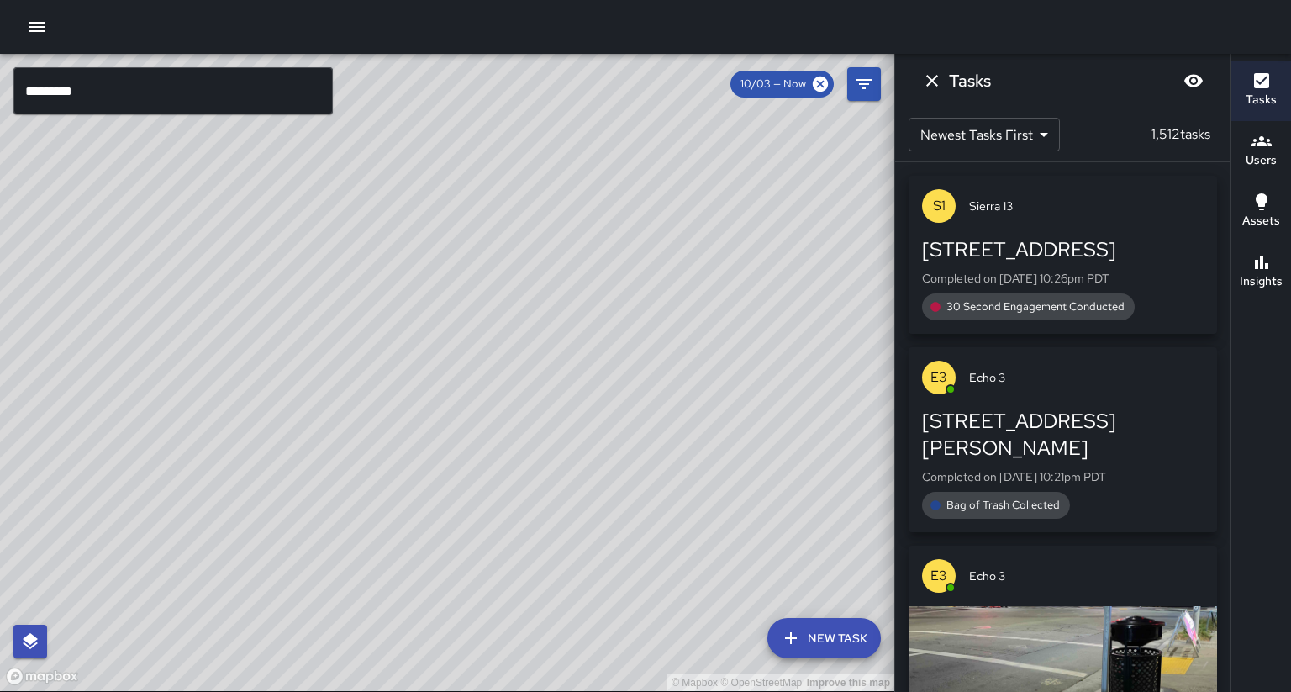
click at [551, 330] on div "© Mapbox © OpenStreetMap Improve this map" at bounding box center [447, 372] width 894 height 637
click at [125, 93] on input "*********" at bounding box center [172, 90] width 319 height 47
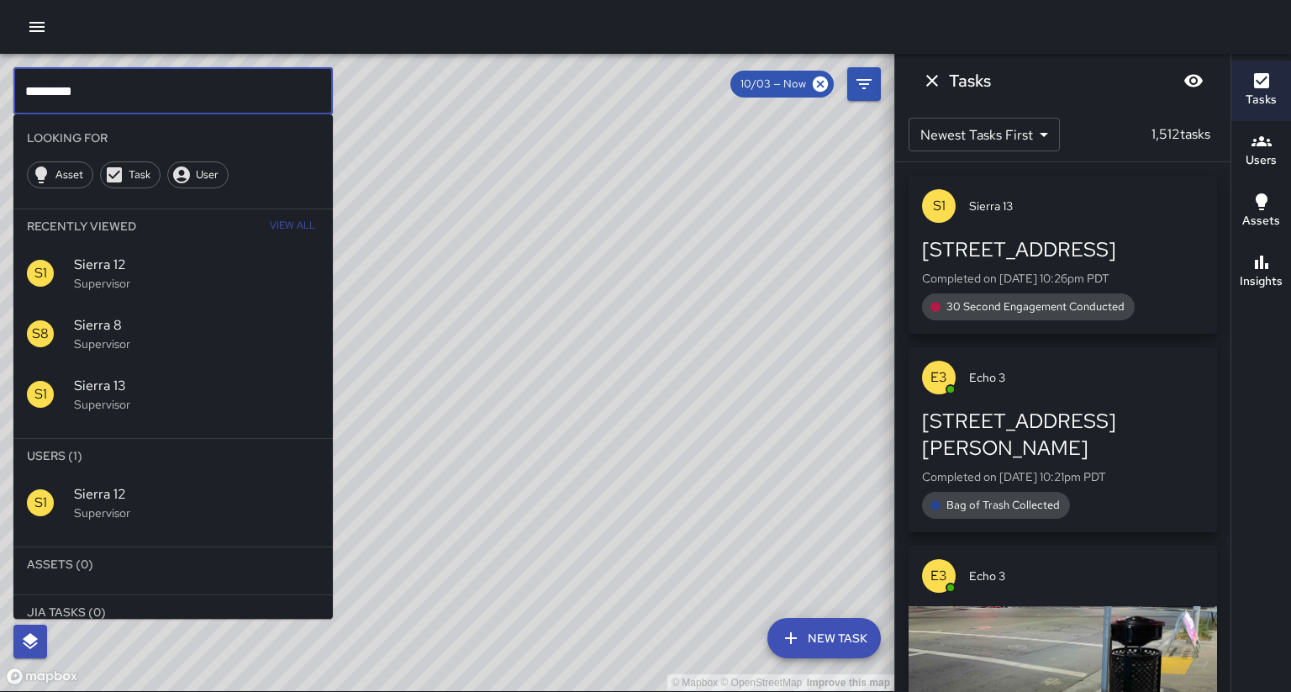
click at [125, 93] on input "*********" at bounding box center [172, 90] width 319 height 47
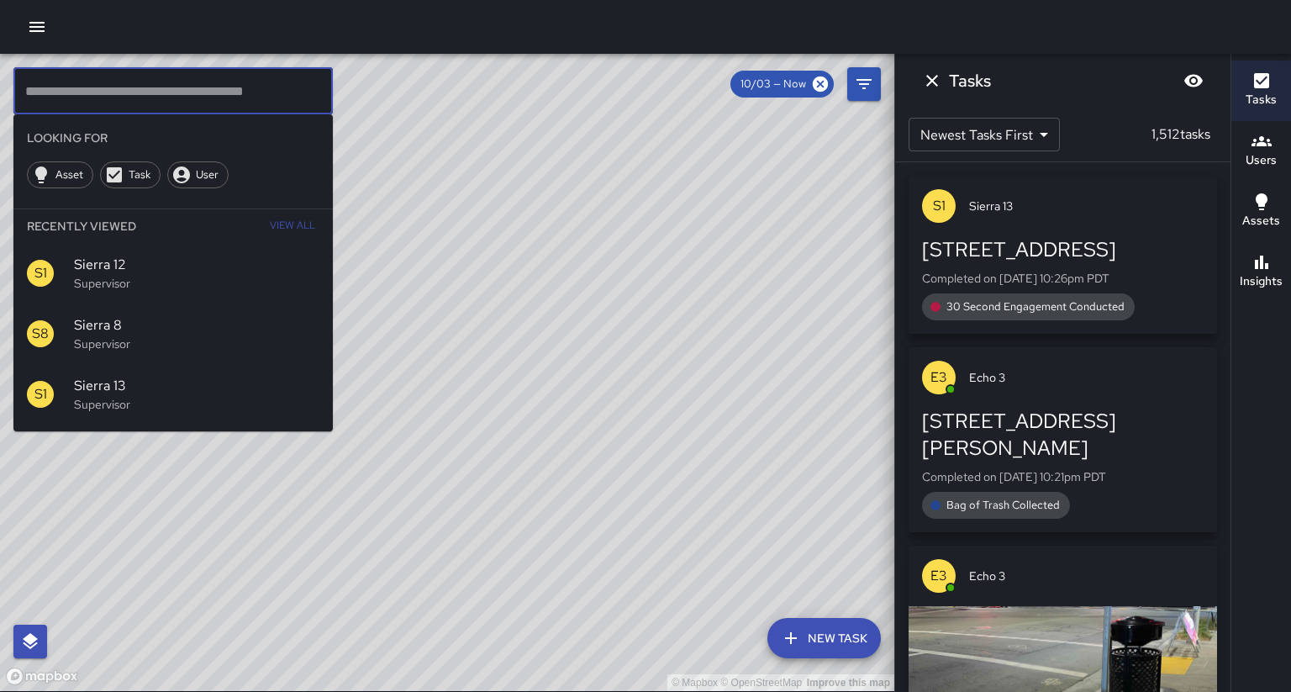
click at [174, 90] on input "text" at bounding box center [172, 90] width 319 height 47
drag, startPoint x: 76, startPoint y: 98, endPoint x: 86, endPoint y: 98, distance: 10.1
click at [80, 98] on input "text" at bounding box center [172, 90] width 319 height 47
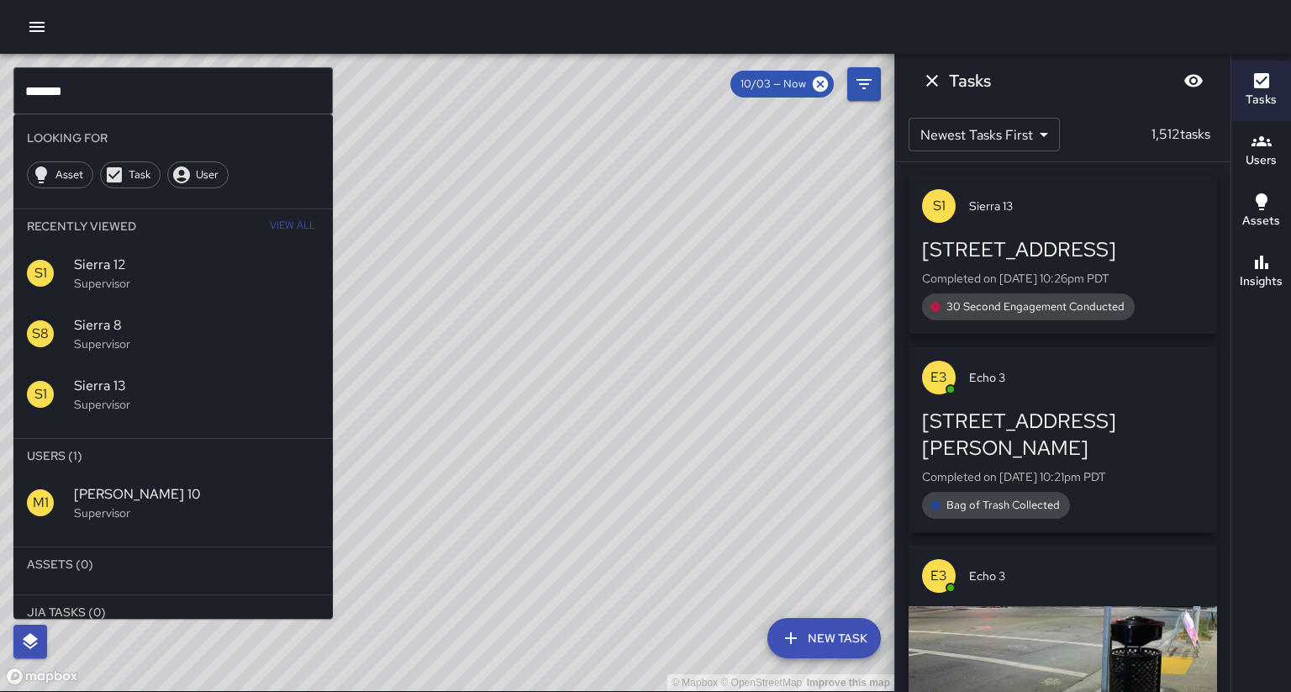
click at [418, 294] on div "© Mapbox © OpenStreetMap Improve this map" at bounding box center [447, 372] width 894 height 637
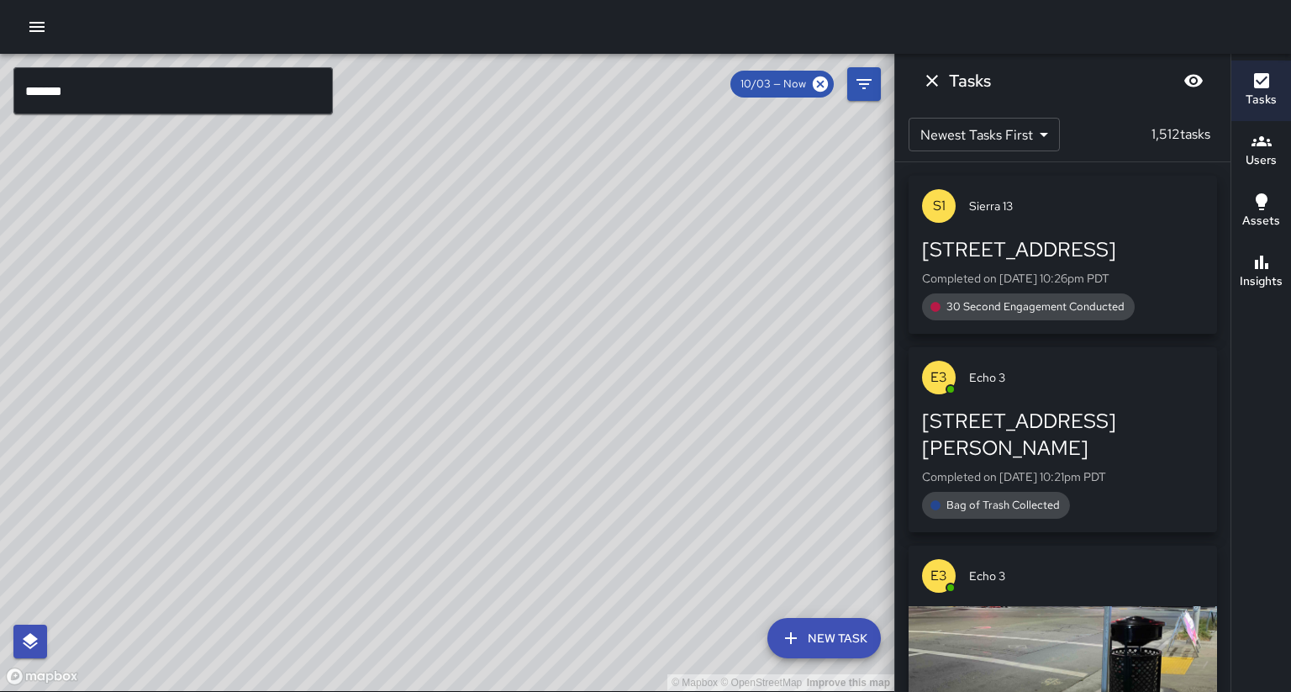
drag, startPoint x: 127, startPoint y: 98, endPoint x: 113, endPoint y: 104, distance: 15.8
click at [113, 104] on input "*******" at bounding box center [172, 90] width 319 height 47
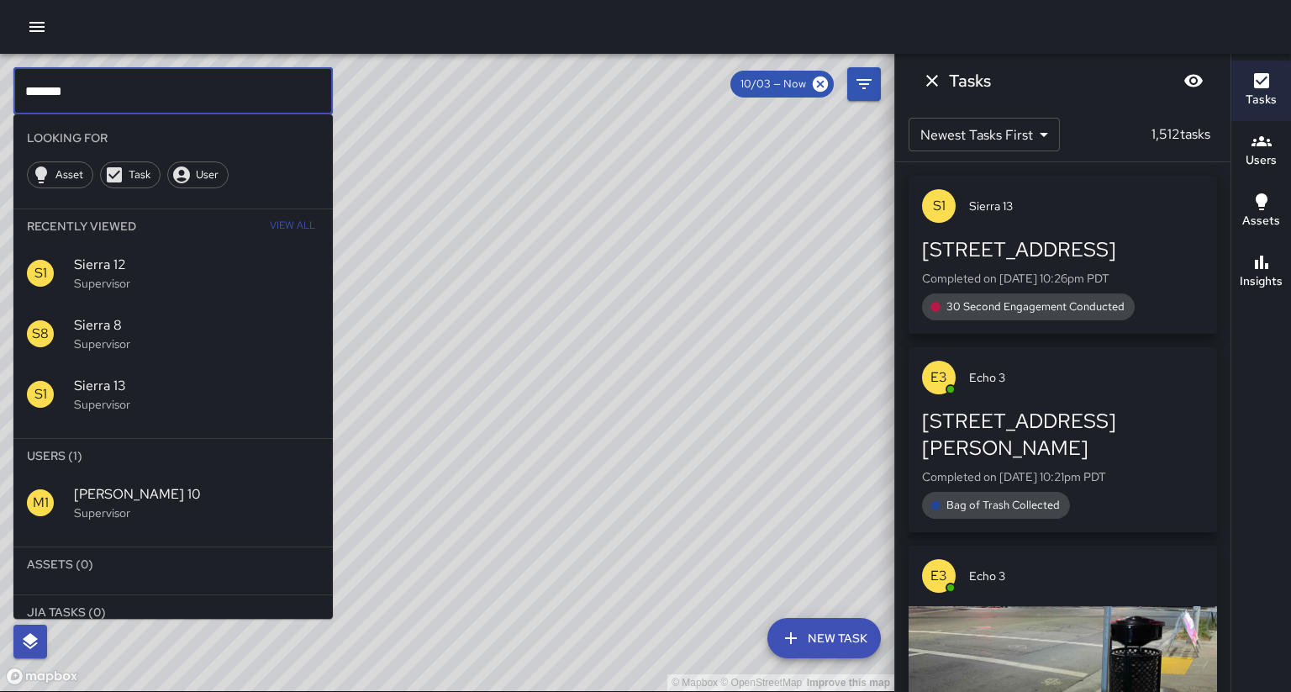
click at [80, 484] on span "[PERSON_NAME] 10" at bounding box center [196, 494] width 245 height 20
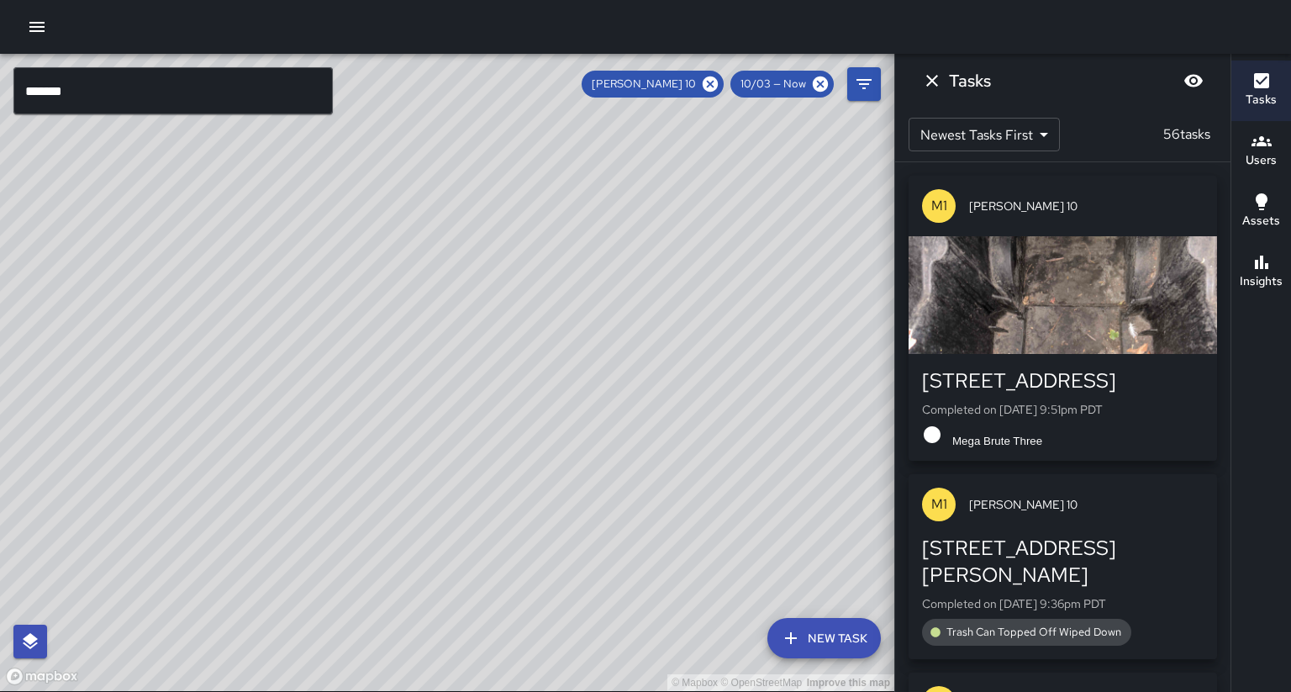
drag, startPoint x: 370, startPoint y: 461, endPoint x: 349, endPoint y: 313, distance: 149.4
click at [349, 313] on div "© Mapbox © OpenStreetMap Improve this map" at bounding box center [447, 372] width 894 height 637
drag, startPoint x: 319, startPoint y: 383, endPoint x: 351, endPoint y: 332, distance: 60.4
click at [337, 307] on div "© Mapbox © OpenStreetMap Improve this map" at bounding box center [447, 372] width 894 height 637
drag, startPoint x: 341, startPoint y: 464, endPoint x: 350, endPoint y: 444, distance: 21.9
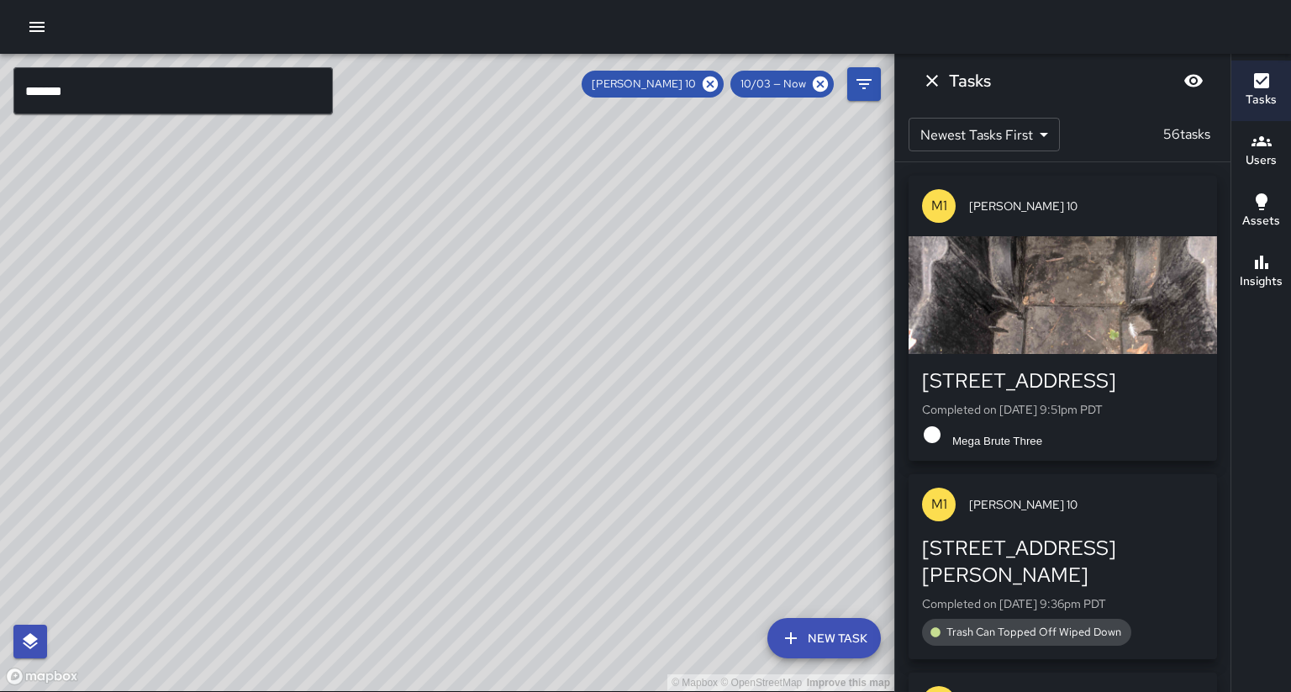
click at [350, 444] on div "© Mapbox © OpenStreetMap Improve this map" at bounding box center [447, 372] width 894 height 637
click at [718, 83] on icon at bounding box center [710, 83] width 15 height 15
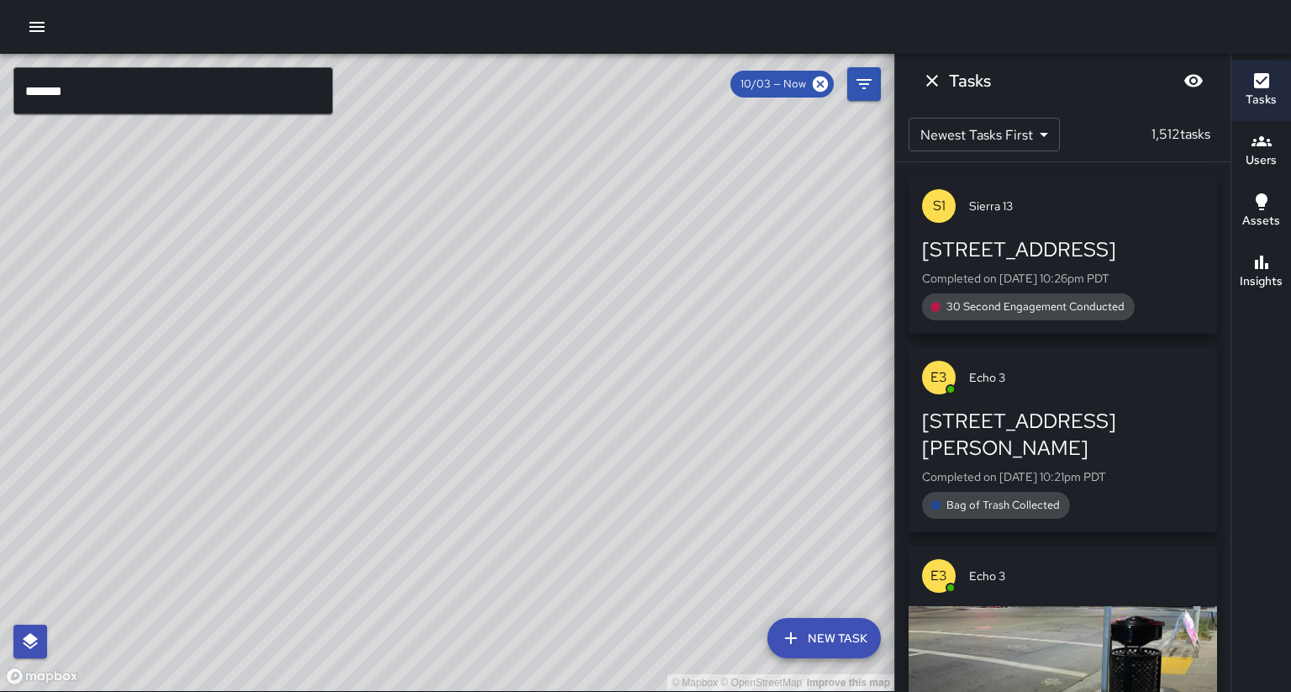
click at [729, 85] on div "© Mapbox © OpenStreetMap Improve this map" at bounding box center [447, 372] width 894 height 637
click at [175, 88] on input "*******" at bounding box center [172, 90] width 319 height 47
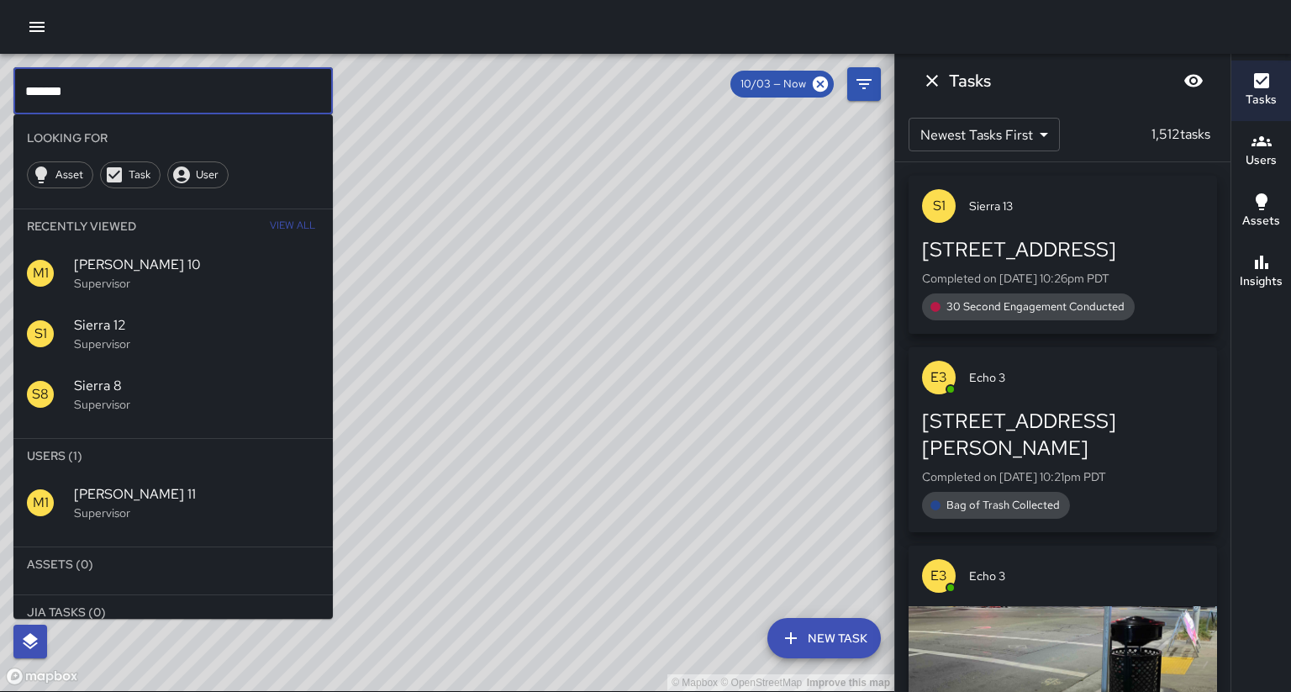
click at [131, 484] on span "[PERSON_NAME] 11" at bounding box center [196, 494] width 245 height 20
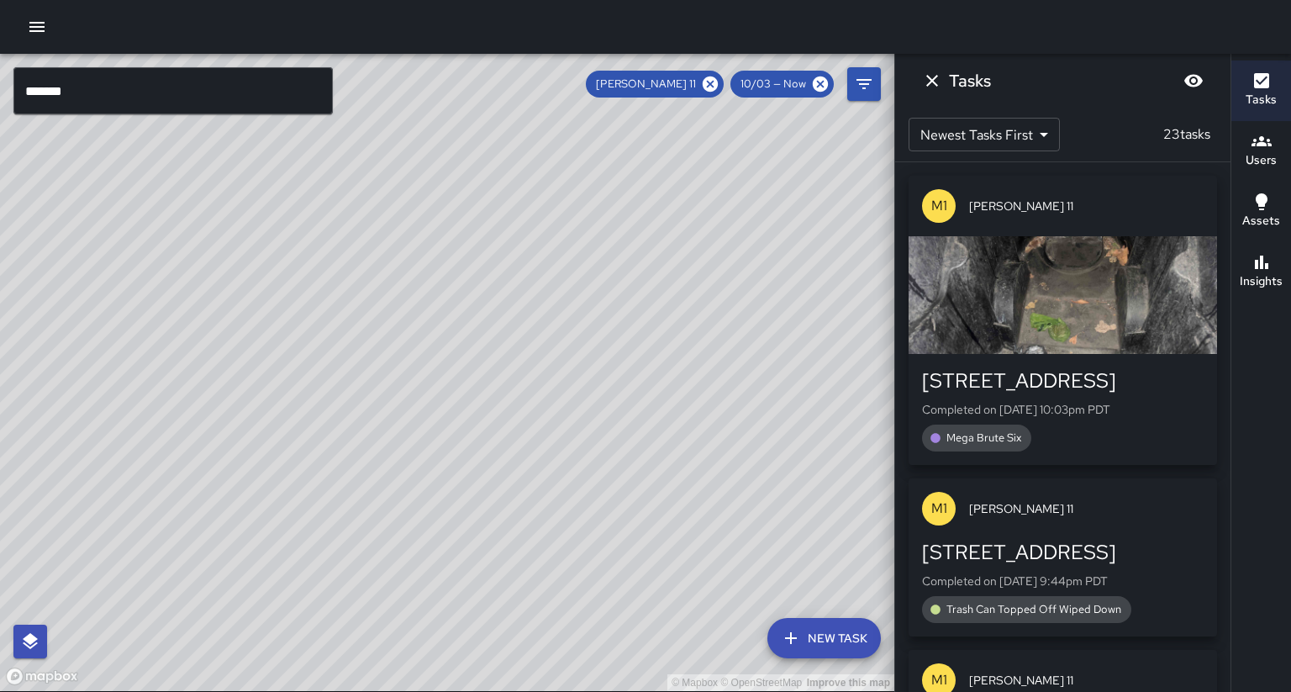
drag, startPoint x: 429, startPoint y: 249, endPoint x: 359, endPoint y: 361, distance: 132.5
click at [359, 361] on div "© Mapbox © OpenStreetMap Improve this map" at bounding box center [447, 372] width 894 height 637
drag, startPoint x: 727, startPoint y: 87, endPoint x: 521, endPoint y: 84, distance: 206.0
click at [718, 87] on icon at bounding box center [710, 83] width 15 height 15
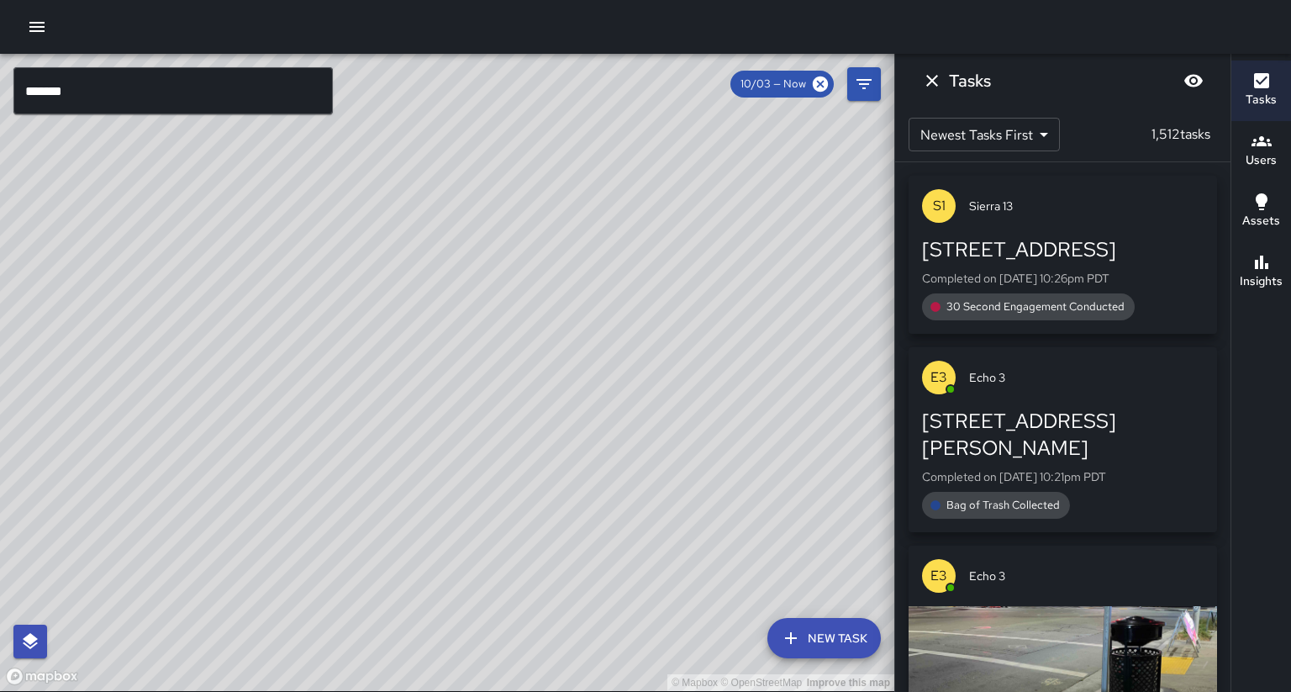
click at [314, 87] on input "*******" at bounding box center [172, 90] width 319 height 47
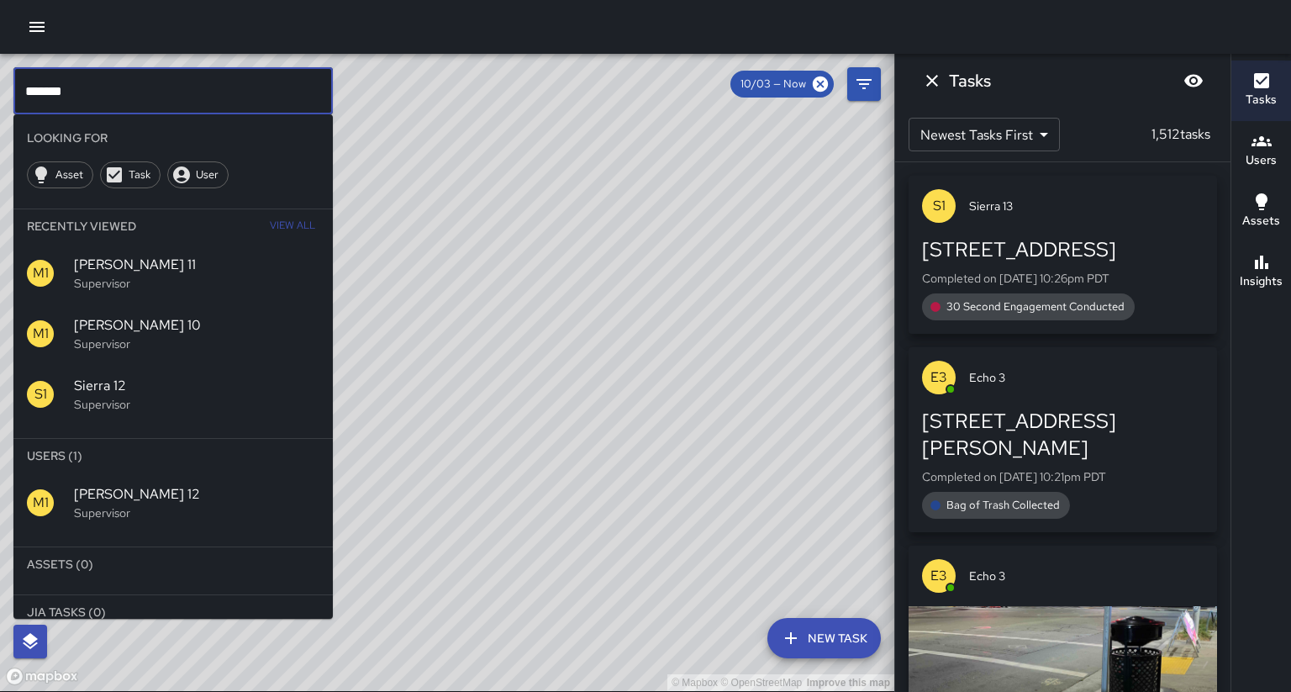
click at [124, 484] on span "[PERSON_NAME] 12" at bounding box center [196, 494] width 245 height 20
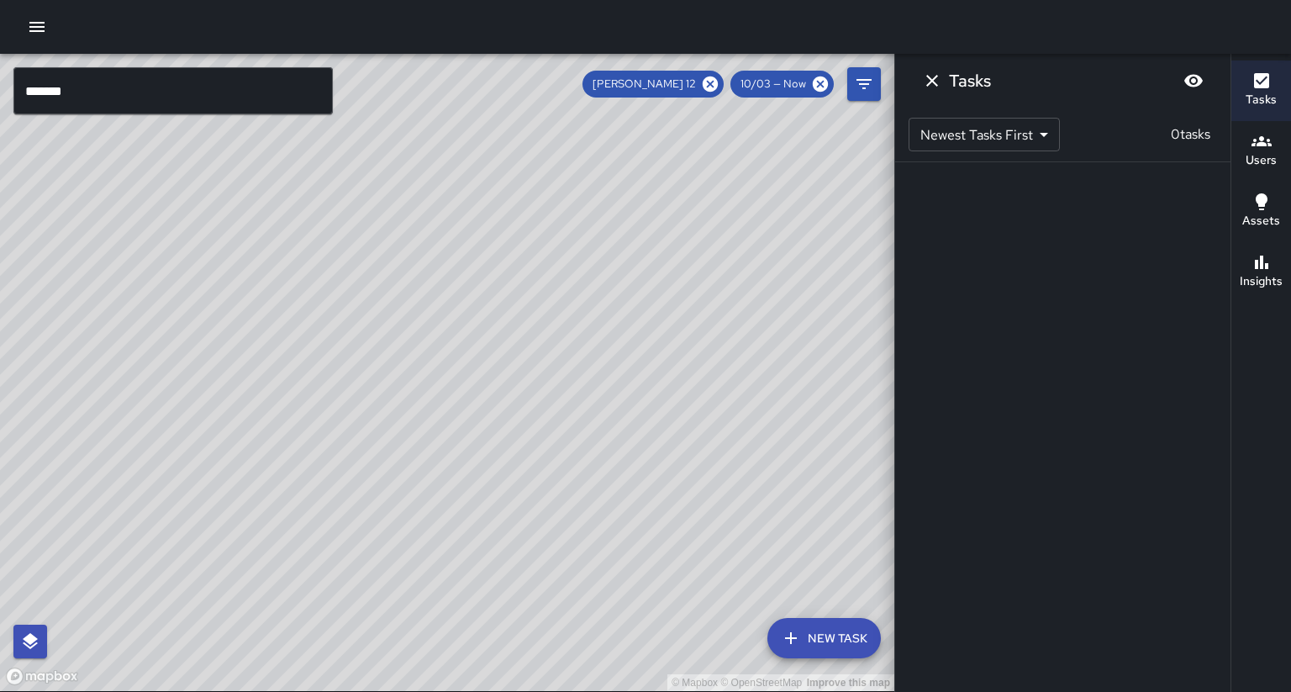
click at [706, 83] on span "[PERSON_NAME] 12" at bounding box center [645, 84] width 124 height 17
click at [718, 81] on icon at bounding box center [710, 83] width 15 height 15
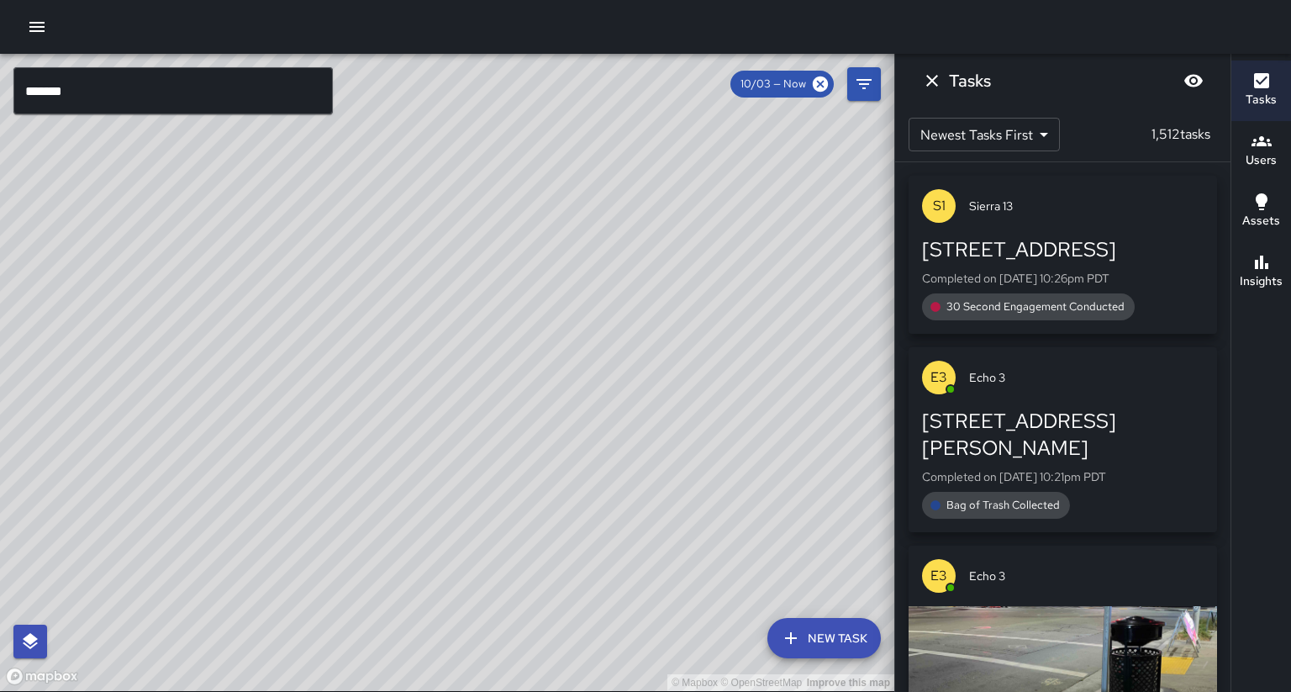
click at [245, 83] on input "*******" at bounding box center [172, 90] width 319 height 47
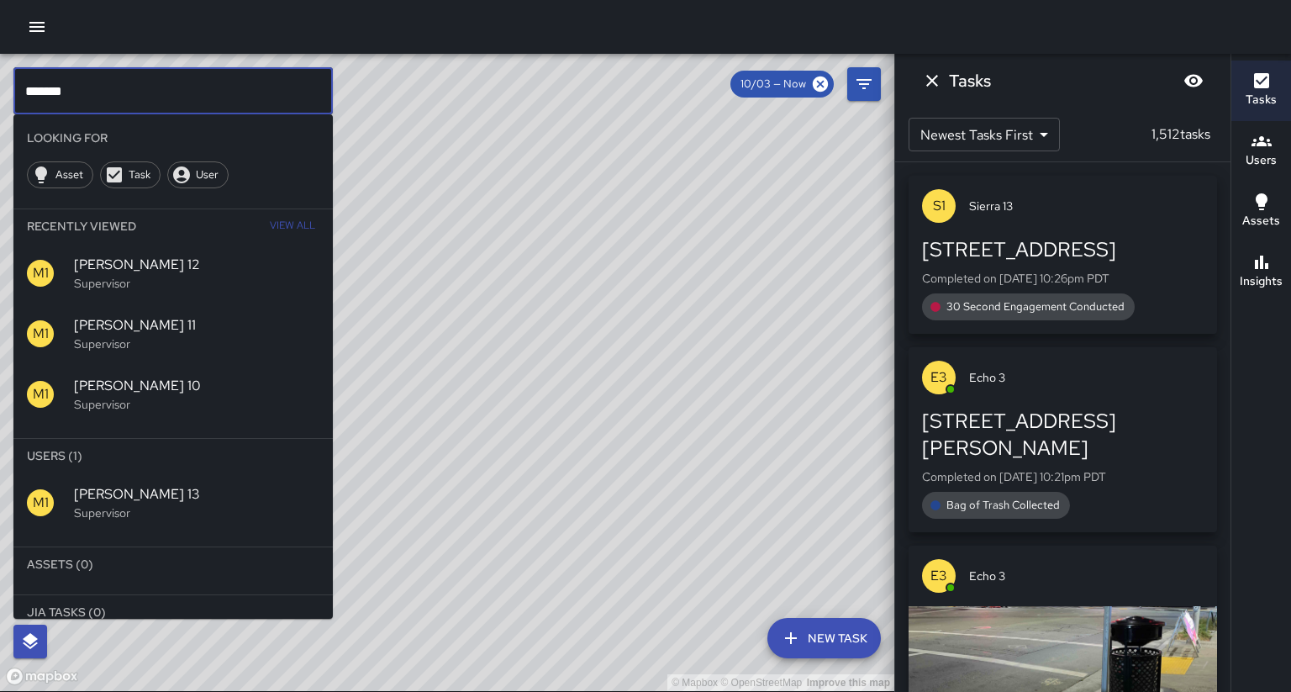
click at [151, 484] on span "[PERSON_NAME] 13" at bounding box center [196, 494] width 245 height 20
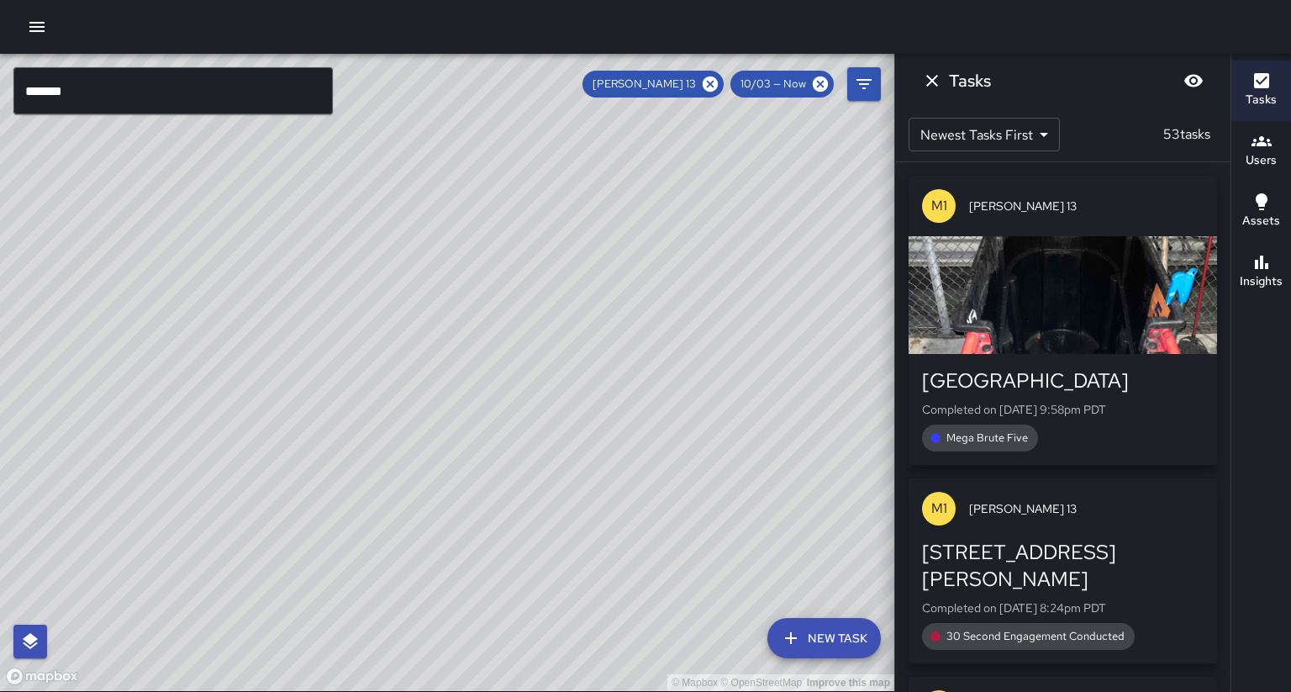
drag, startPoint x: 417, startPoint y: 342, endPoint x: 431, endPoint y: 296, distance: 48.4
click at [431, 296] on div "© Mapbox © OpenStreetMap Improve this map" at bounding box center [447, 372] width 894 height 637
click at [718, 81] on icon at bounding box center [710, 83] width 15 height 15
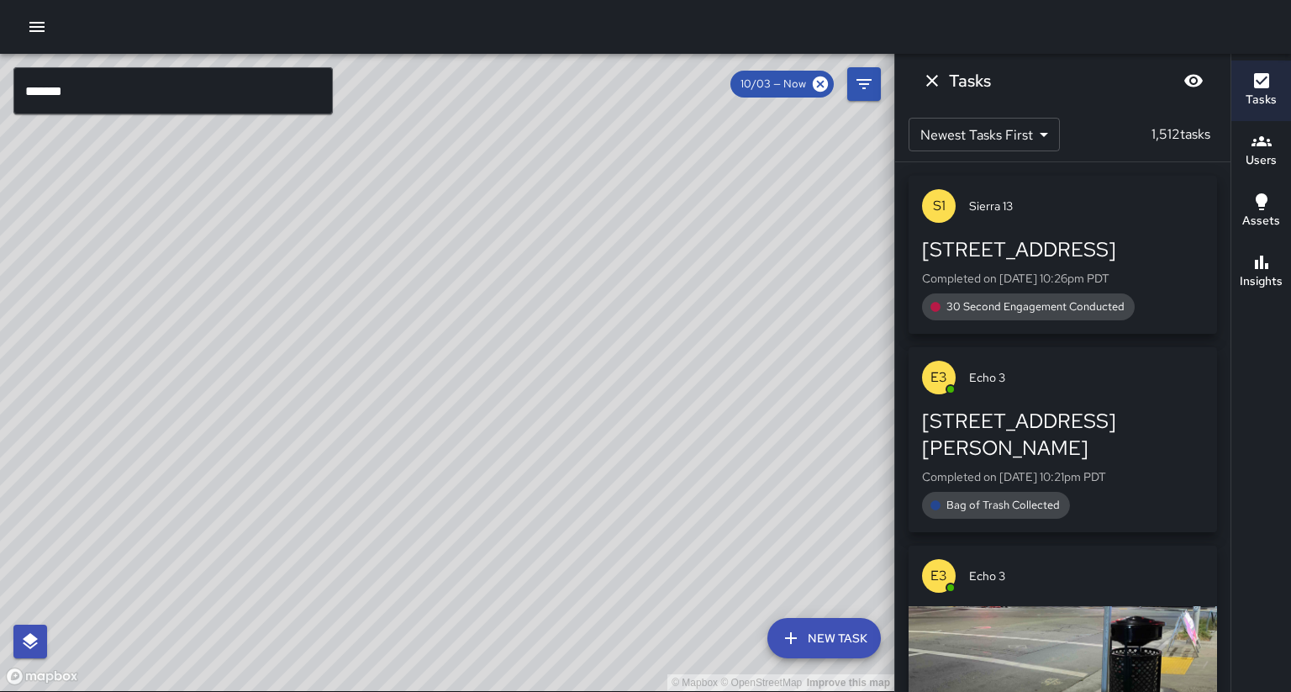
click at [299, 93] on input "*******" at bounding box center [172, 90] width 319 height 47
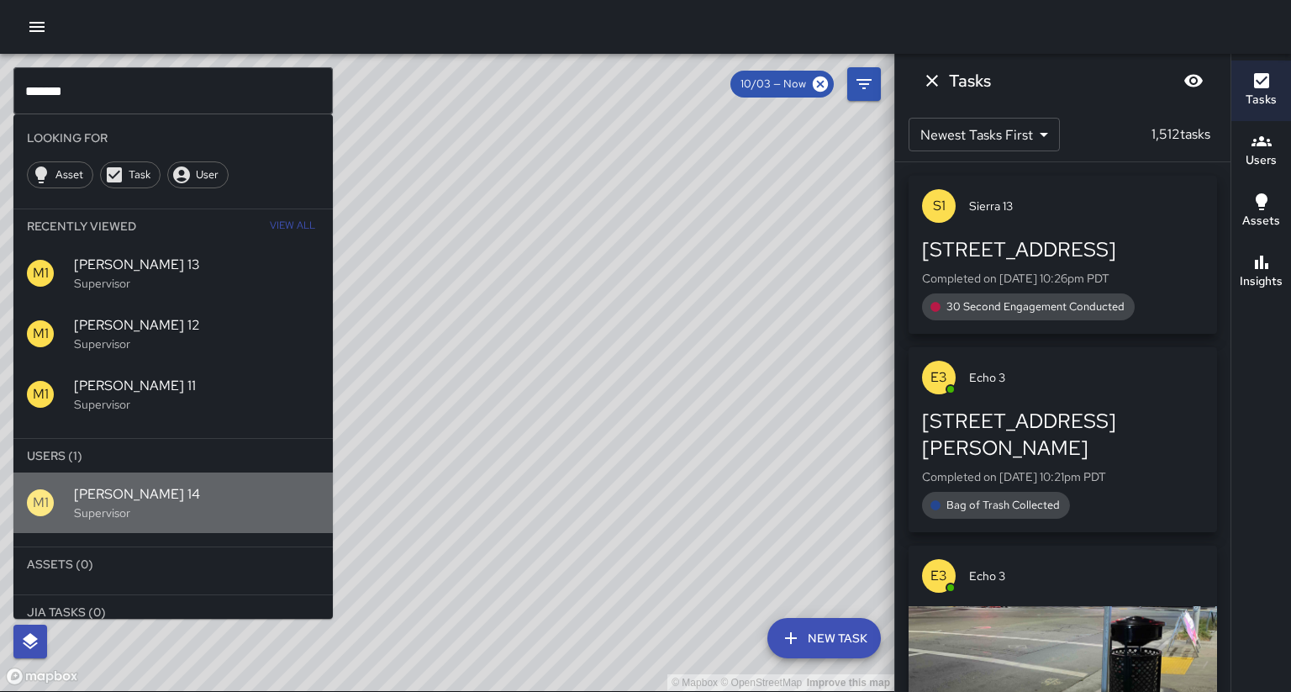
click at [130, 484] on span "[PERSON_NAME] 14" at bounding box center [196, 494] width 245 height 20
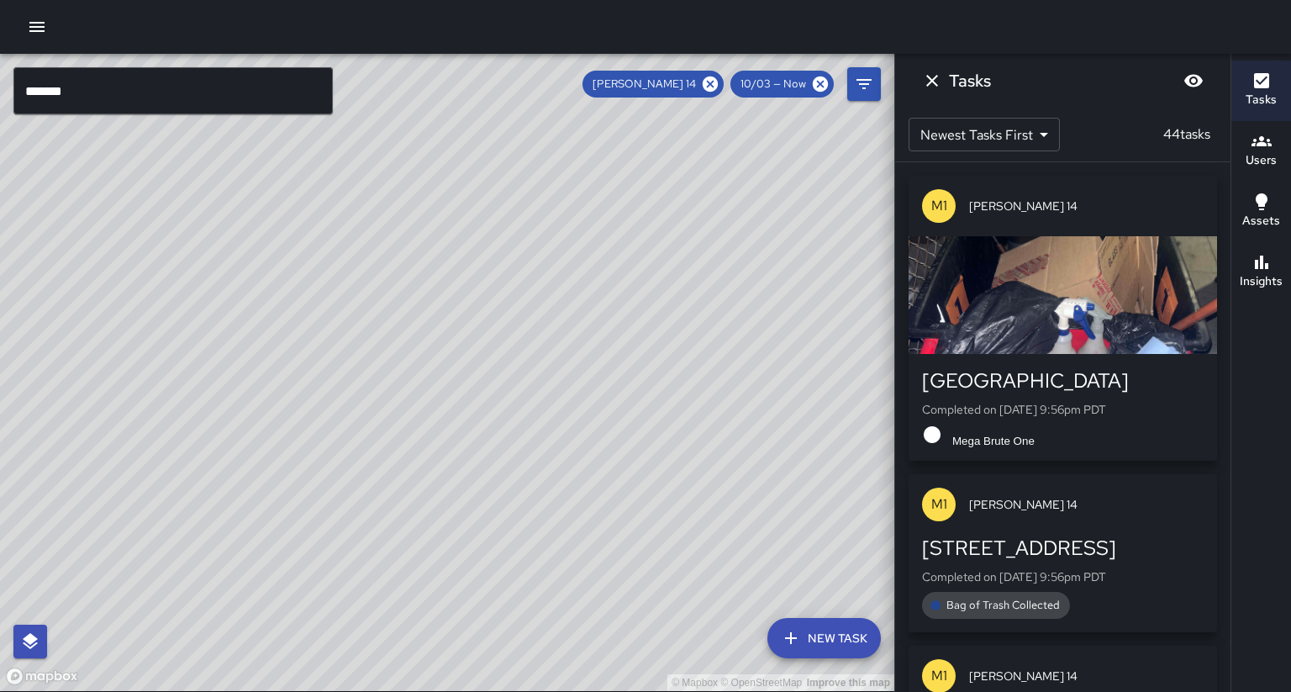
drag, startPoint x: 263, startPoint y: 370, endPoint x: 272, endPoint y: 336, distance: 34.9
click at [283, 314] on div "© Mapbox © OpenStreetMap Improve this map" at bounding box center [447, 372] width 894 height 637
drag, startPoint x: 229, startPoint y: 490, endPoint x: 319, endPoint y: 336, distance: 178.6
click at [319, 336] on div "© Mapbox © OpenStreetMap Improve this map" at bounding box center [447, 372] width 894 height 637
drag, startPoint x: 146, startPoint y: 509, endPoint x: 296, endPoint y: 377, distance: 199.5
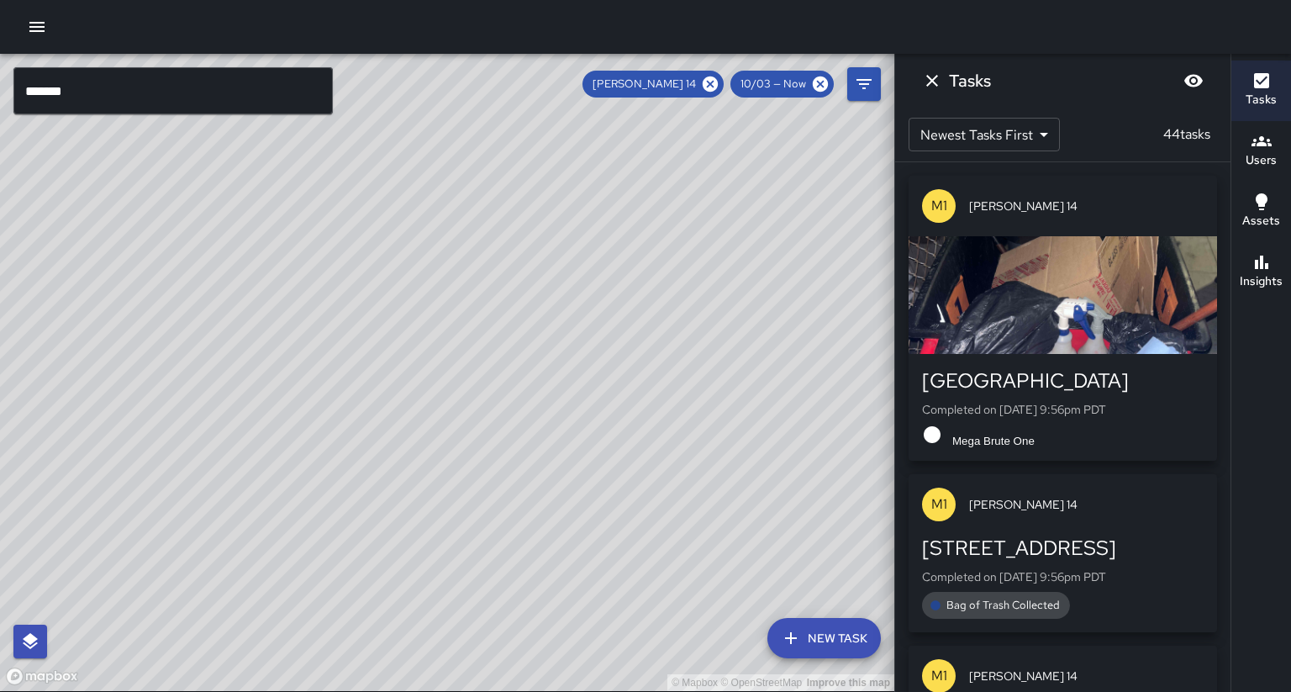
click at [296, 377] on div "© Mapbox © OpenStreetMap Improve this map" at bounding box center [447, 372] width 894 height 637
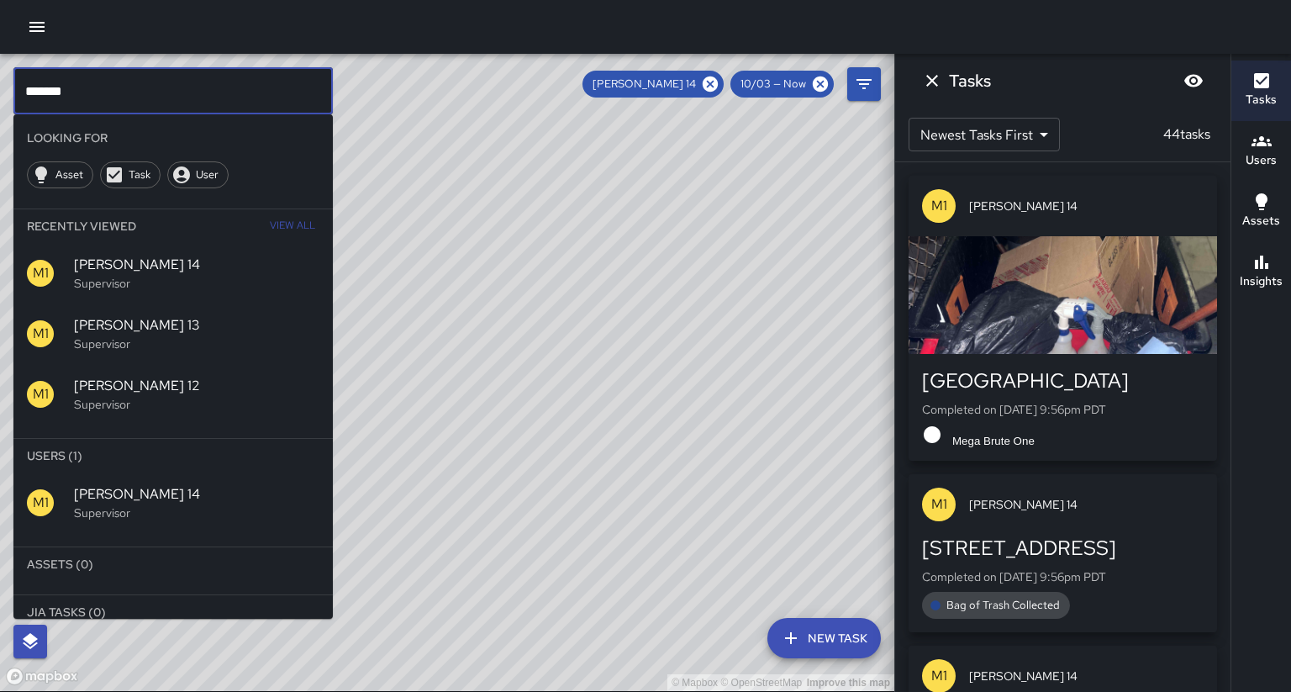
click at [177, 100] on input "*******" at bounding box center [172, 90] width 319 height 47
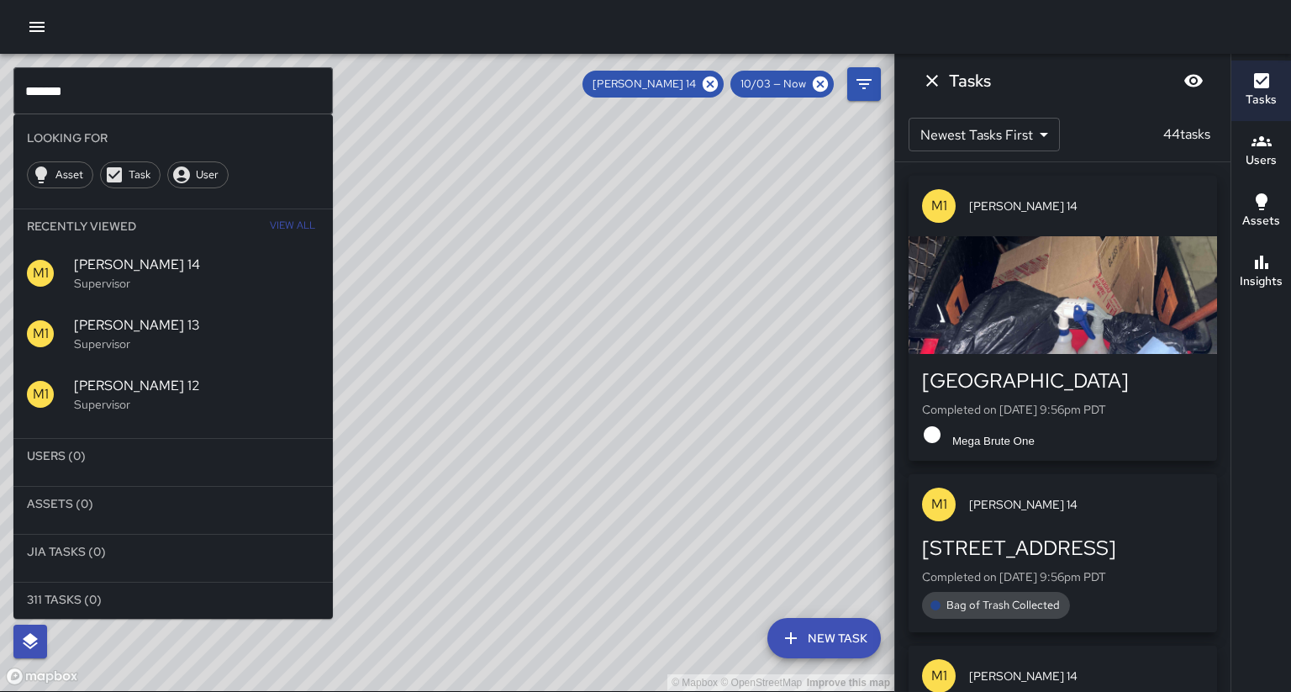
drag, startPoint x: 724, startPoint y: 85, endPoint x: 540, endPoint y: 214, distance: 223.9
click at [718, 85] on icon at bounding box center [710, 83] width 15 height 15
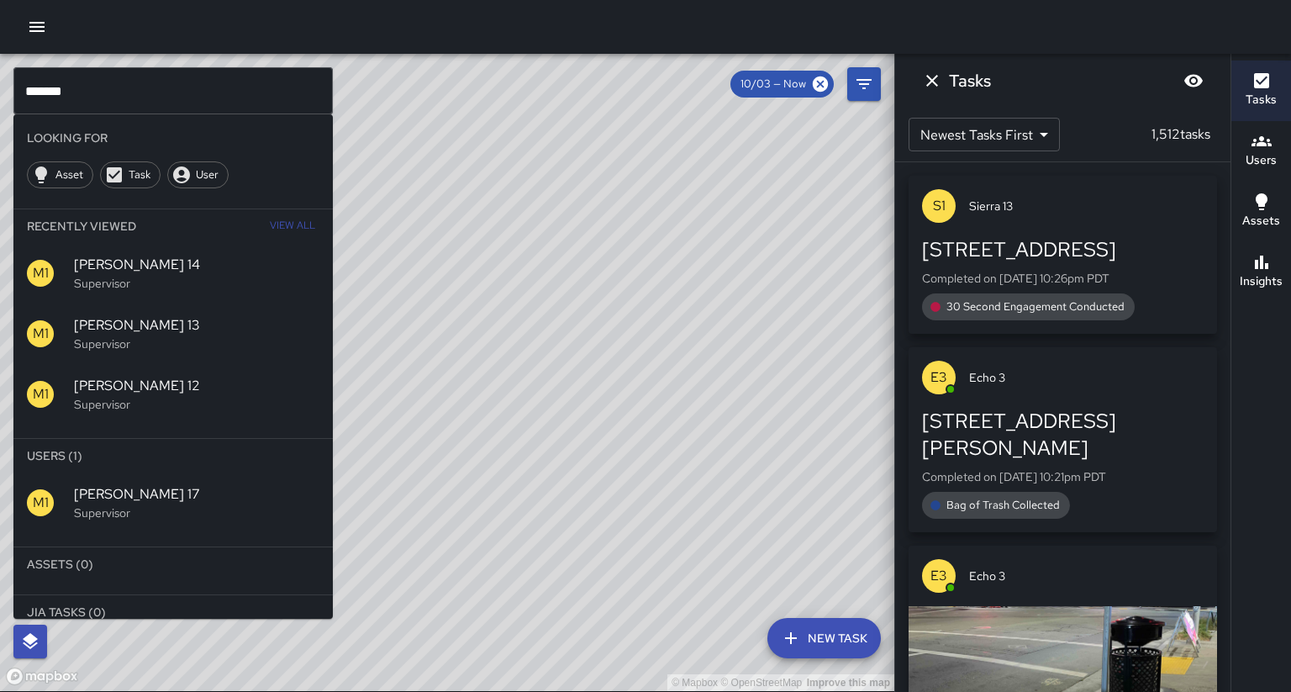
click at [157, 504] on p "Supervisor" at bounding box center [196, 512] width 245 height 17
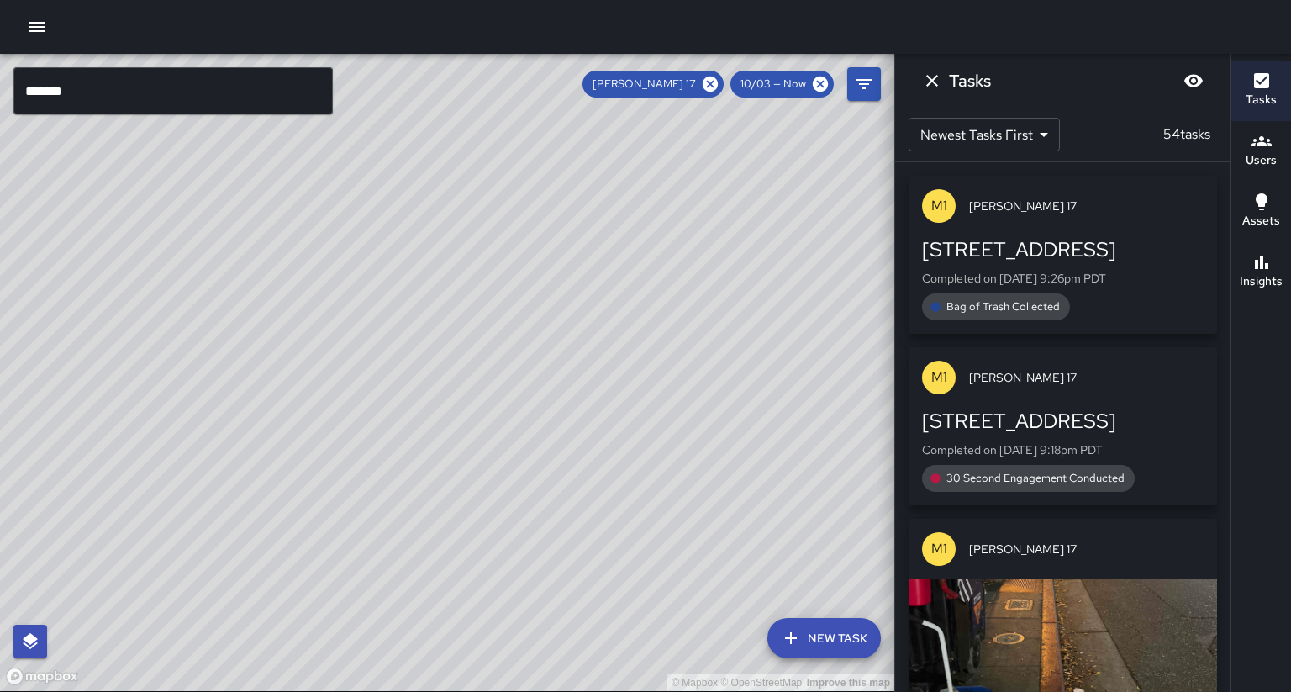
drag, startPoint x: 368, startPoint y: 229, endPoint x: 291, endPoint y: 377, distance: 167.7
click at [290, 379] on div "© Mapbox © OpenStreetMap Improve this map" at bounding box center [447, 372] width 894 height 637
drag, startPoint x: 507, startPoint y: 192, endPoint x: 437, endPoint y: 333, distance: 156.8
click at [437, 333] on div "© Mapbox © OpenStreetMap Improve this map" at bounding box center [447, 372] width 894 height 637
click at [718, 87] on icon at bounding box center [710, 83] width 15 height 15
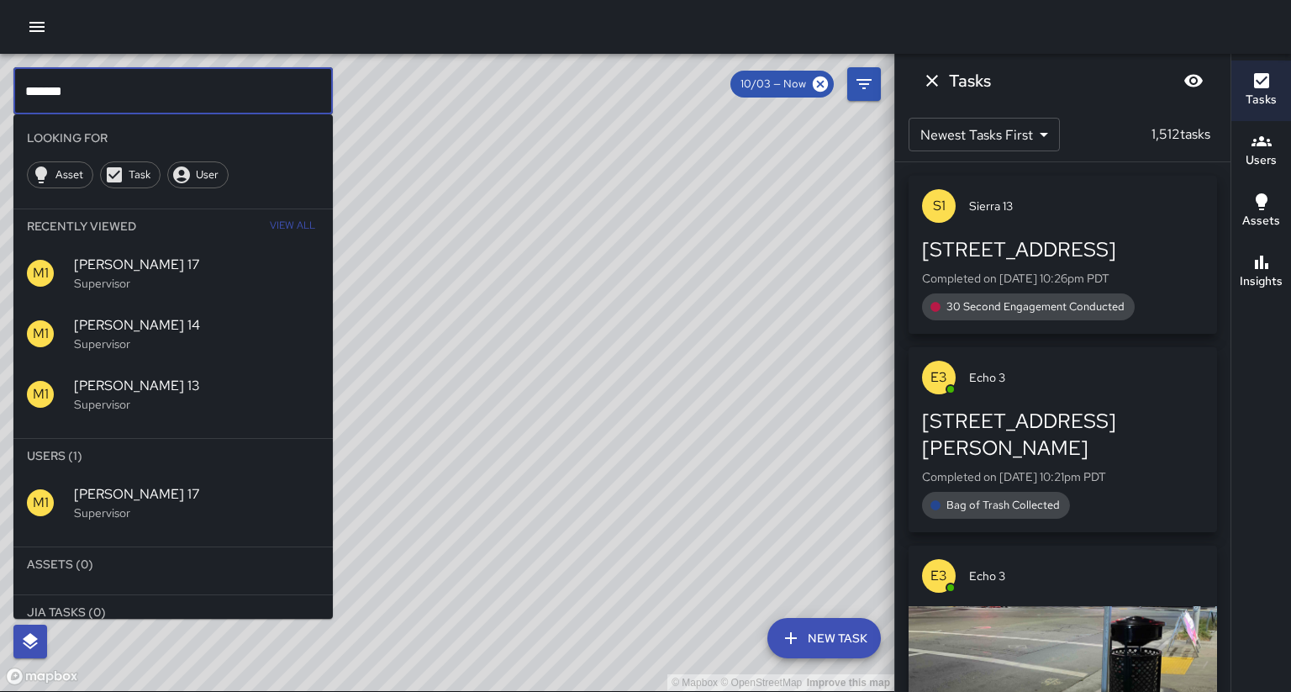
click at [252, 86] on input "*******" at bounding box center [172, 90] width 319 height 47
click at [104, 504] on p "Supervisor" at bounding box center [196, 512] width 245 height 17
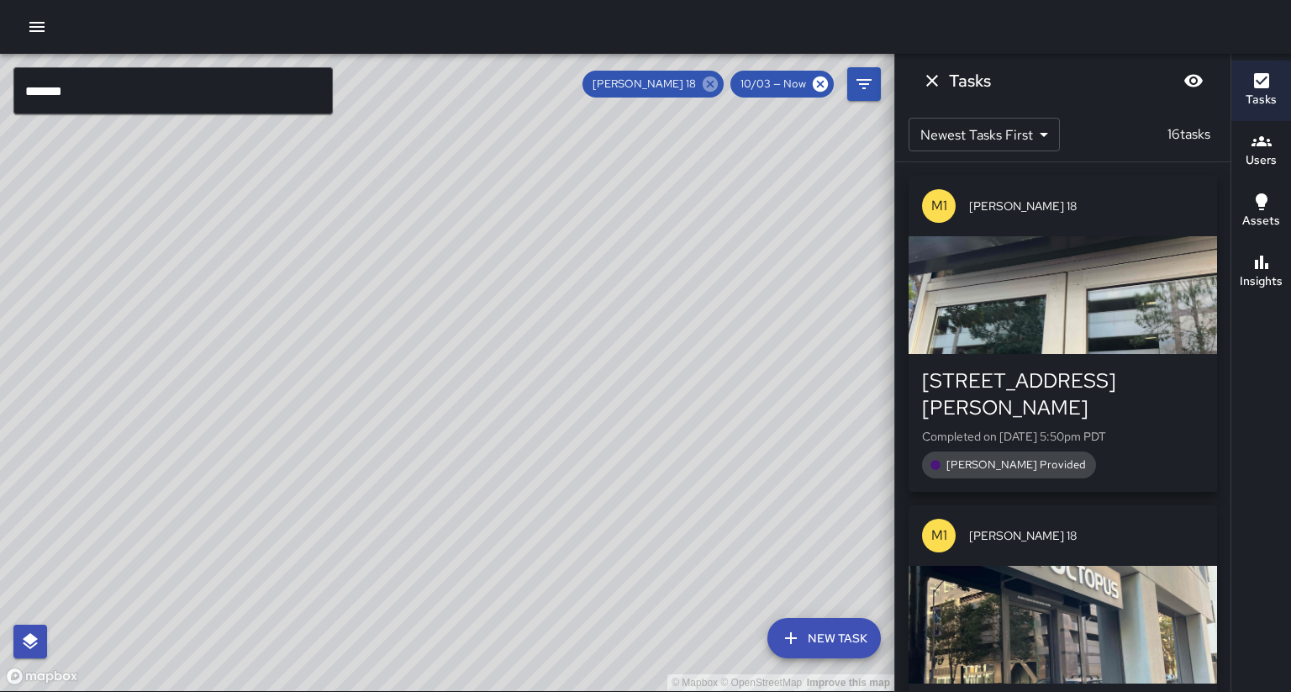
click at [720, 82] on icon at bounding box center [710, 84] width 18 height 18
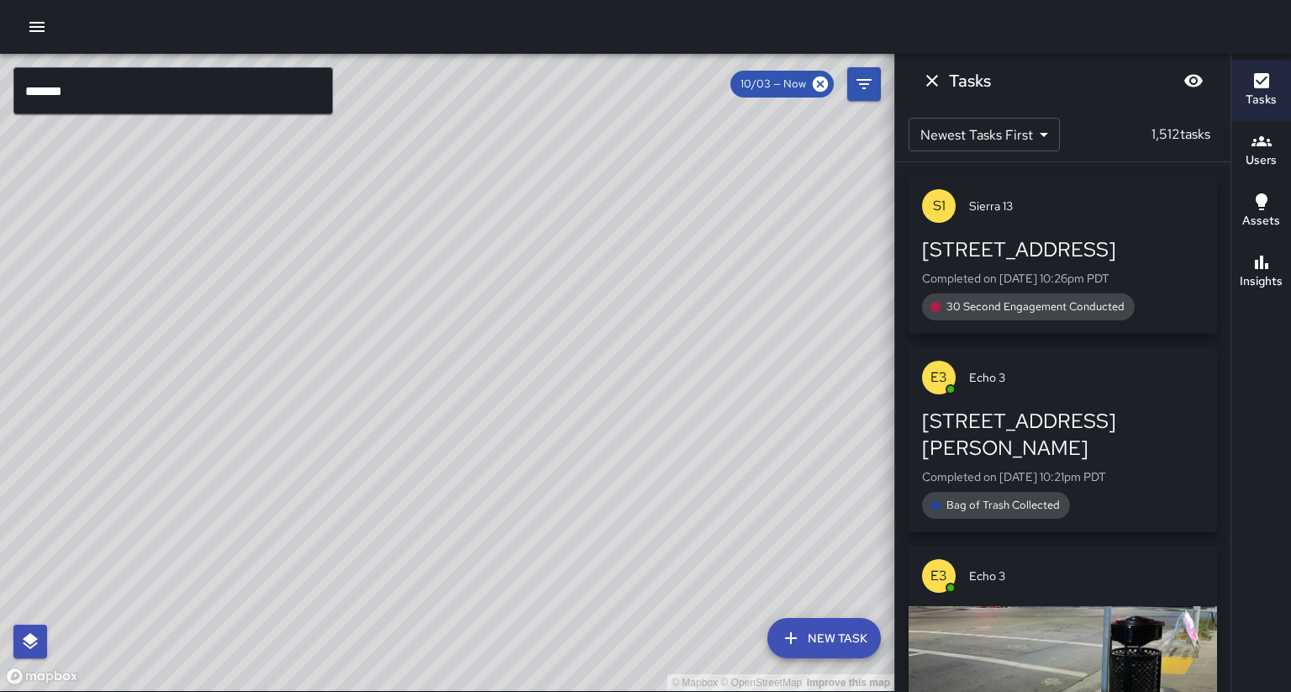
click at [74, 100] on input "*******" at bounding box center [172, 90] width 319 height 47
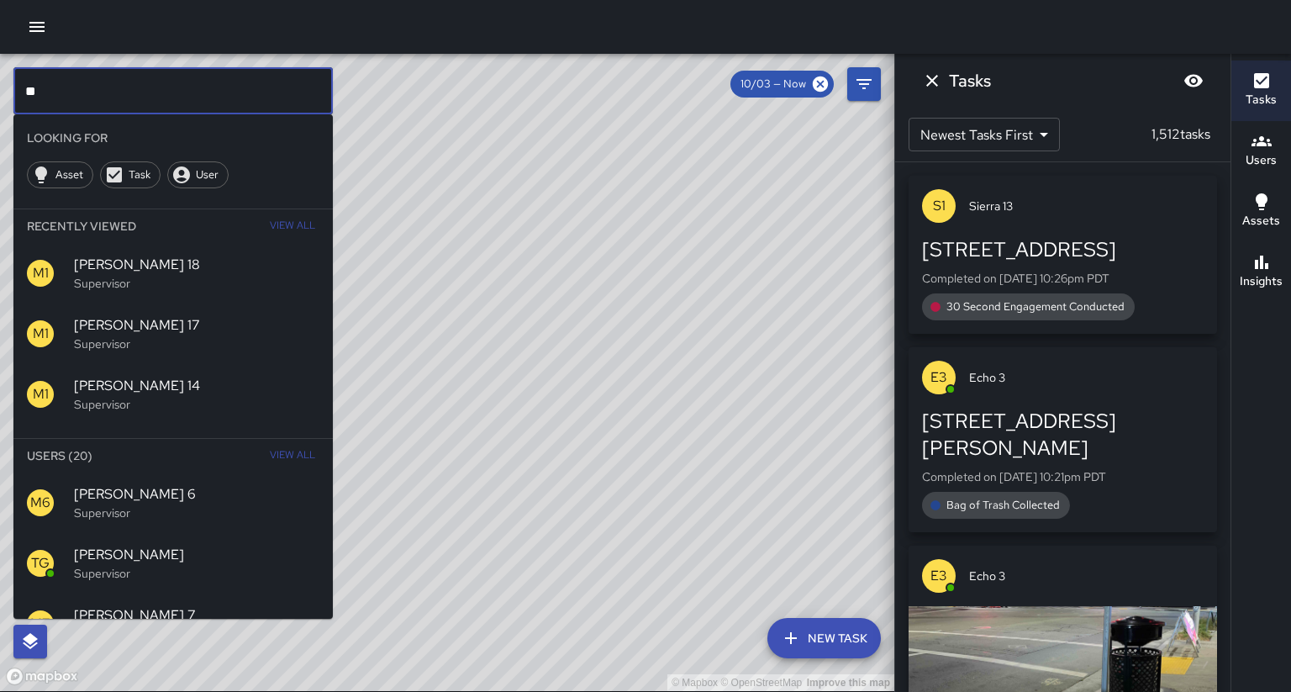
type input "*"
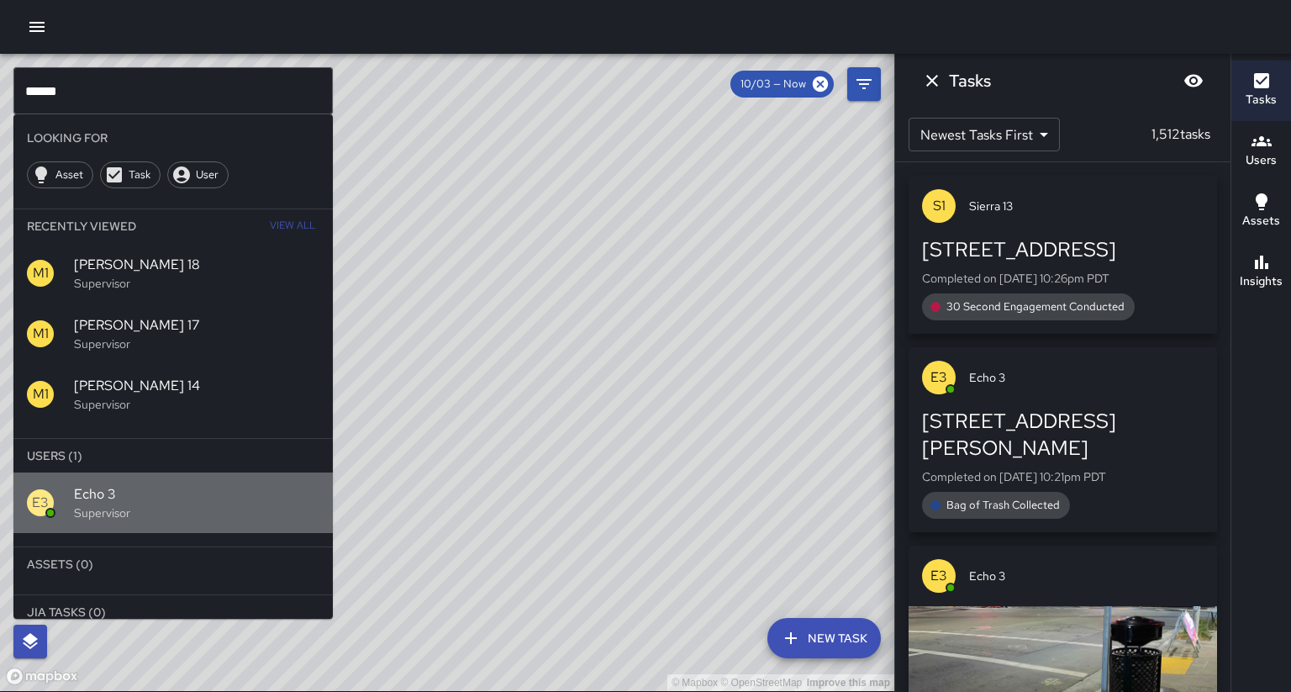
click at [114, 484] on span "Echo 3" at bounding box center [196, 494] width 245 height 20
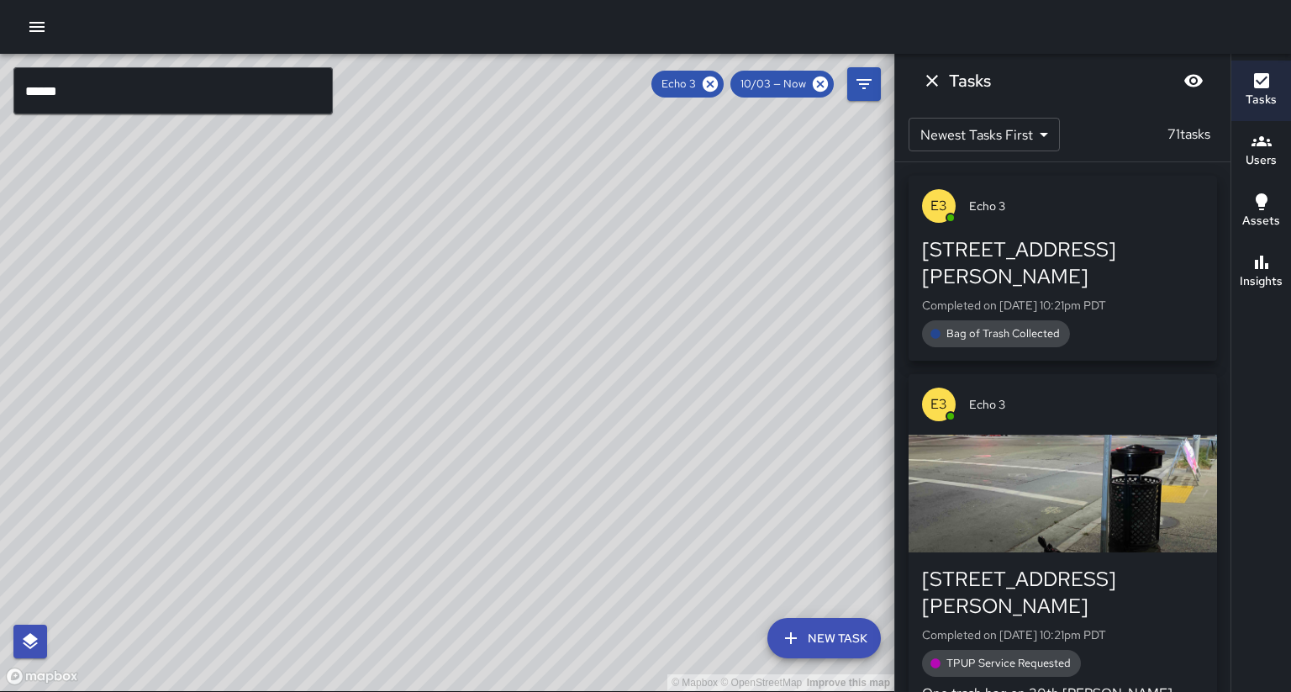
drag, startPoint x: 723, startPoint y: 79, endPoint x: 198, endPoint y: 82, distance: 524.5
click at [720, 78] on icon at bounding box center [710, 84] width 18 height 18
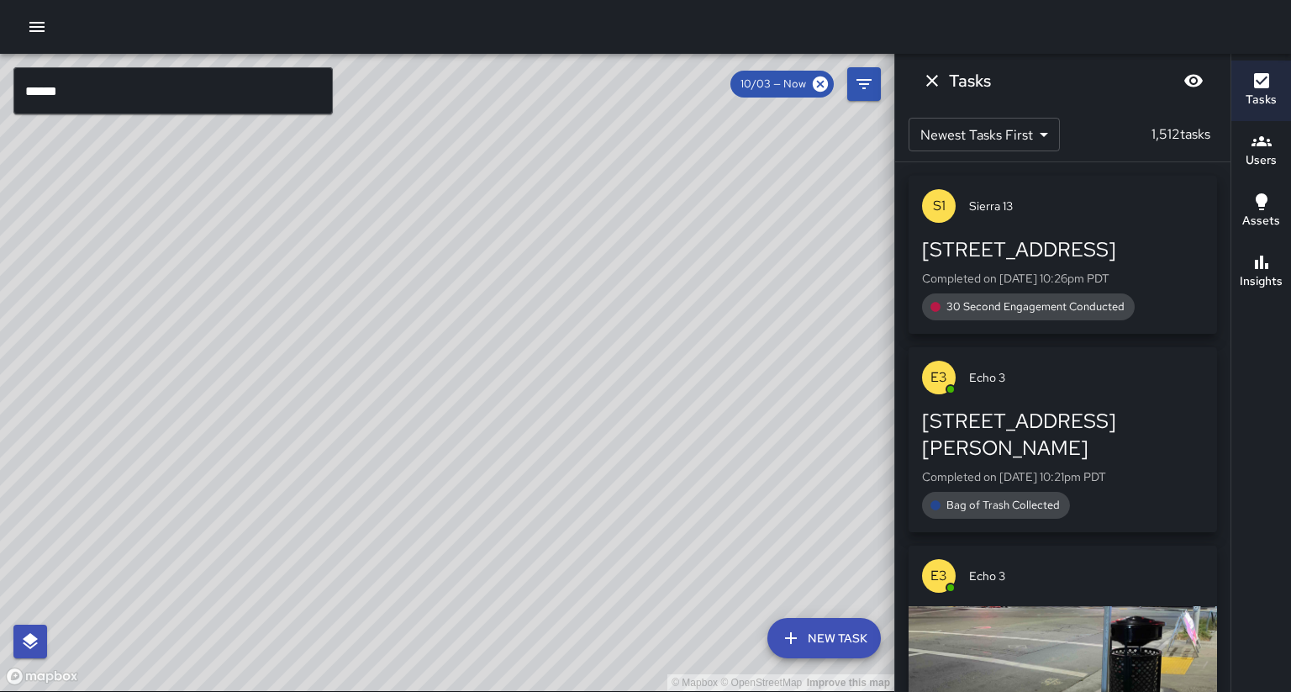
click at [81, 78] on input "******" at bounding box center [172, 90] width 319 height 47
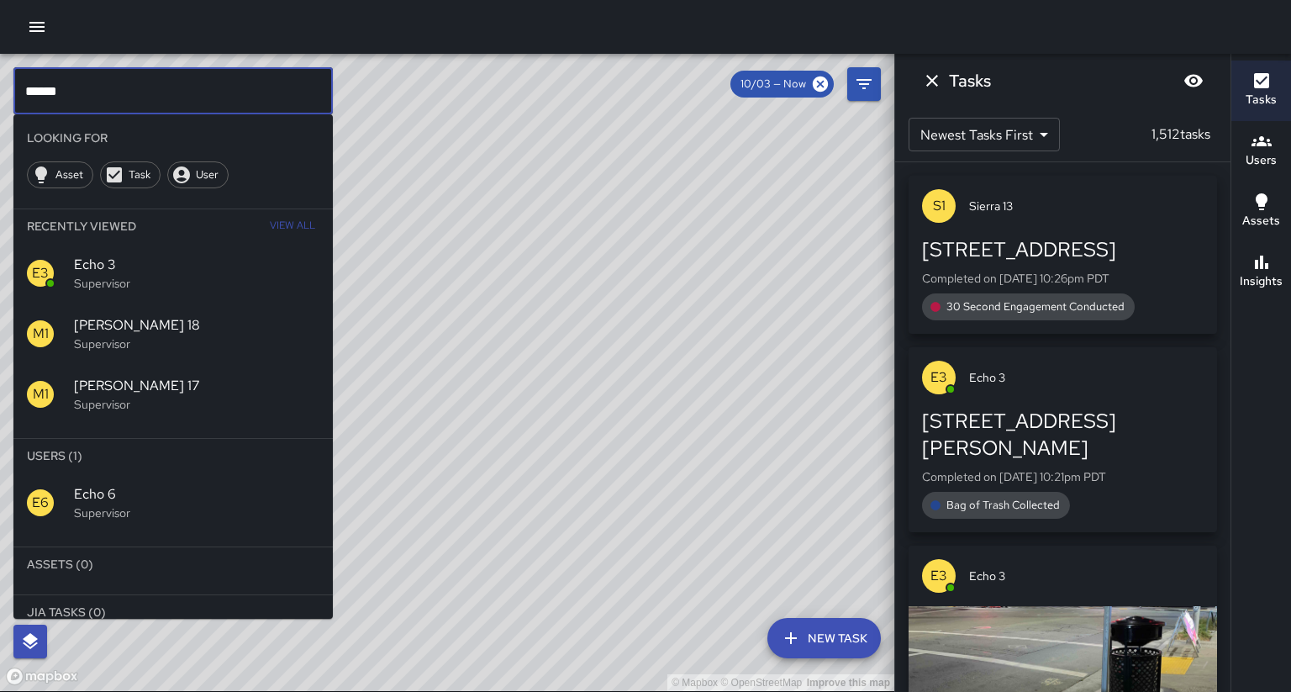
type input "******"
click at [67, 489] on div "E6" at bounding box center [50, 502] width 47 height 27
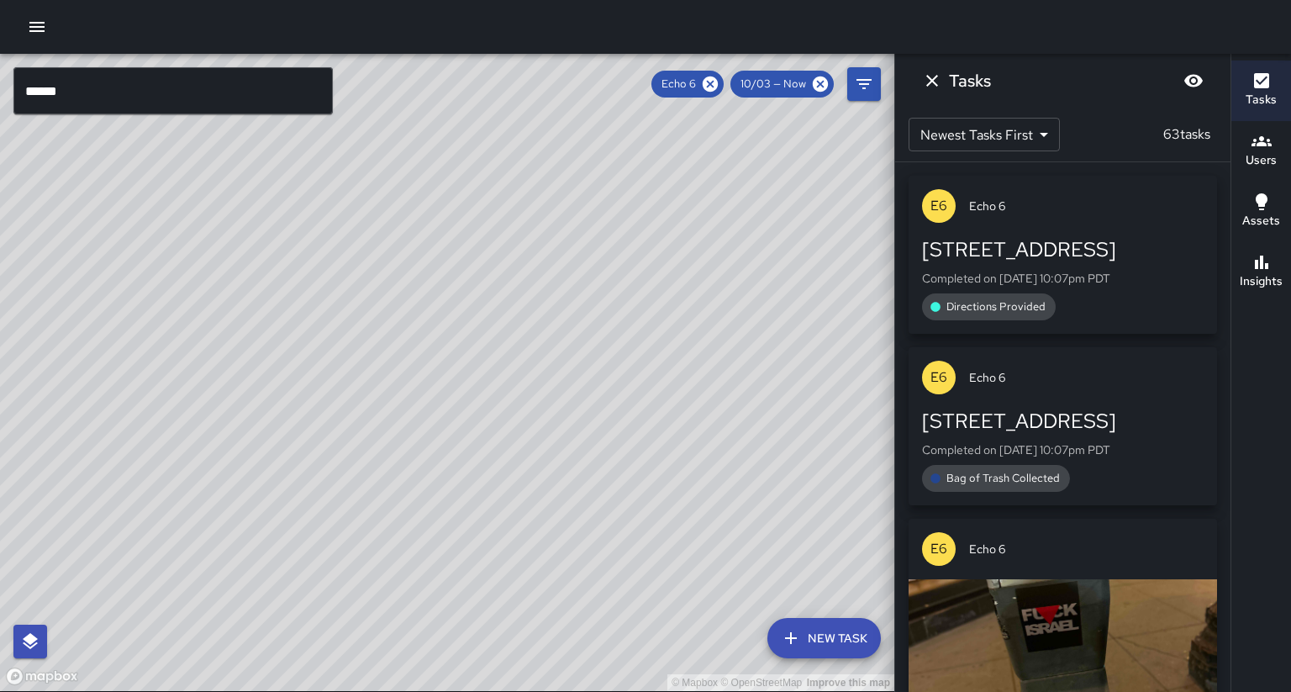
drag, startPoint x: 457, startPoint y: 467, endPoint x: 463, endPoint y: 441, distance: 26.7
click at [463, 441] on div "© Mapbox © OpenStreetMap Improve this map" at bounding box center [447, 372] width 894 height 637
click at [720, 87] on icon at bounding box center [710, 84] width 18 height 18
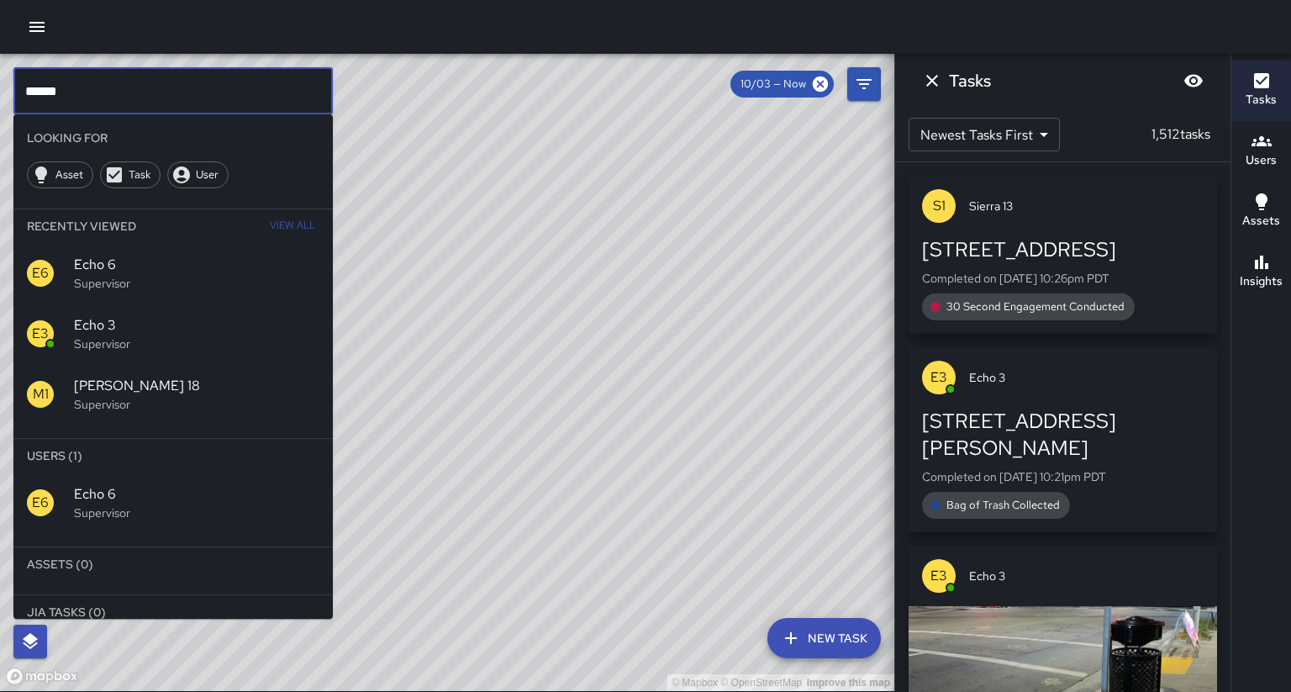
click at [206, 87] on input "******" at bounding box center [172, 90] width 319 height 47
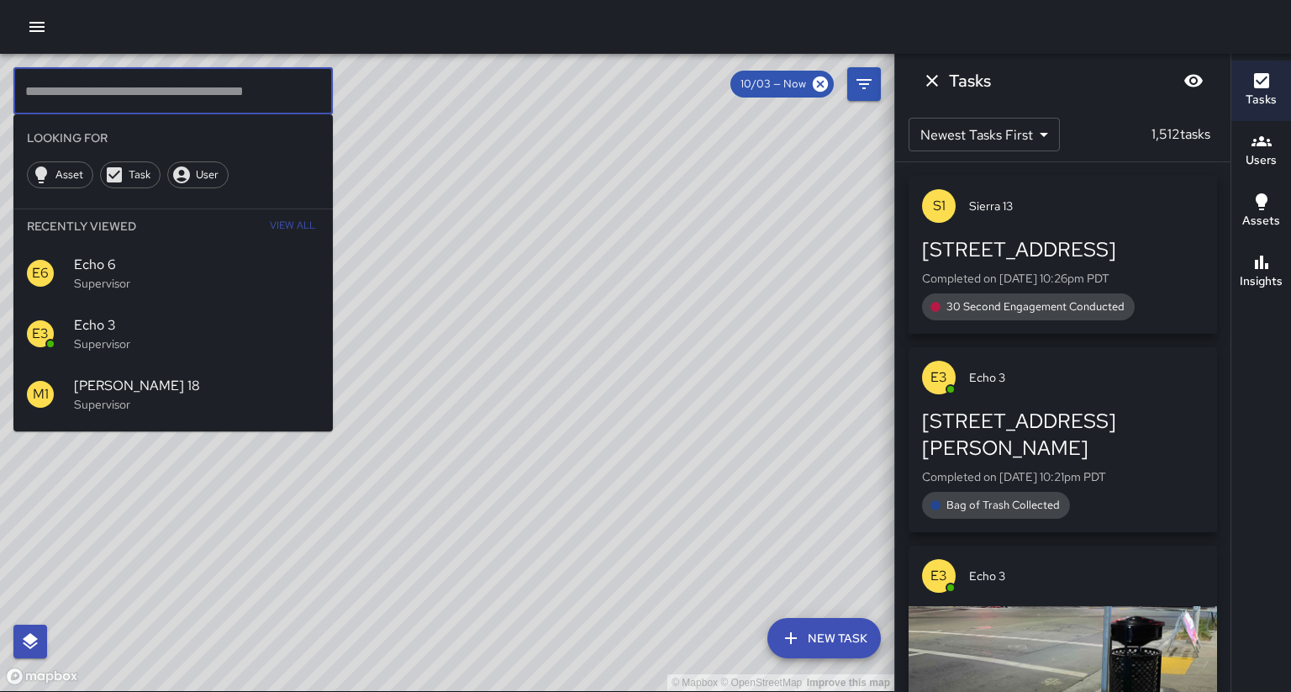
click at [424, 272] on div "© Mapbox © OpenStreetMap Improve this map" at bounding box center [447, 372] width 894 height 637
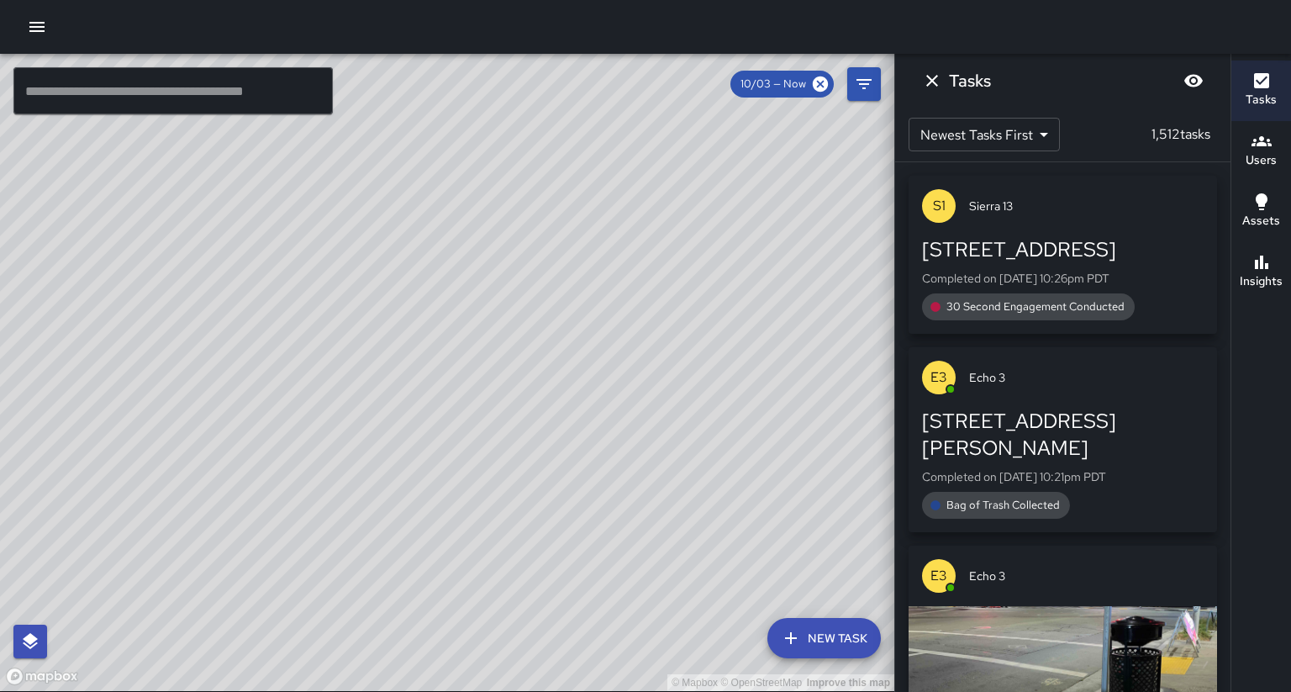
drag, startPoint x: 314, startPoint y: 337, endPoint x: 315, endPoint y: 325, distance: 11.9
click at [314, 326] on div "© Mapbox © OpenStreetMap Improve this map" at bounding box center [447, 372] width 894 height 637
drag, startPoint x: 414, startPoint y: 407, endPoint x: 414, endPoint y: 381, distance: 26.1
click at [414, 381] on div "© Mapbox © OpenStreetMap Improve this map" at bounding box center [447, 372] width 894 height 637
click at [387, 424] on div "© Mapbox © OpenStreetMap Improve this map" at bounding box center [447, 372] width 894 height 637
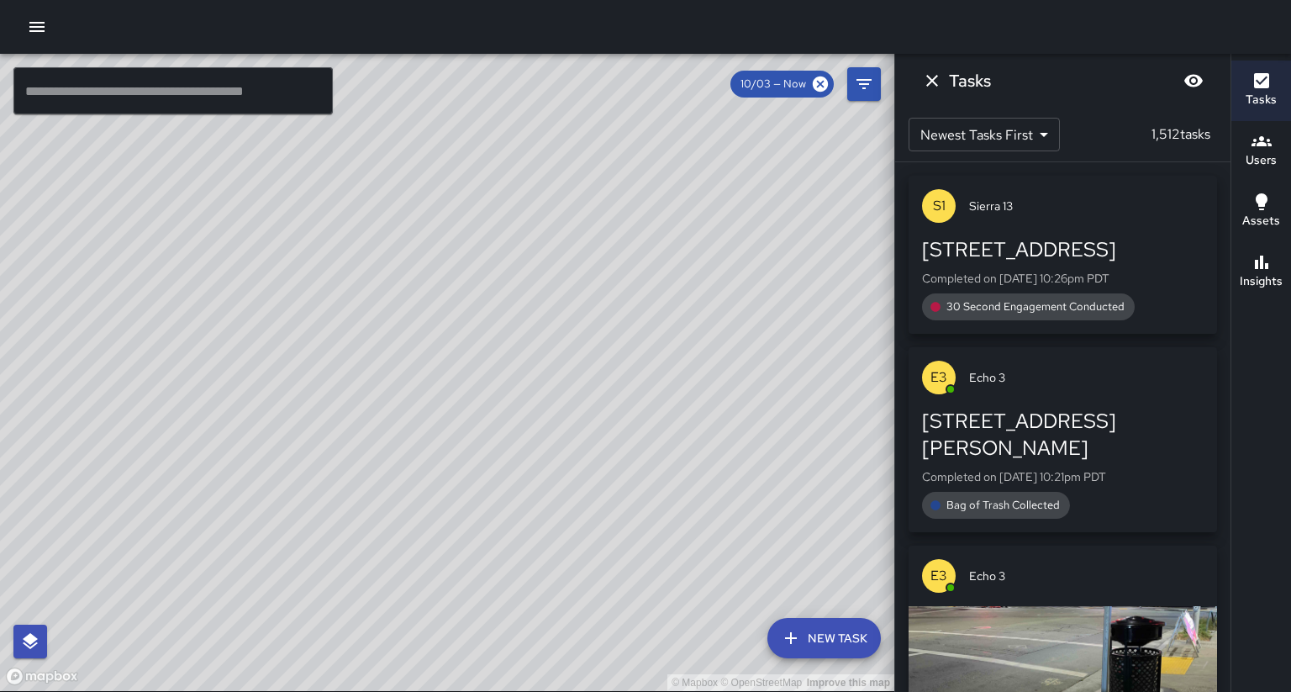
drag, startPoint x: 175, startPoint y: 307, endPoint x: 202, endPoint y: 266, distance: 48.5
click at [182, 235] on div "© Mapbox © OpenStreetMap Improve this map" at bounding box center [447, 372] width 894 height 637
drag, startPoint x: 446, startPoint y: 377, endPoint x: 431, endPoint y: 365, distance: 18.5
click at [431, 365] on div "© Mapbox © OpenStreetMap Improve this map" at bounding box center [447, 372] width 894 height 637
drag, startPoint x: 408, startPoint y: 374, endPoint x: 417, endPoint y: 344, distance: 31.6
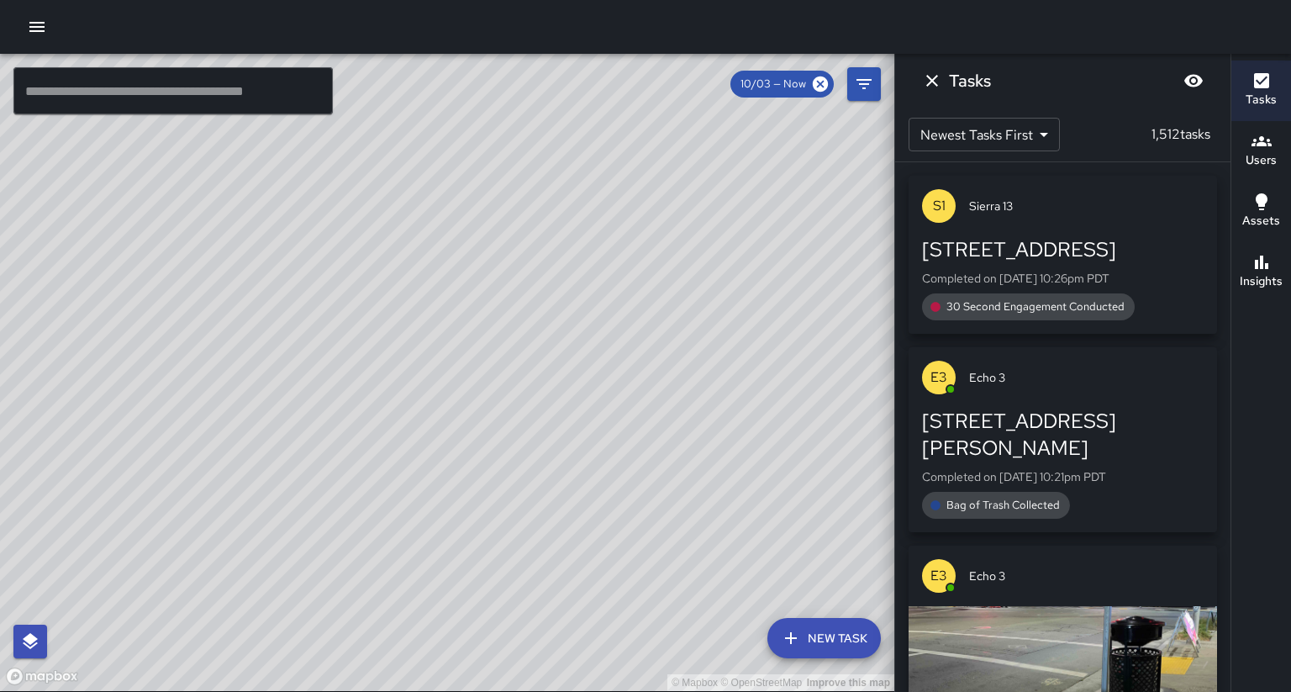
click at [417, 345] on div "© Mapbox © OpenStreetMap Improve this map" at bounding box center [447, 372] width 894 height 637
click at [446, 340] on div "© Mapbox © OpenStreetMap Improve this map" at bounding box center [447, 372] width 894 height 637
click at [200, 81] on input "text" at bounding box center [172, 90] width 319 height 47
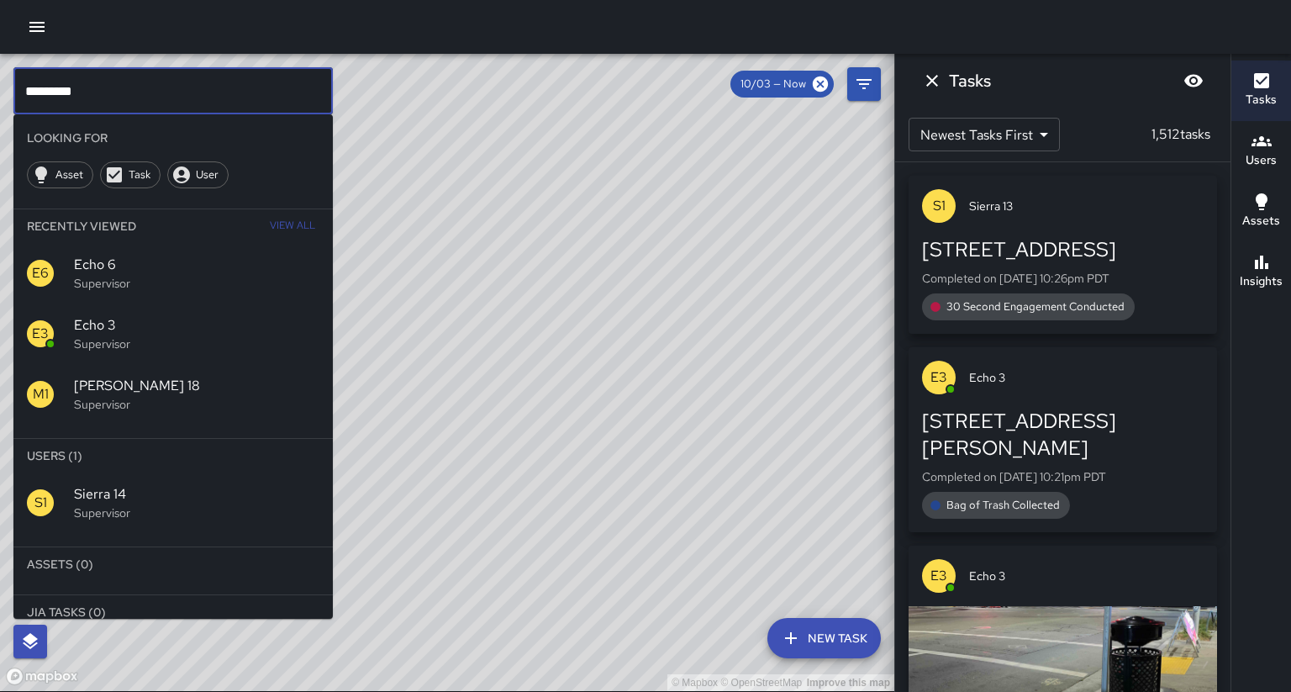
type input "*********"
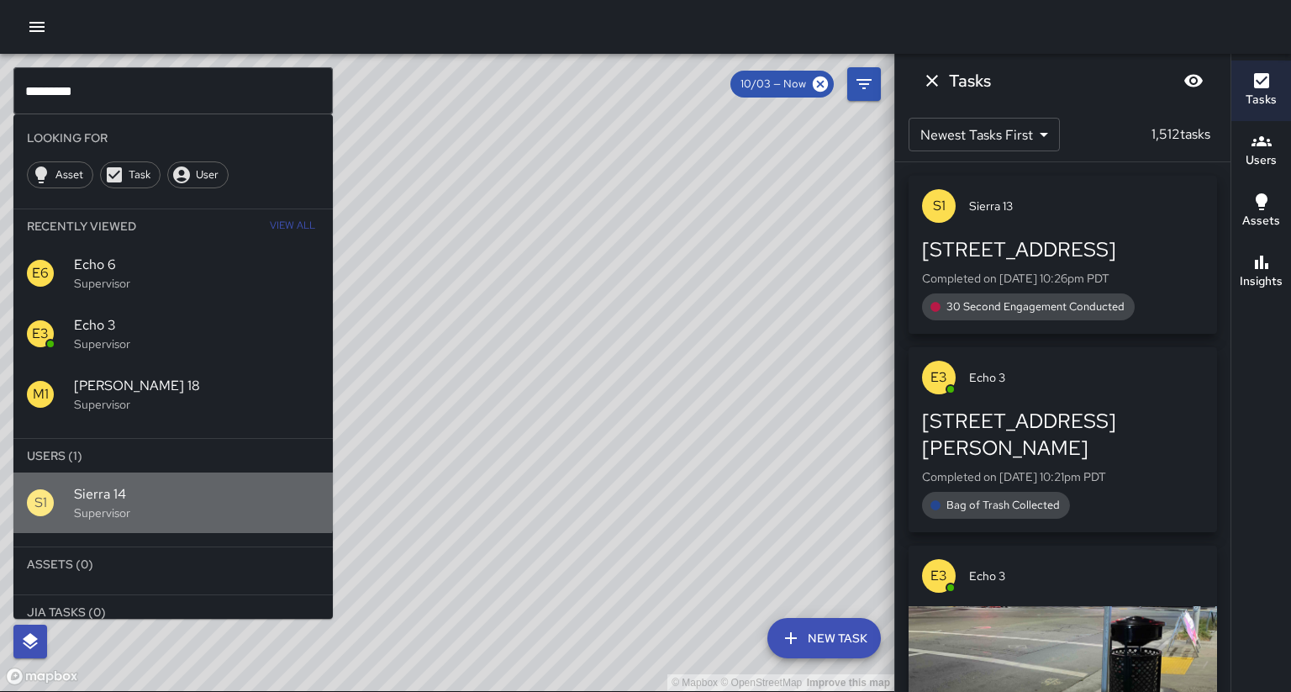
click at [166, 484] on span "Sierra 14" at bounding box center [196, 494] width 245 height 20
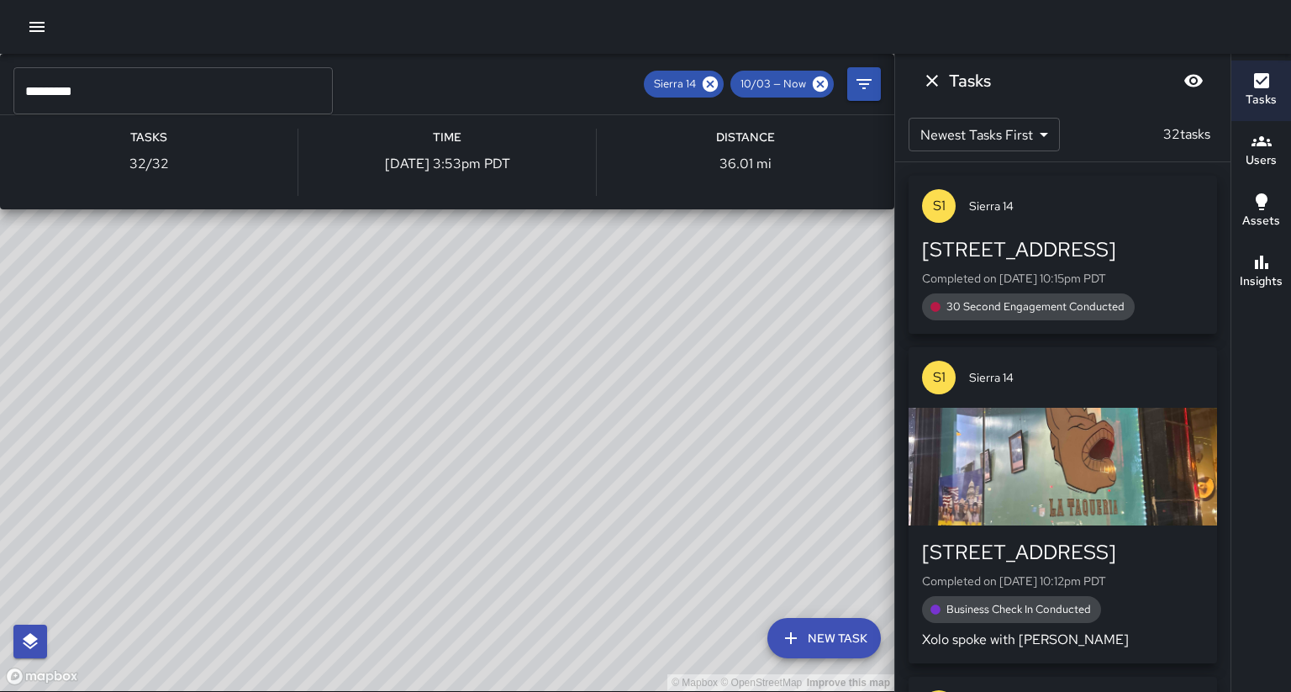
drag, startPoint x: 362, startPoint y: 272, endPoint x: 380, endPoint y: 256, distance: 23.8
click at [380, 256] on div "© Mapbox © OpenStreetMap Improve this map S1 Sierra 14 Supervisor Tasks 32 / 32…" at bounding box center [447, 372] width 894 height 637
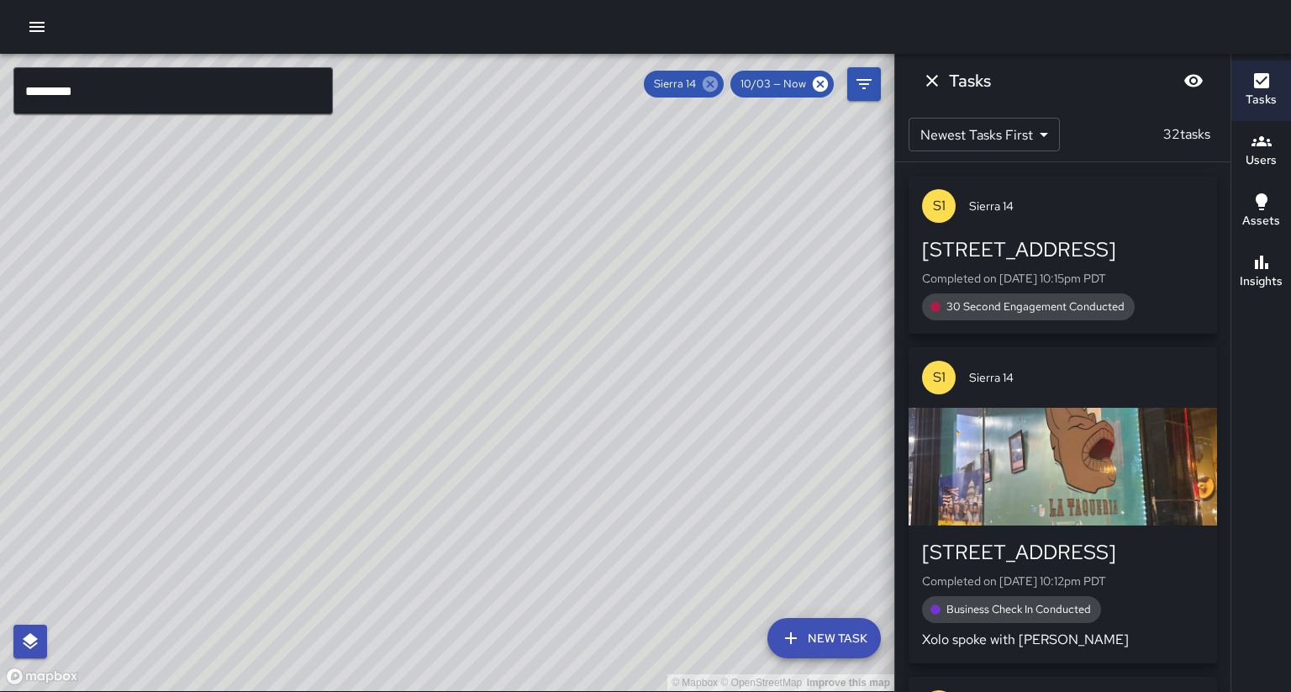
click at [718, 83] on icon at bounding box center [710, 83] width 15 height 15
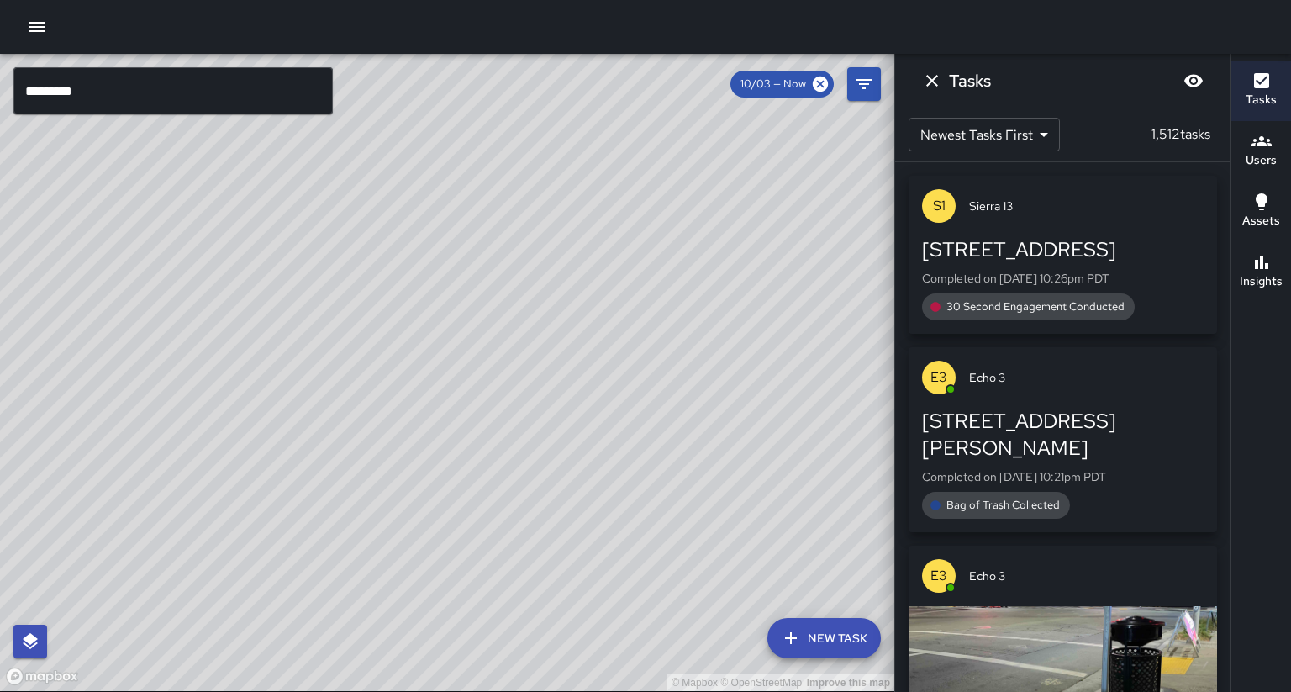
click at [110, 71] on input "*********" at bounding box center [172, 90] width 319 height 47
click at [107, 81] on input "*********" at bounding box center [172, 90] width 319 height 47
click at [106, 81] on input "*********" at bounding box center [172, 90] width 319 height 47
click at [26, 90] on input "*********" at bounding box center [172, 90] width 319 height 47
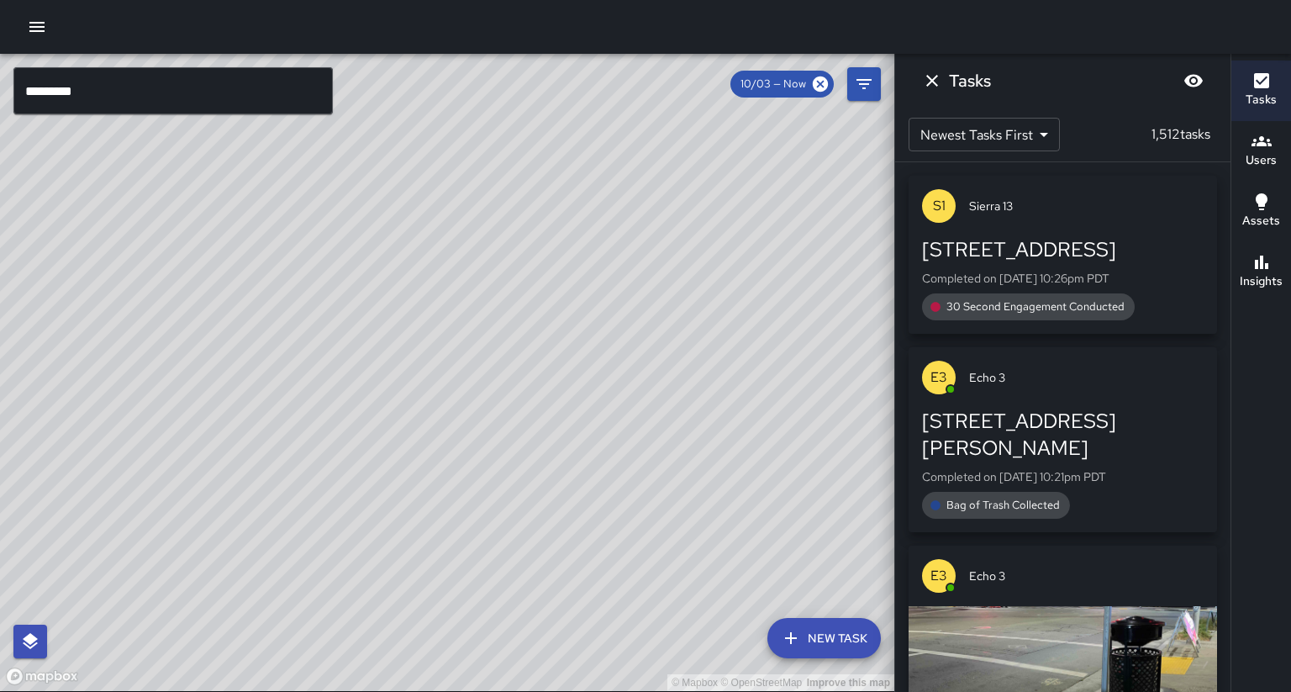
click at [42, 91] on input "*********" at bounding box center [172, 90] width 319 height 47
click at [50, 94] on input "*********" at bounding box center [172, 90] width 319 height 47
click at [57, 93] on input "*********" at bounding box center [172, 90] width 319 height 47
click at [64, 92] on input "*********" at bounding box center [172, 90] width 319 height 47
click at [84, 90] on input "*********" at bounding box center [172, 90] width 319 height 47
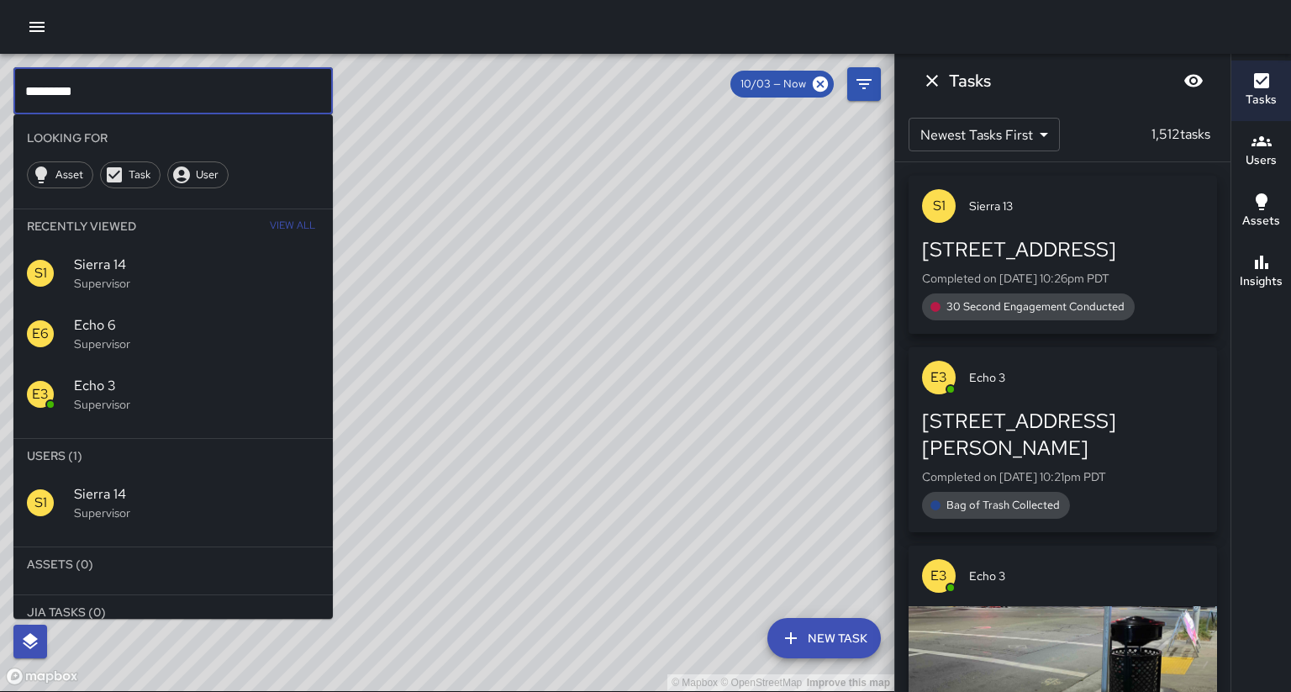
click at [79, 87] on input "*********" at bounding box center [172, 90] width 319 height 47
click at [164, 484] on span "Sierra 14" at bounding box center [196, 494] width 245 height 20
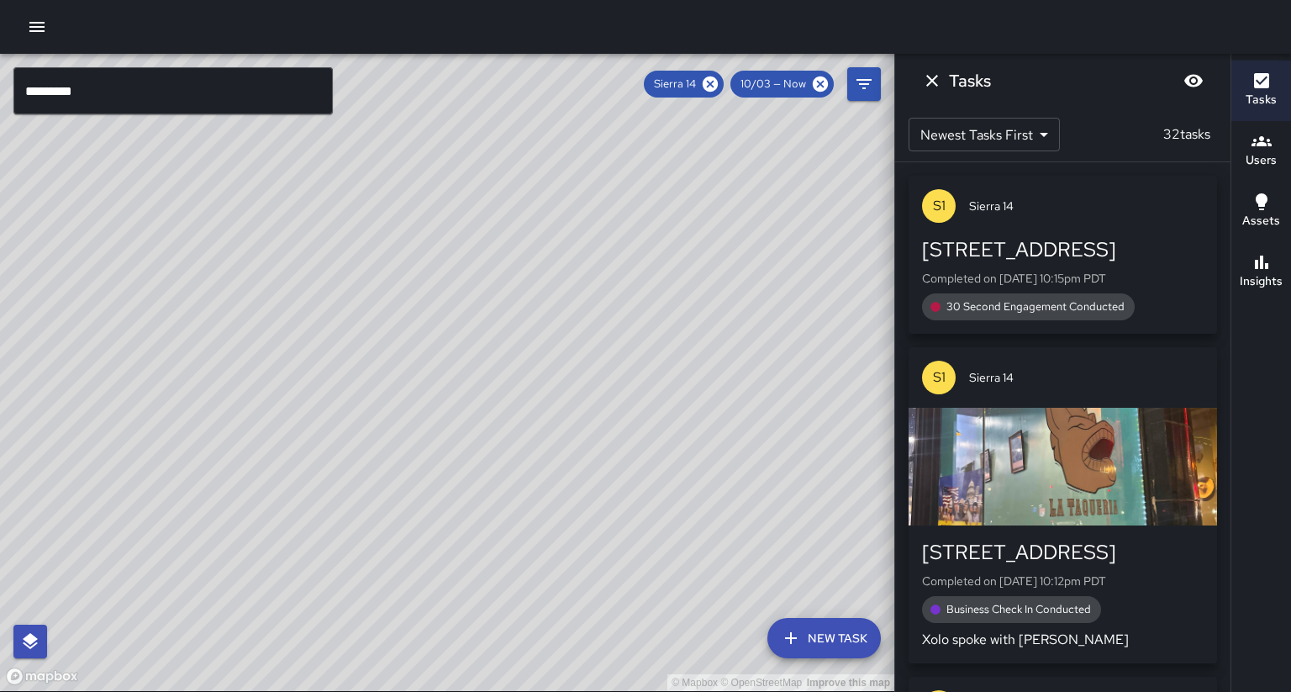
click at [263, 243] on div "© Mapbox © OpenStreetMap Improve this map" at bounding box center [447, 372] width 894 height 637
click at [275, 223] on div "© Mapbox © OpenStreetMap Improve this map" at bounding box center [447, 372] width 894 height 637
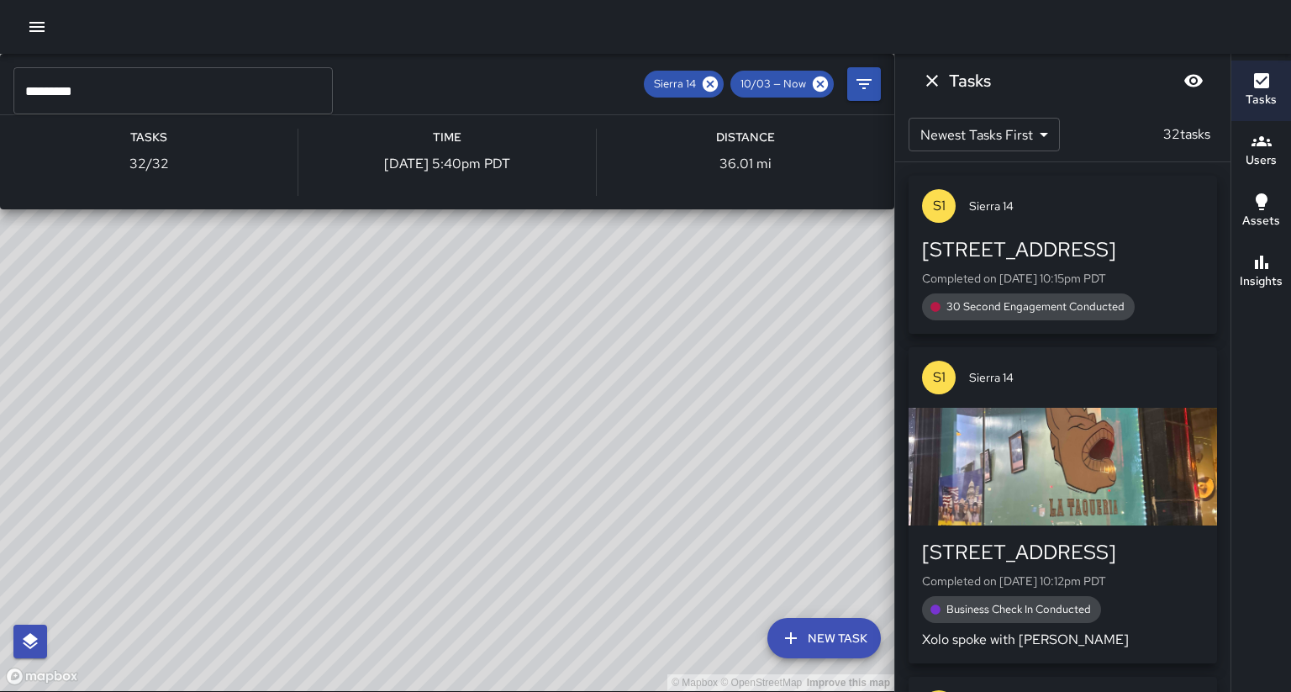
click at [279, 214] on div "© Mapbox © OpenStreetMap Improve this map S1 Sierra 14 Supervisor Tasks 32 / 32…" at bounding box center [447, 372] width 894 height 637
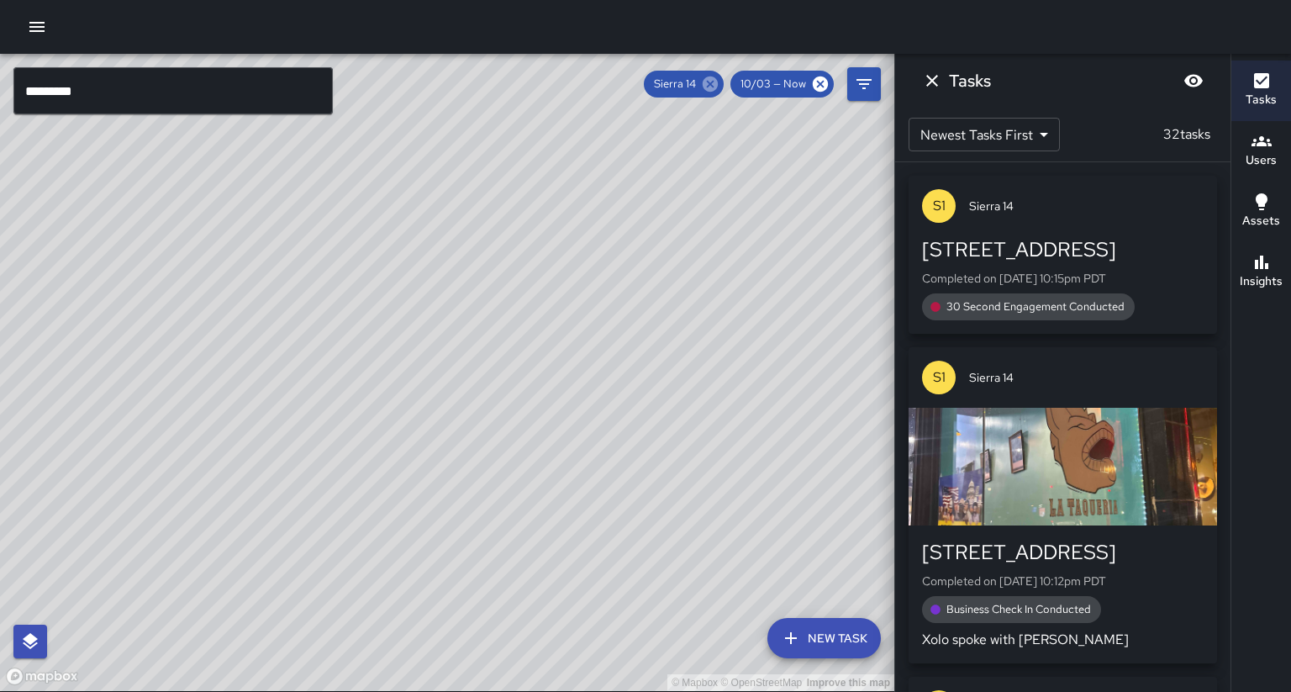
click at [720, 86] on icon at bounding box center [710, 84] width 18 height 18
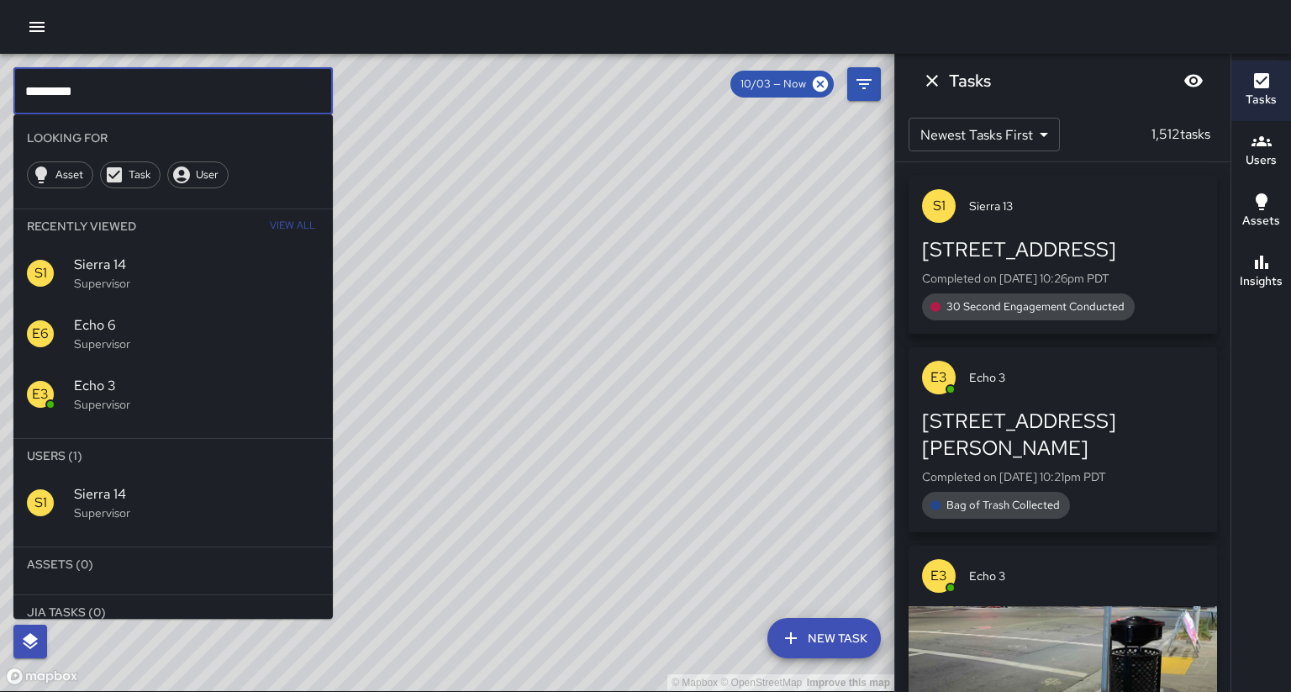
drag, startPoint x: 107, startPoint y: 82, endPoint x: 0, endPoint y: 64, distance: 108.2
click at [0, 64] on div "© Mapbox © OpenStreetMap Improve this map ********* ​ Looking For Asset Task Us…" at bounding box center [447, 373] width 894 height 638
